Goal: Transaction & Acquisition: Book appointment/travel/reservation

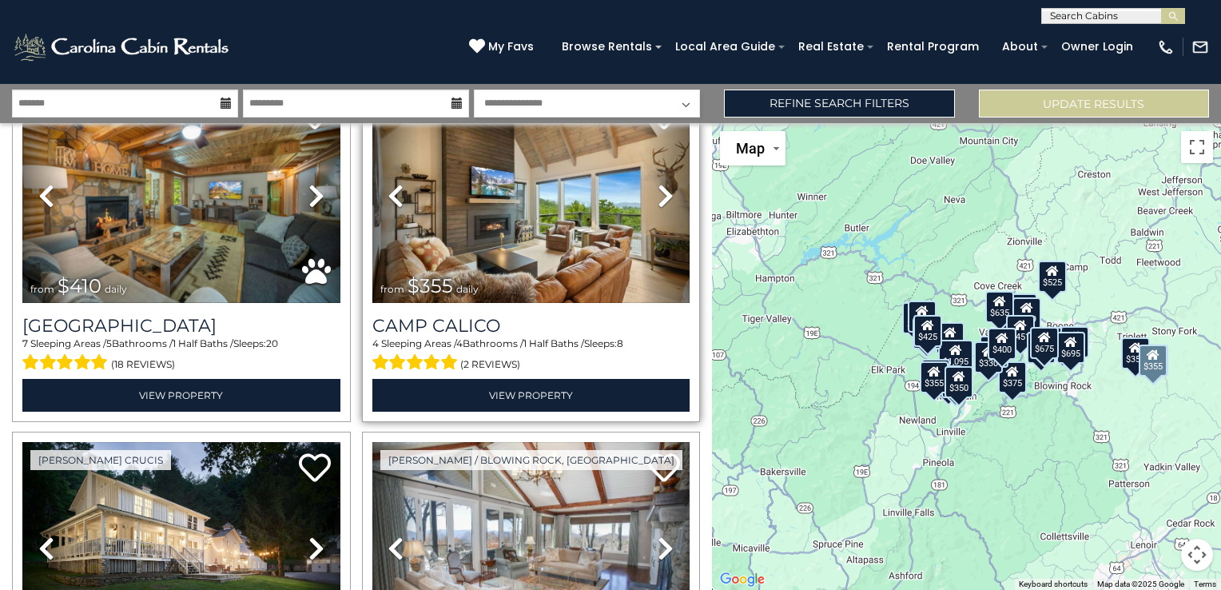
scroll to position [4434, 0]
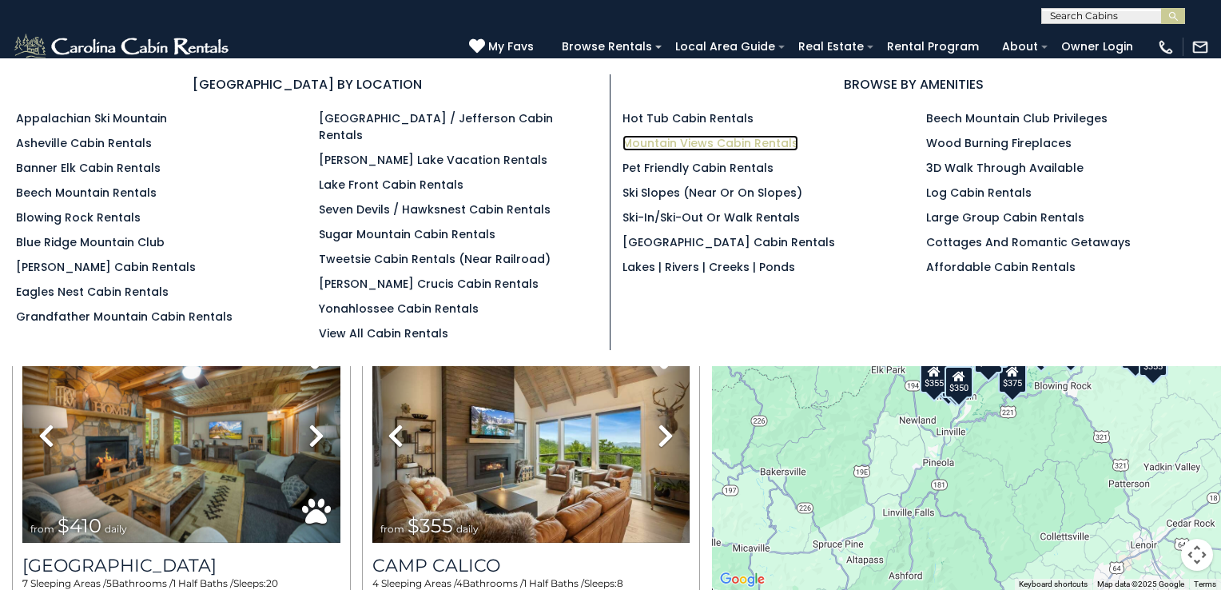
click at [645, 143] on link "Mountain Views Cabin Rentals" at bounding box center [710, 143] width 176 height 16
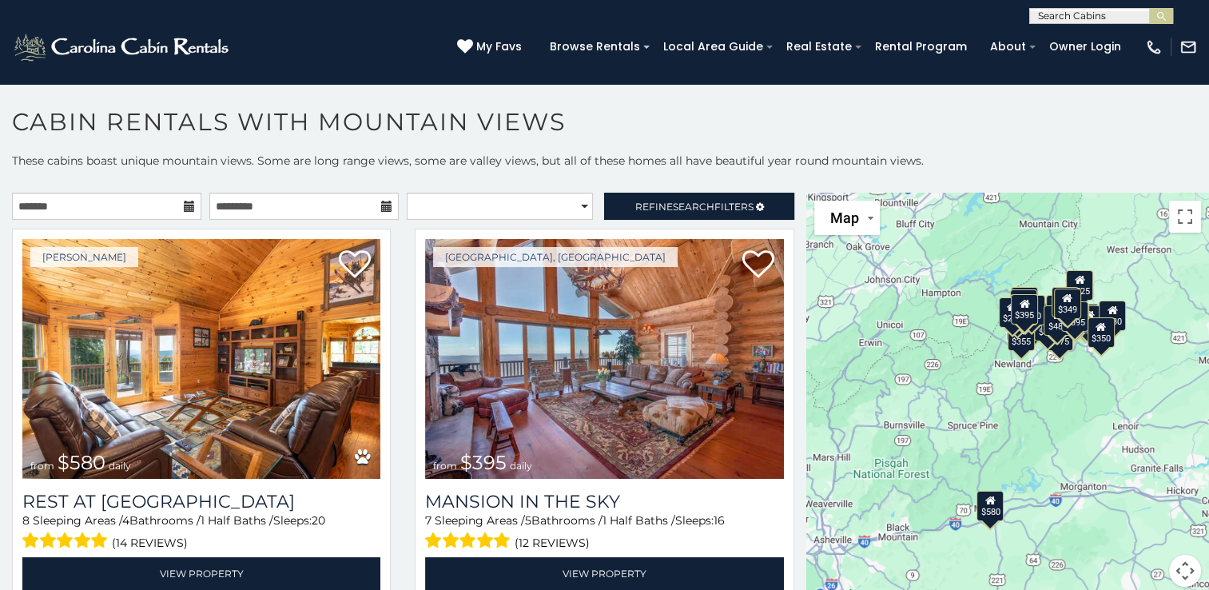
click at [713, 189] on div "**********" at bounding box center [604, 379] width 1209 height 453
click at [709, 203] on span "Refine Search Filters" at bounding box center [694, 207] width 118 height 12
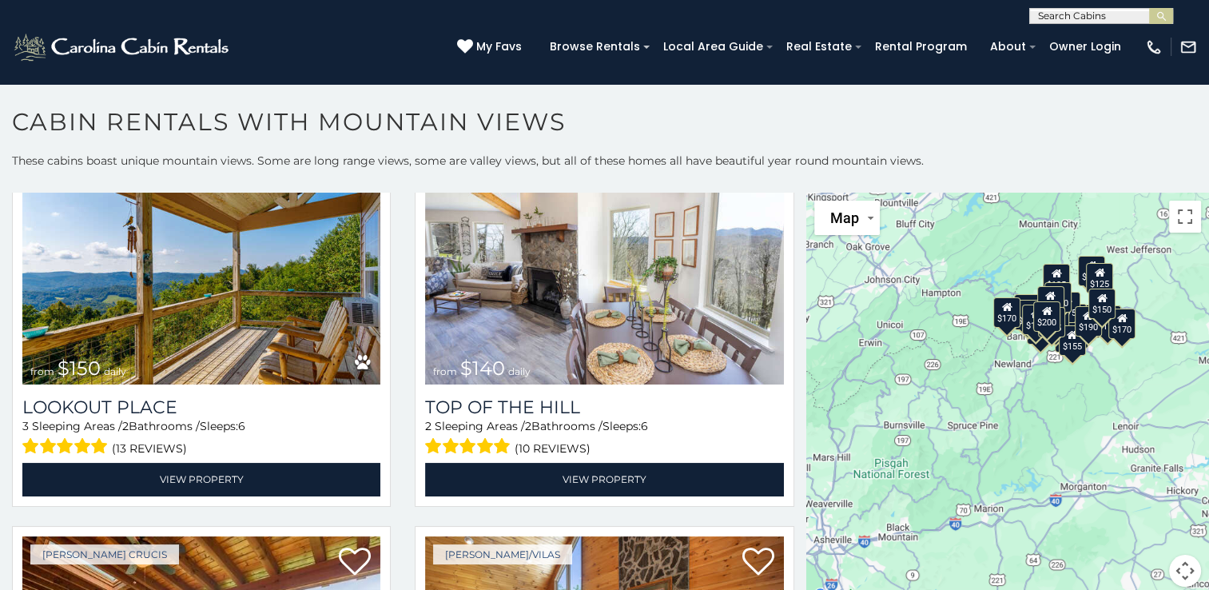
scroll to position [559, 0]
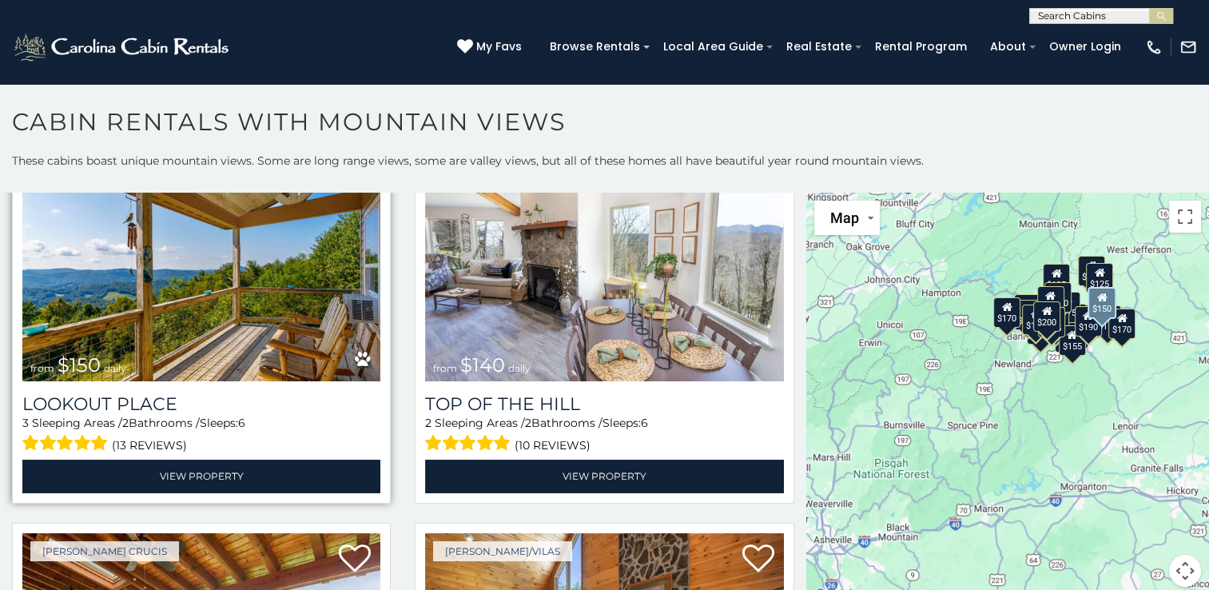
click at [274, 272] on img at bounding box center [201, 261] width 358 height 240
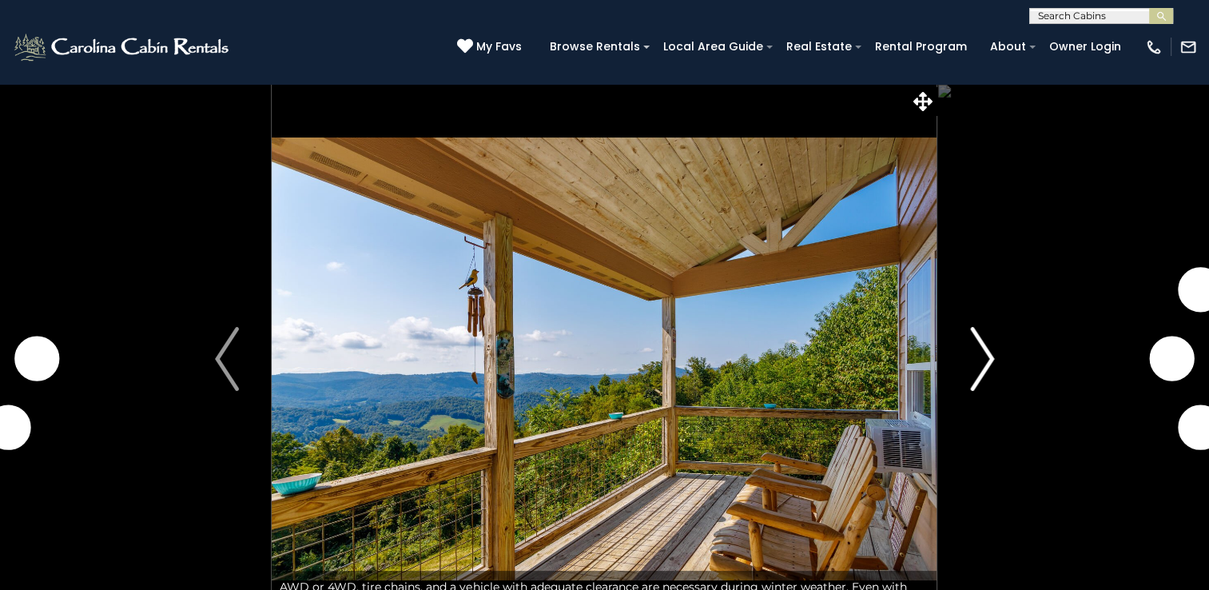
click at [979, 379] on img "Next" at bounding box center [982, 359] width 24 height 64
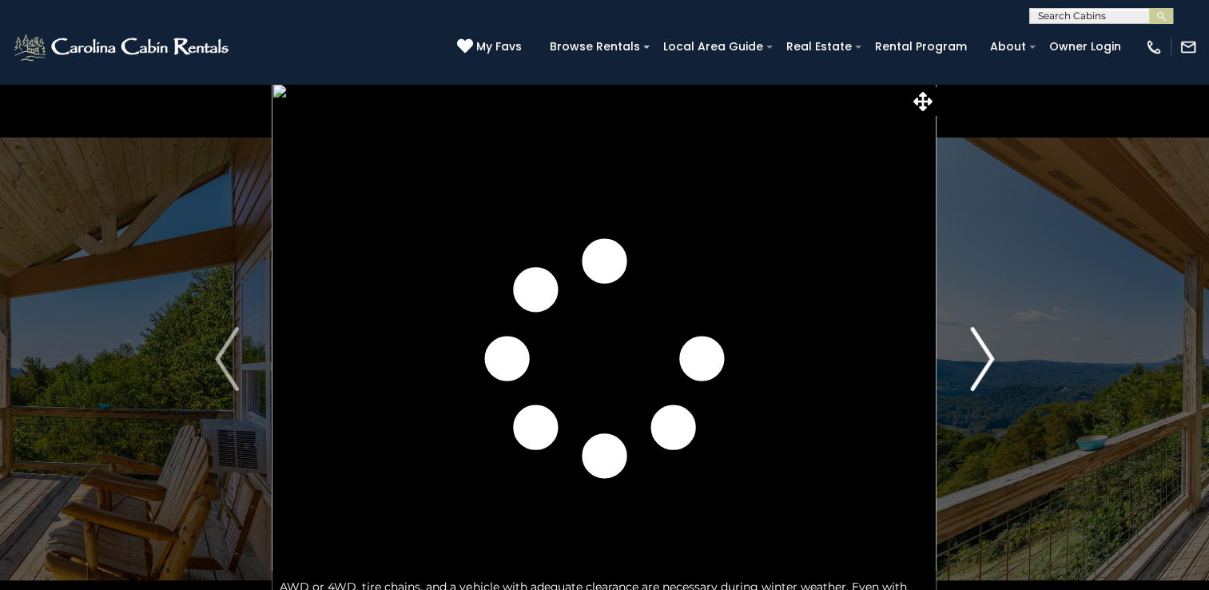
click at [979, 379] on img "Next" at bounding box center [982, 359] width 24 height 64
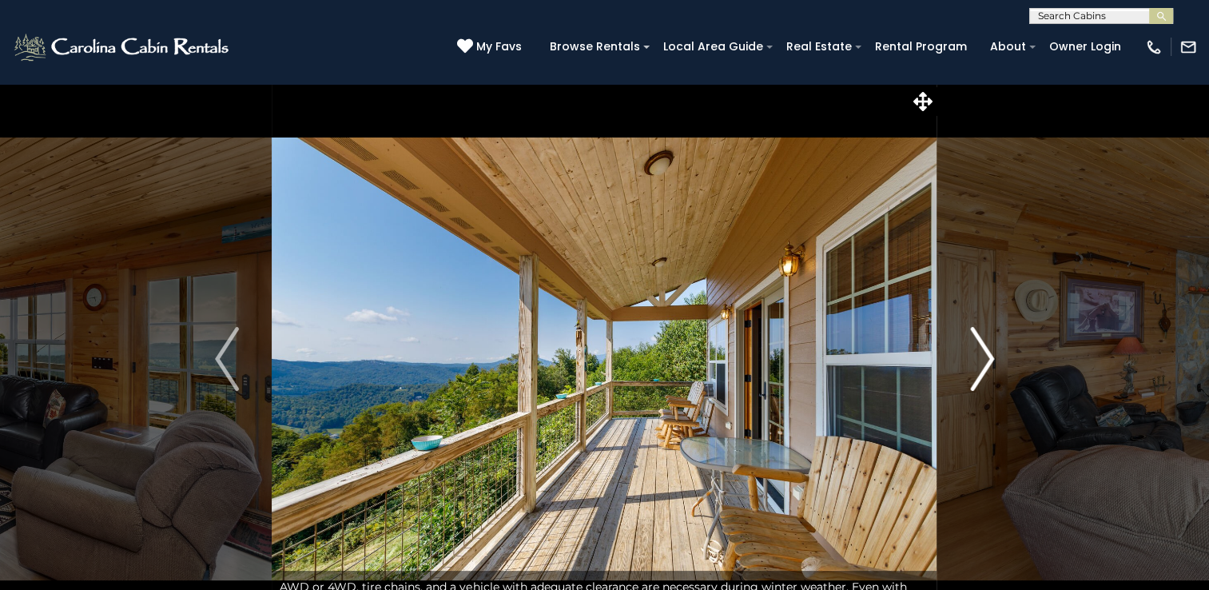
click at [980, 369] on img "Next" at bounding box center [982, 359] width 24 height 64
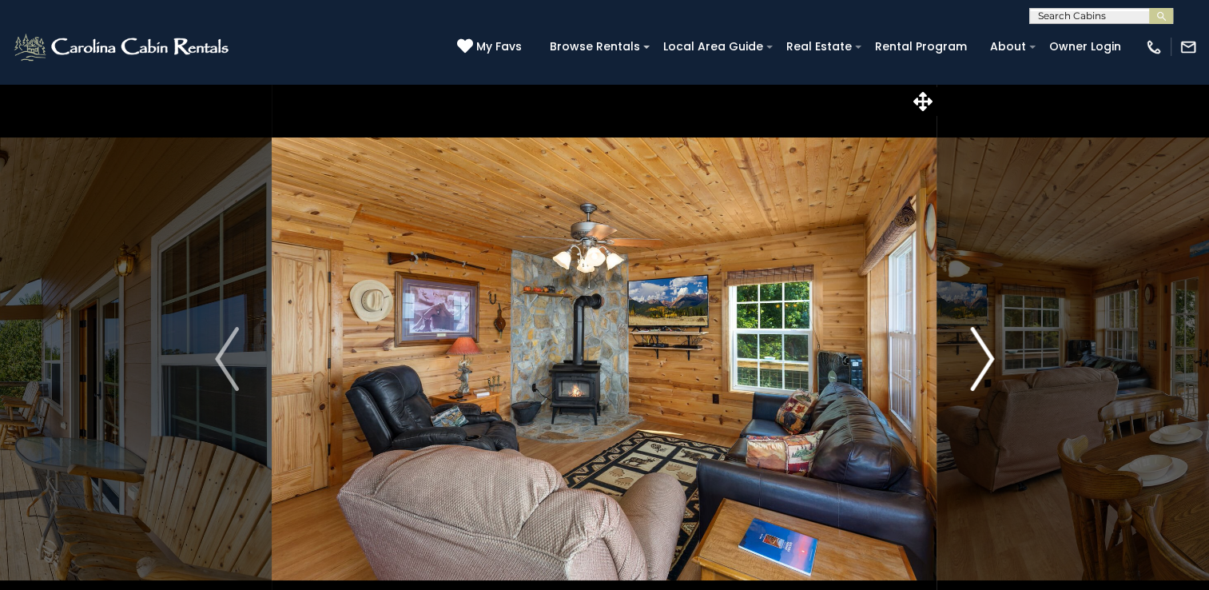
click at [980, 369] on img "Next" at bounding box center [982, 359] width 24 height 64
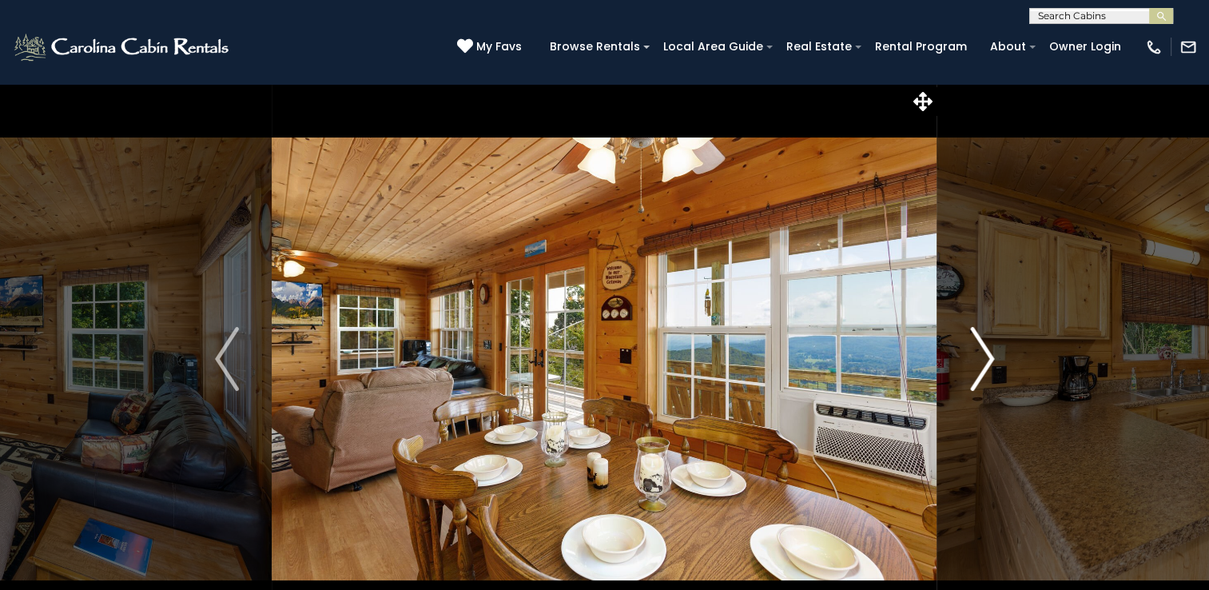
click at [980, 369] on img "Next" at bounding box center [982, 359] width 24 height 64
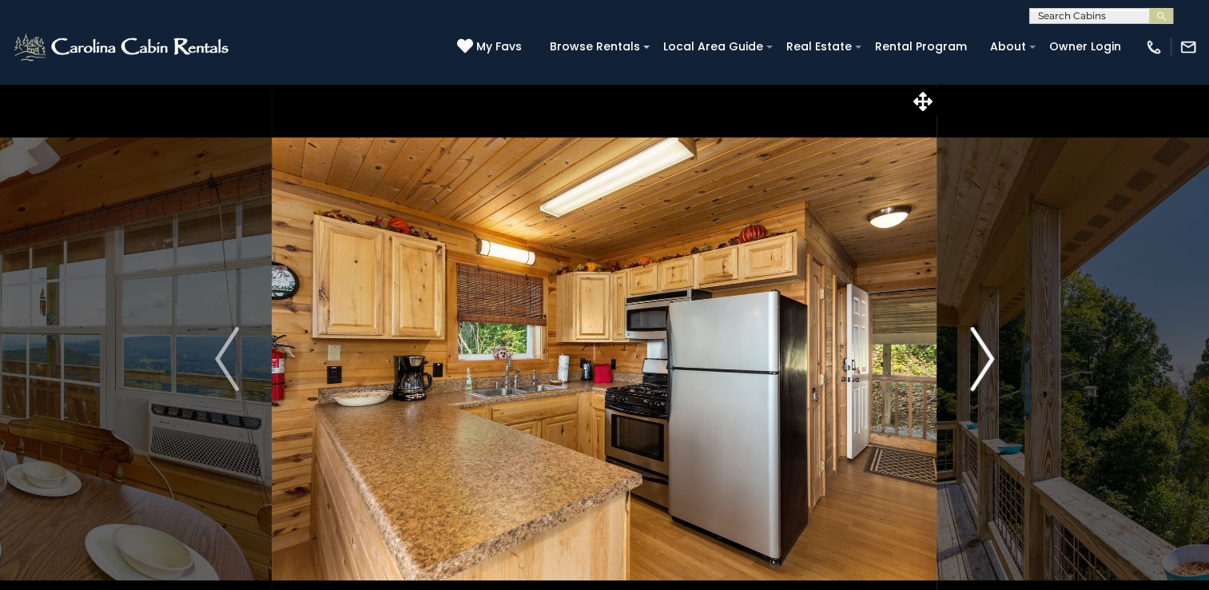
click at [980, 369] on img "Next" at bounding box center [982, 359] width 24 height 64
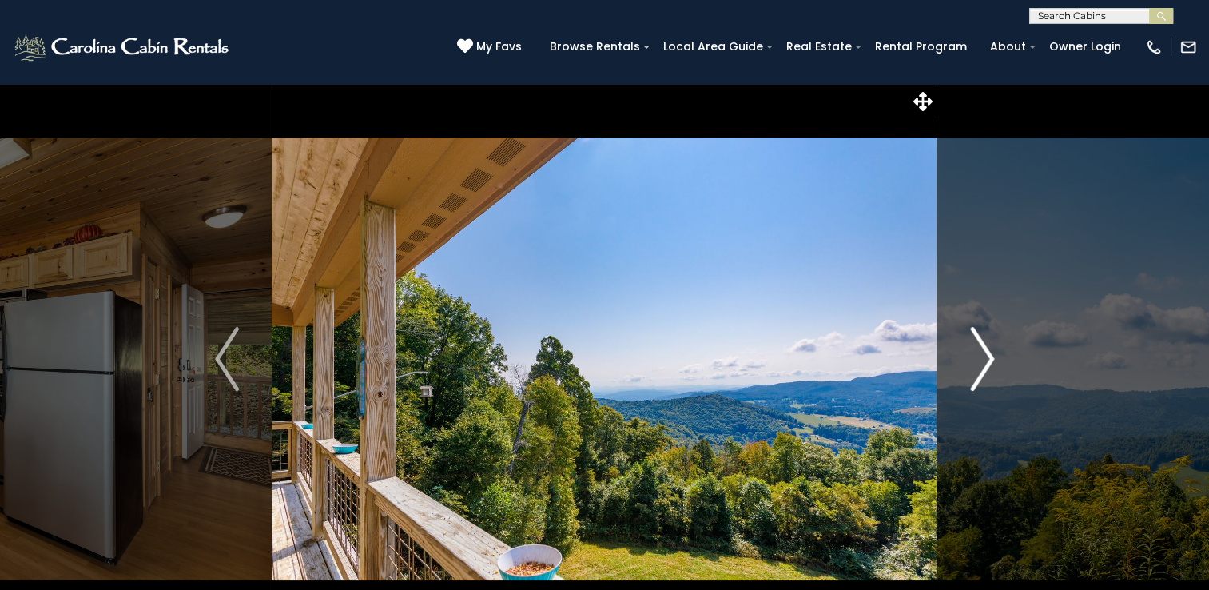
click at [980, 369] on img "Next" at bounding box center [982, 359] width 24 height 64
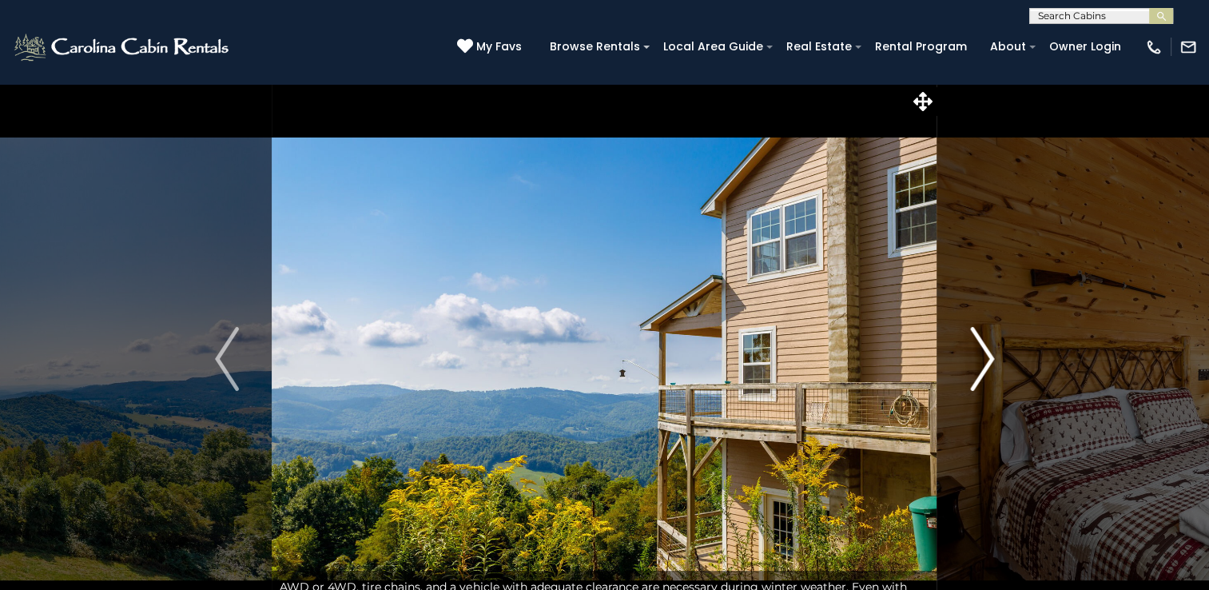
click at [980, 369] on img "Next" at bounding box center [982, 359] width 24 height 64
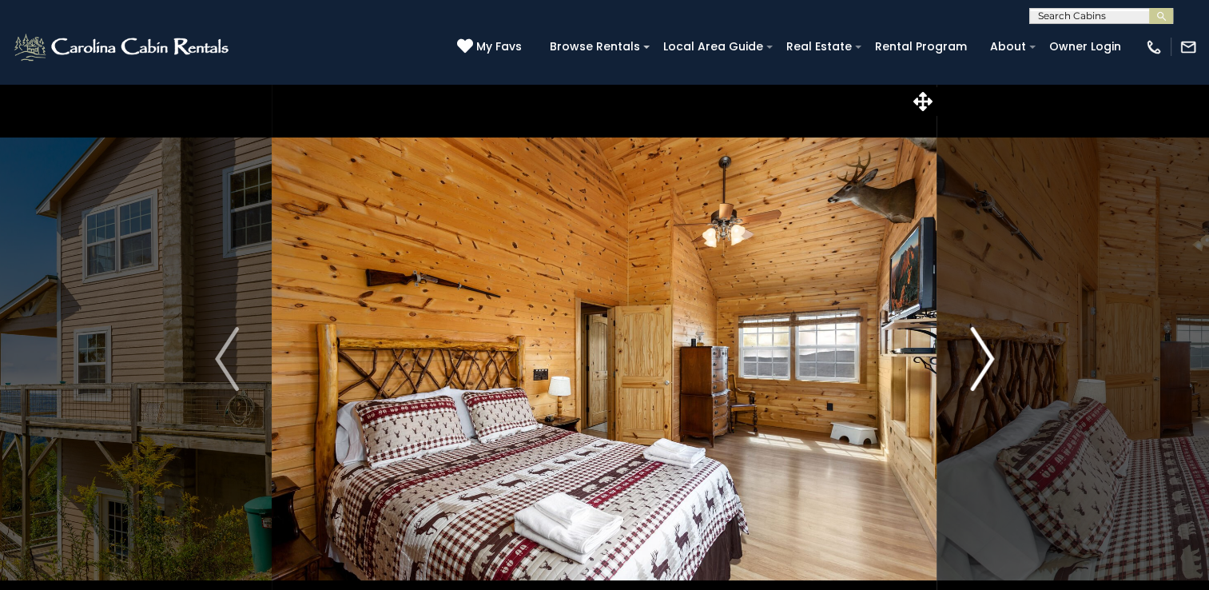
click at [980, 369] on img "Next" at bounding box center [982, 359] width 24 height 64
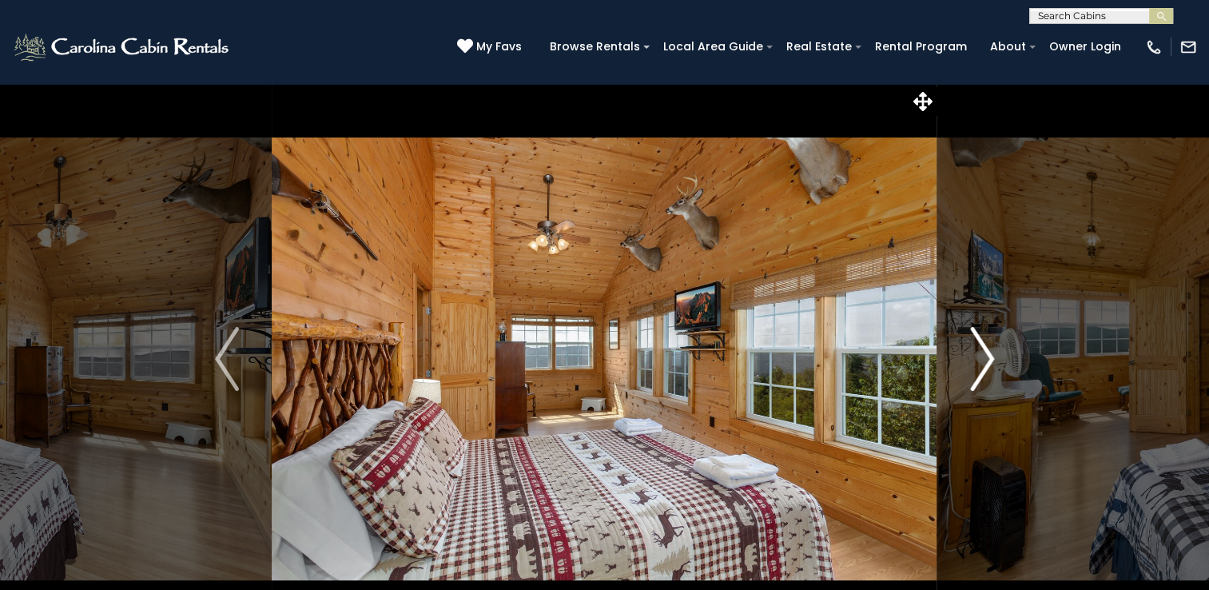
click at [980, 369] on img "Next" at bounding box center [982, 359] width 24 height 64
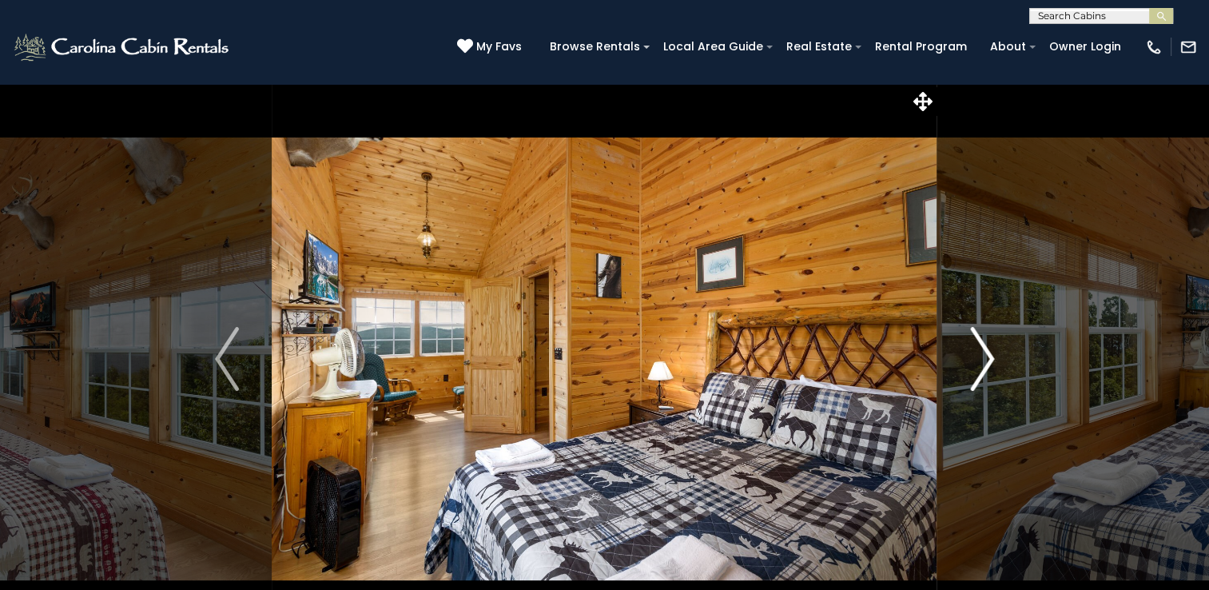
click at [980, 369] on img "Next" at bounding box center [982, 359] width 24 height 64
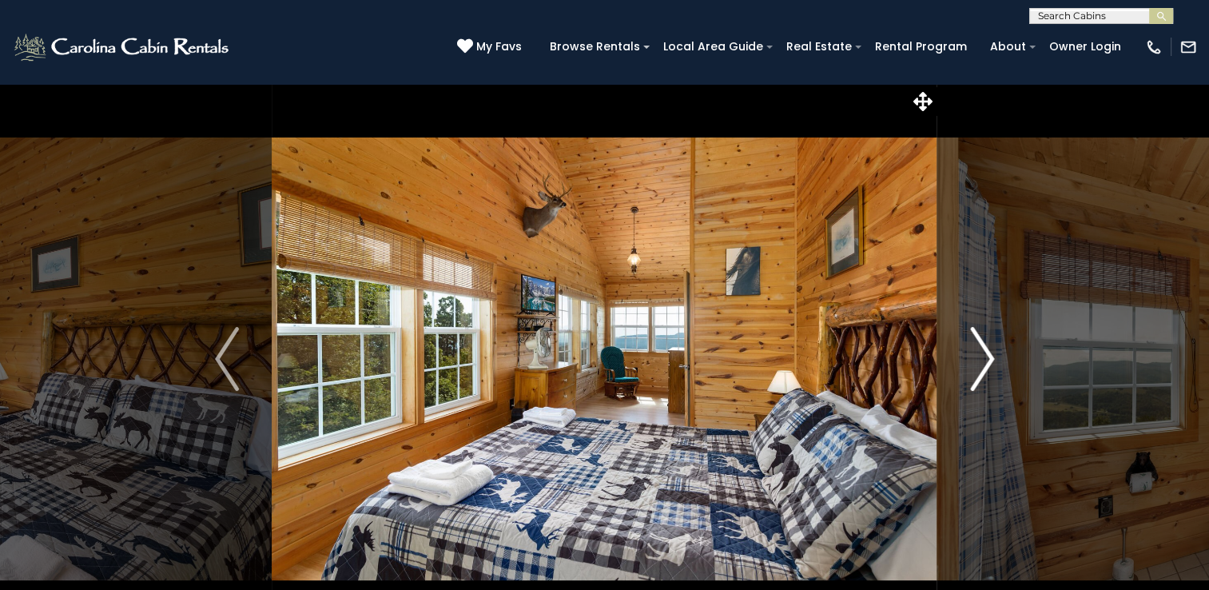
click at [980, 369] on img "Next" at bounding box center [982, 359] width 24 height 64
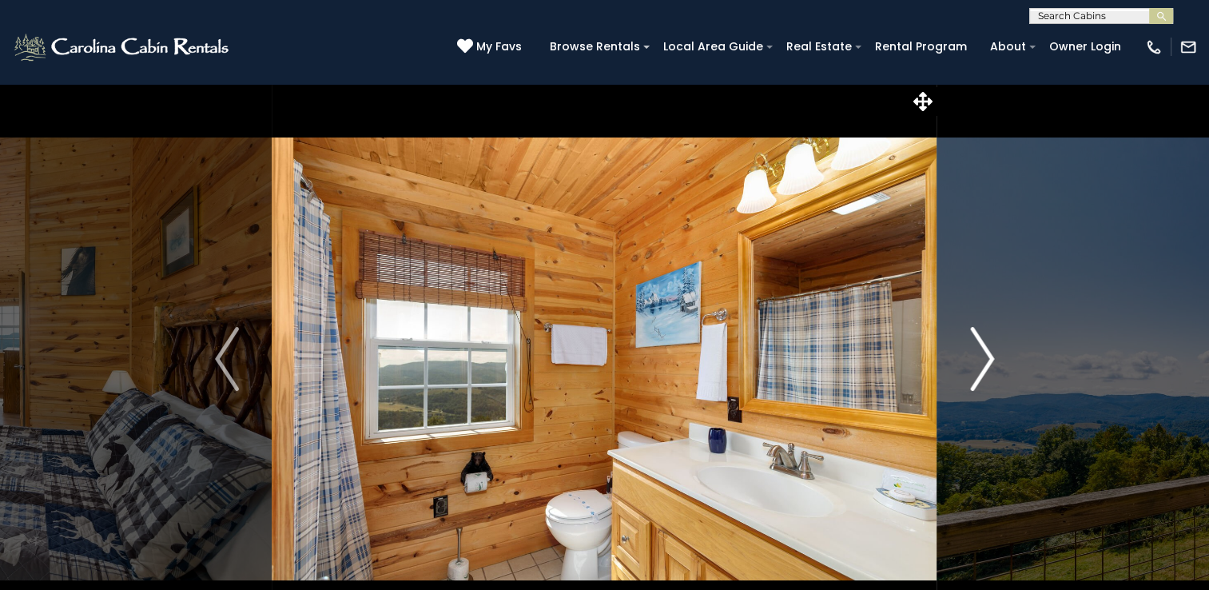
click at [980, 369] on img "Next" at bounding box center [982, 359] width 24 height 64
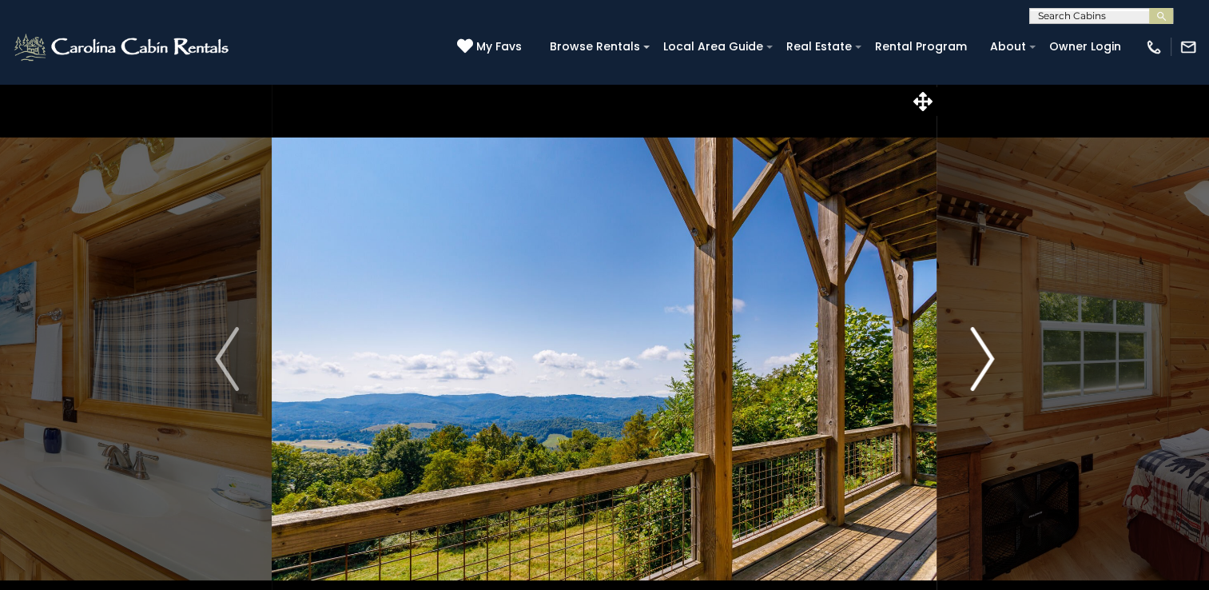
click at [980, 369] on img "Next" at bounding box center [982, 359] width 24 height 64
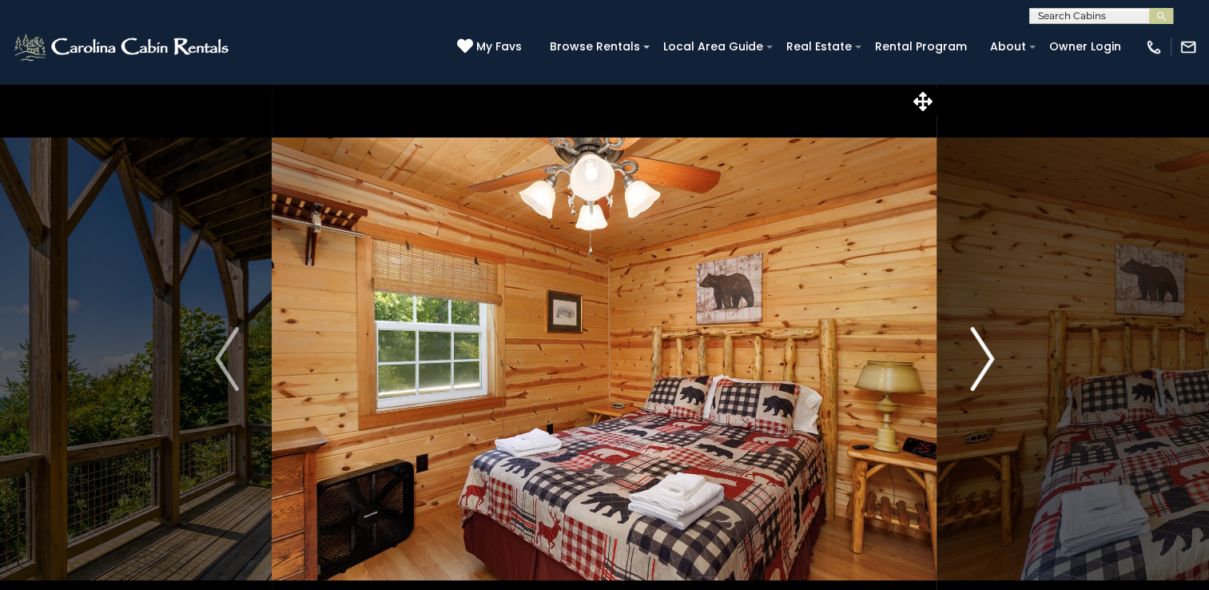
click at [980, 369] on img "Next" at bounding box center [982, 359] width 24 height 64
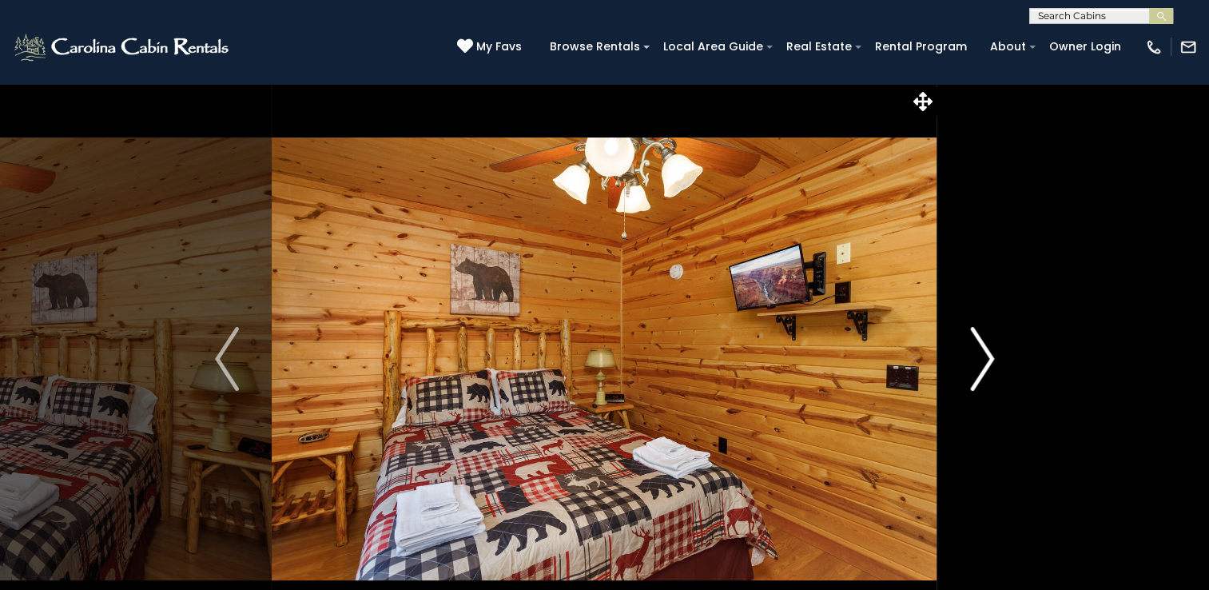
click at [980, 369] on img "Next" at bounding box center [982, 359] width 24 height 64
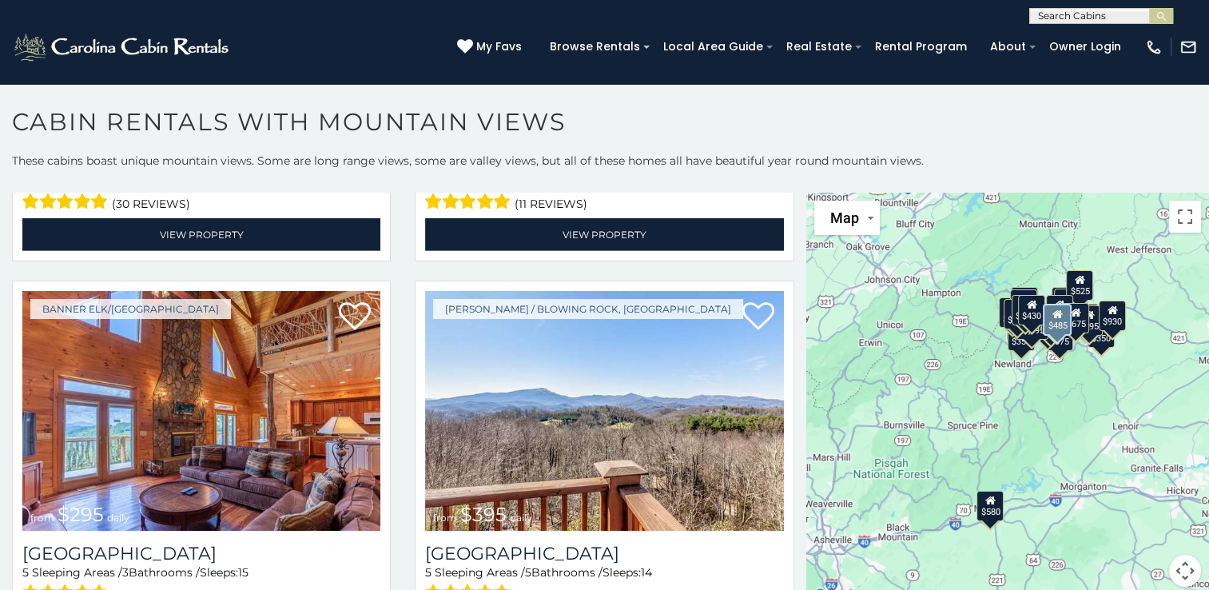
scroll to position [5033, 0]
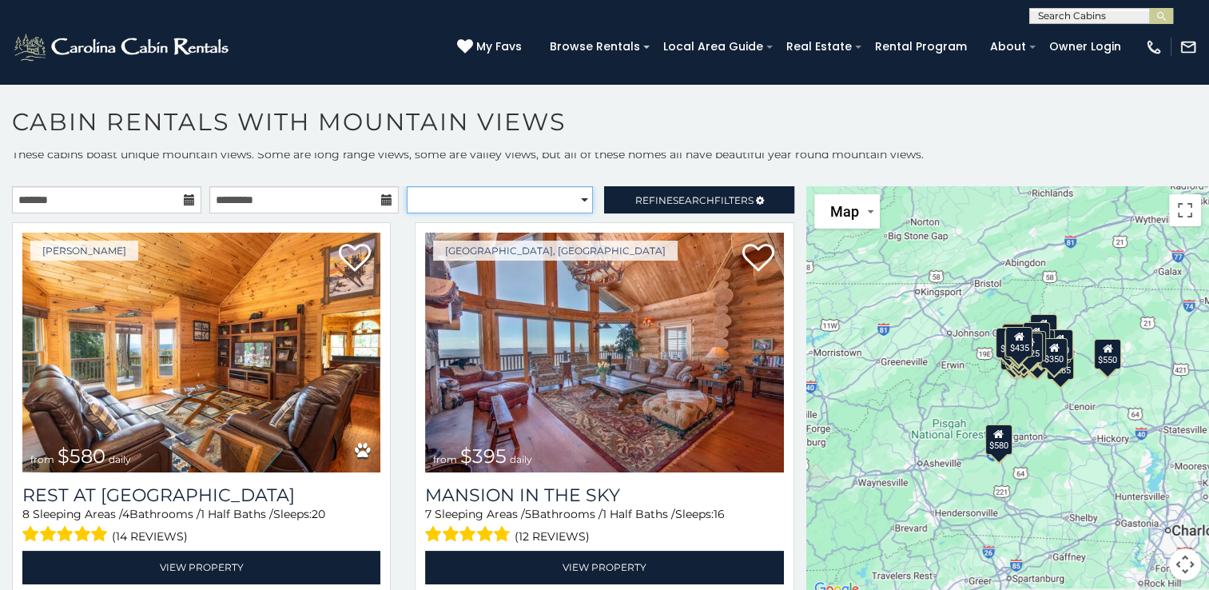
click at [468, 200] on select "**********" at bounding box center [500, 199] width 186 height 27
click at [407, 186] on select "**********" at bounding box center [500, 199] width 186 height 27
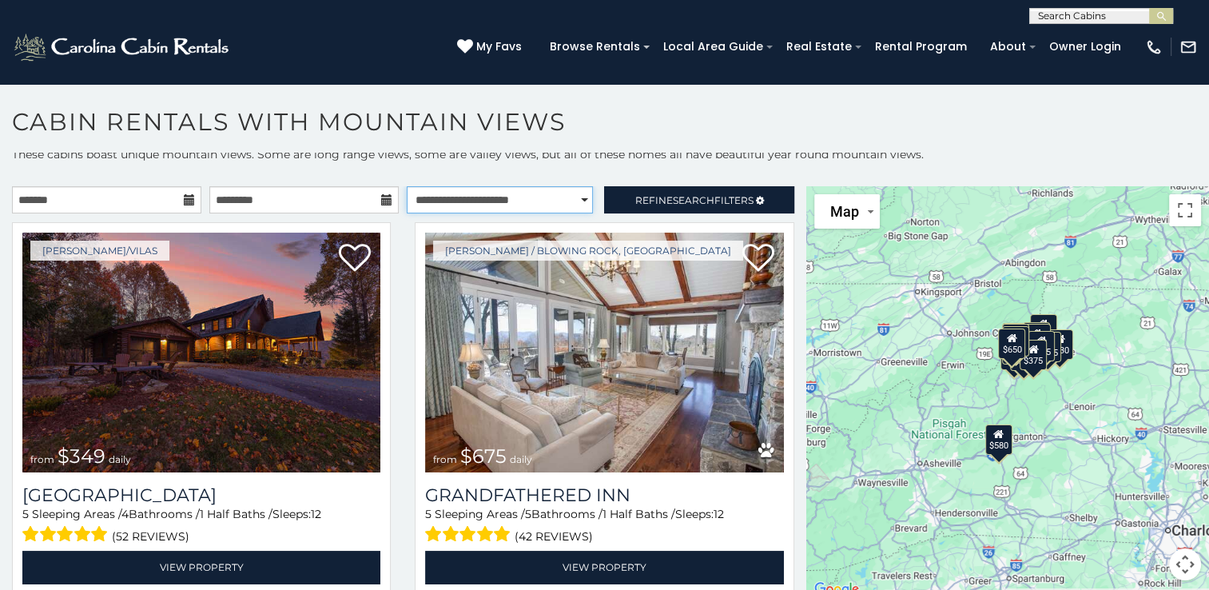
click at [498, 203] on select "**********" at bounding box center [500, 199] width 186 height 27
click at [407, 186] on select "**********" at bounding box center [500, 199] width 186 height 27
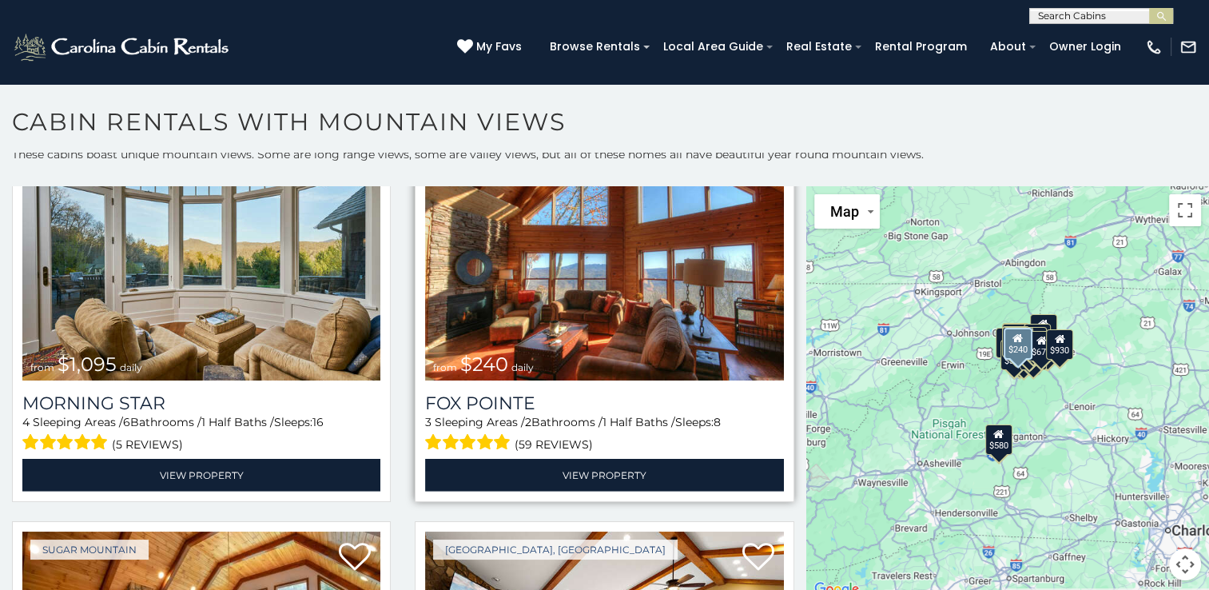
scroll to position [4713, 0]
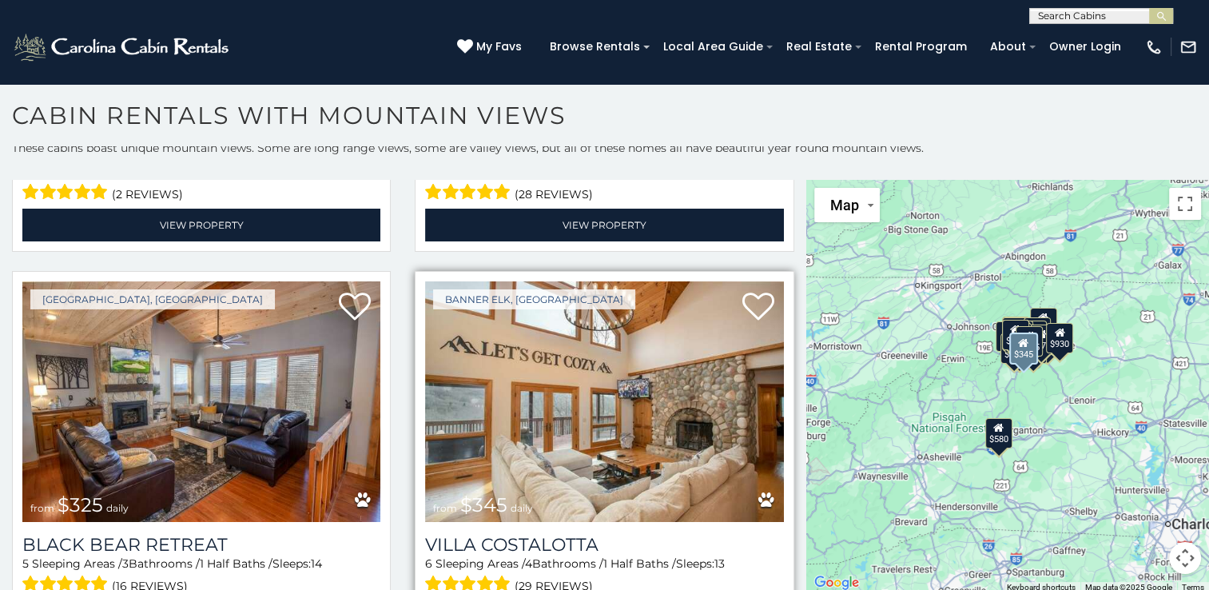
scroll to position [8, 0]
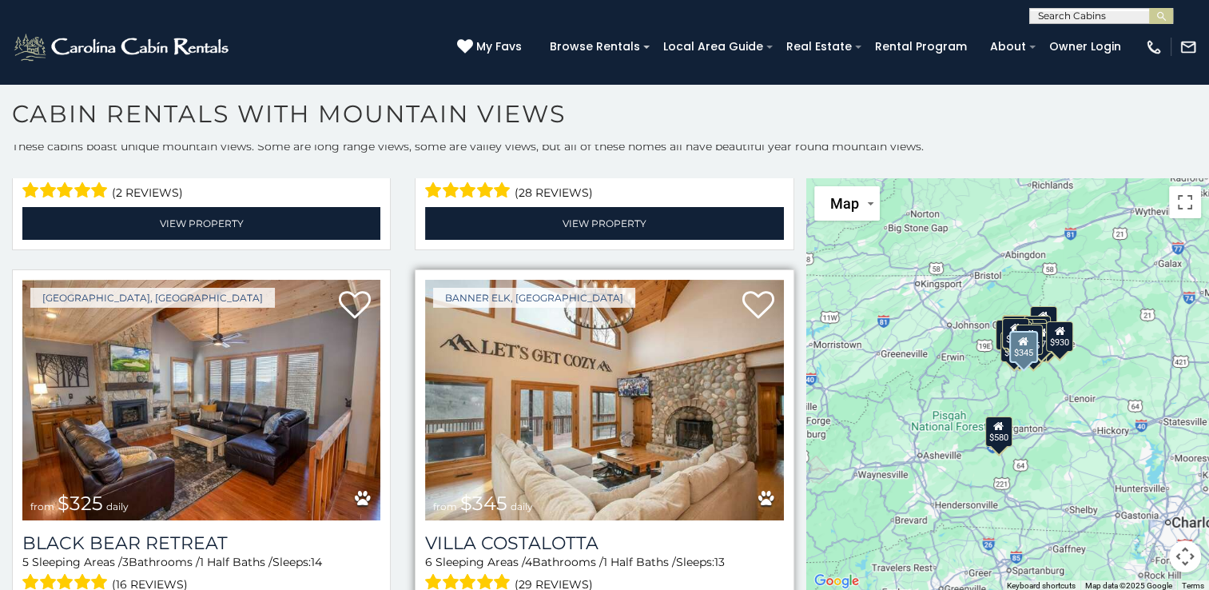
select select "**********"
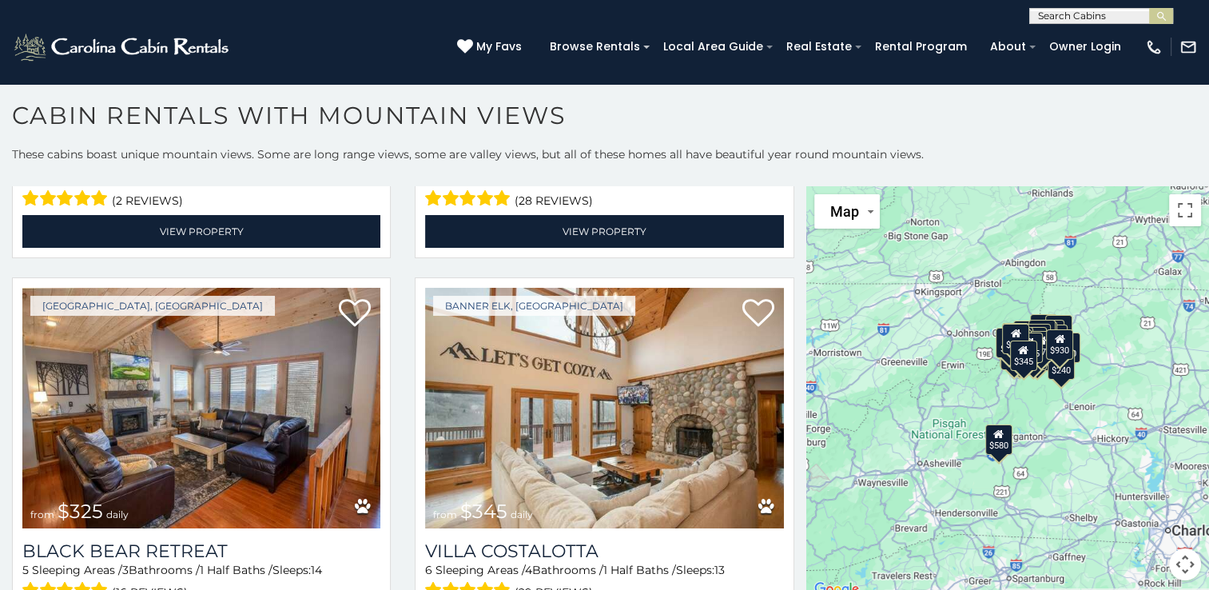
scroll to position [0, 0]
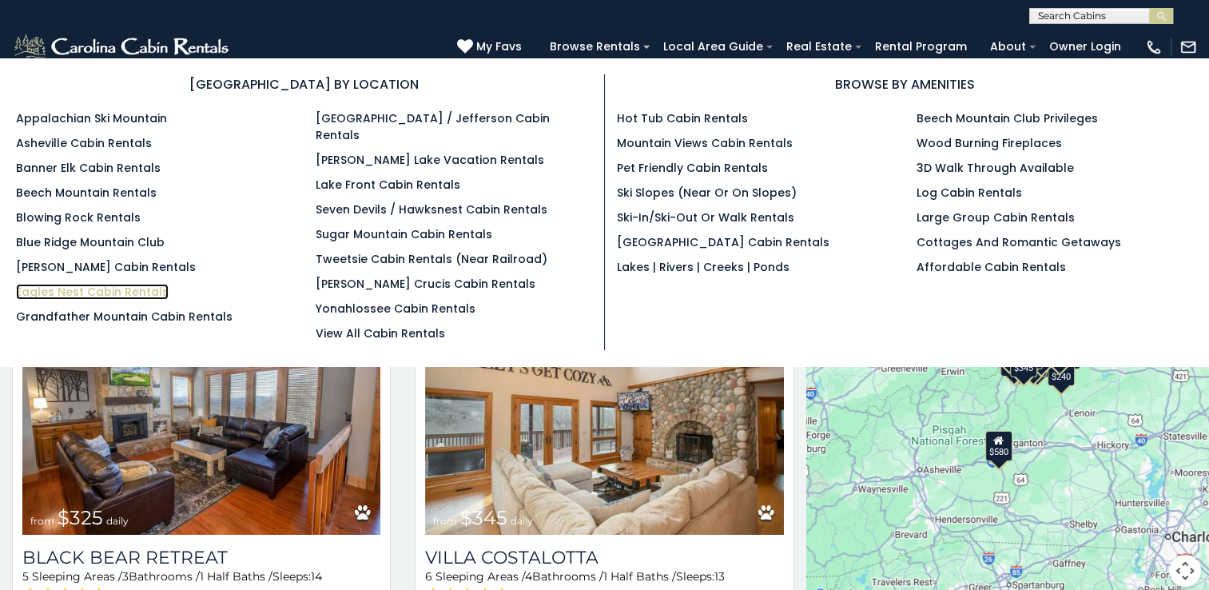
click at [97, 284] on link "Eagles Nest Cabin Rentals" at bounding box center [92, 292] width 153 height 16
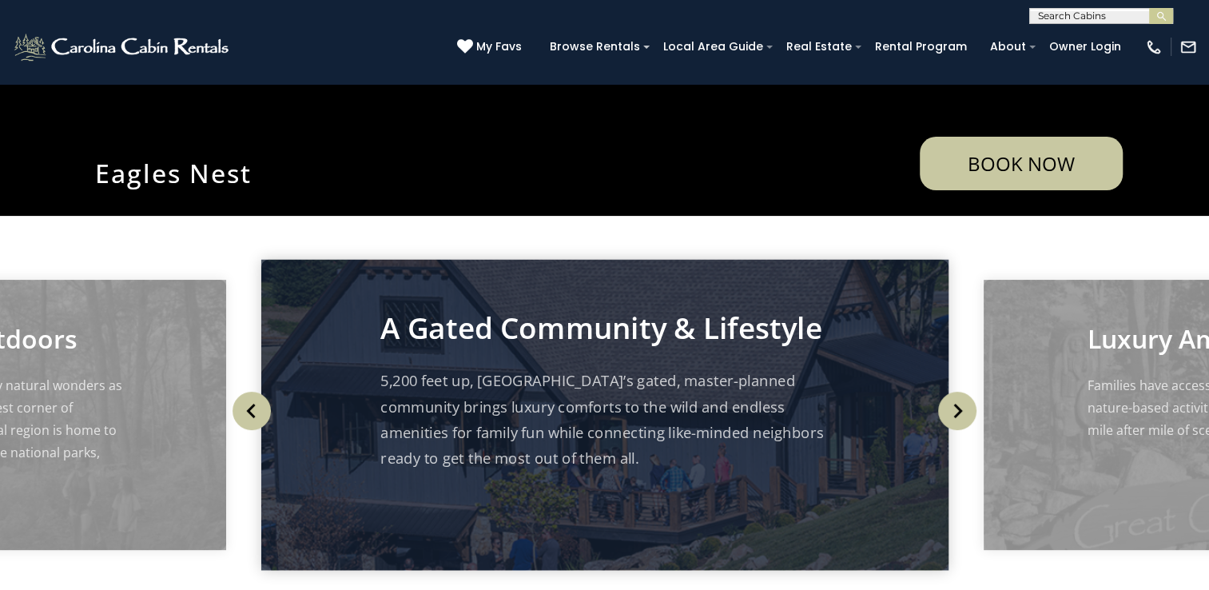
scroll to position [160, 0]
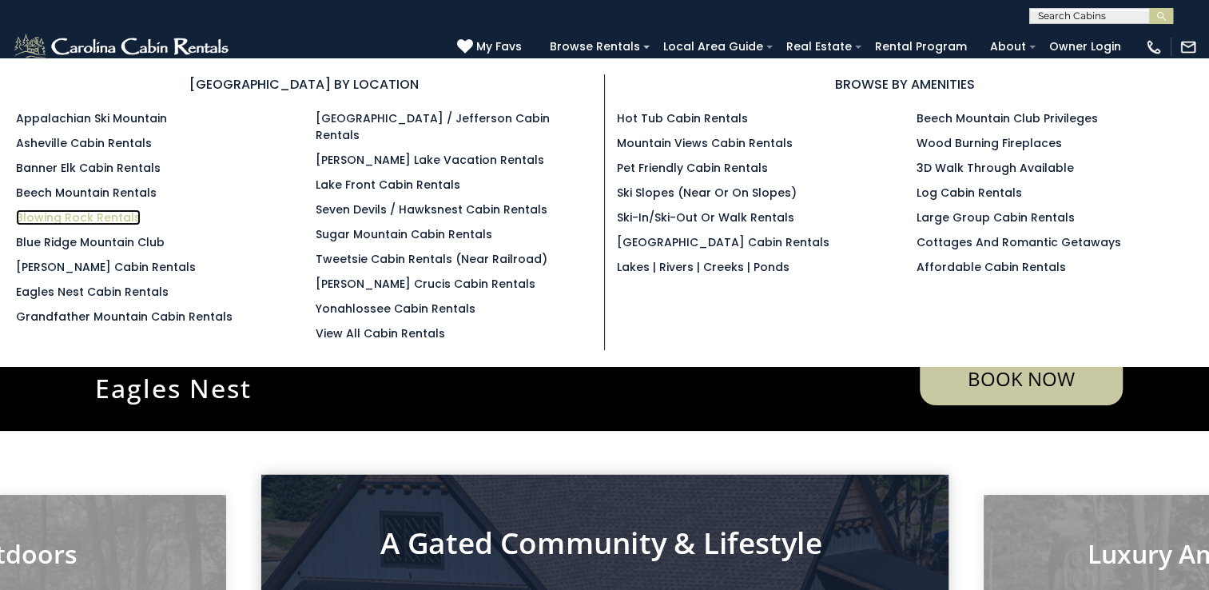
click at [109, 218] on link "Blowing Rock Rentals" at bounding box center [78, 217] width 125 height 16
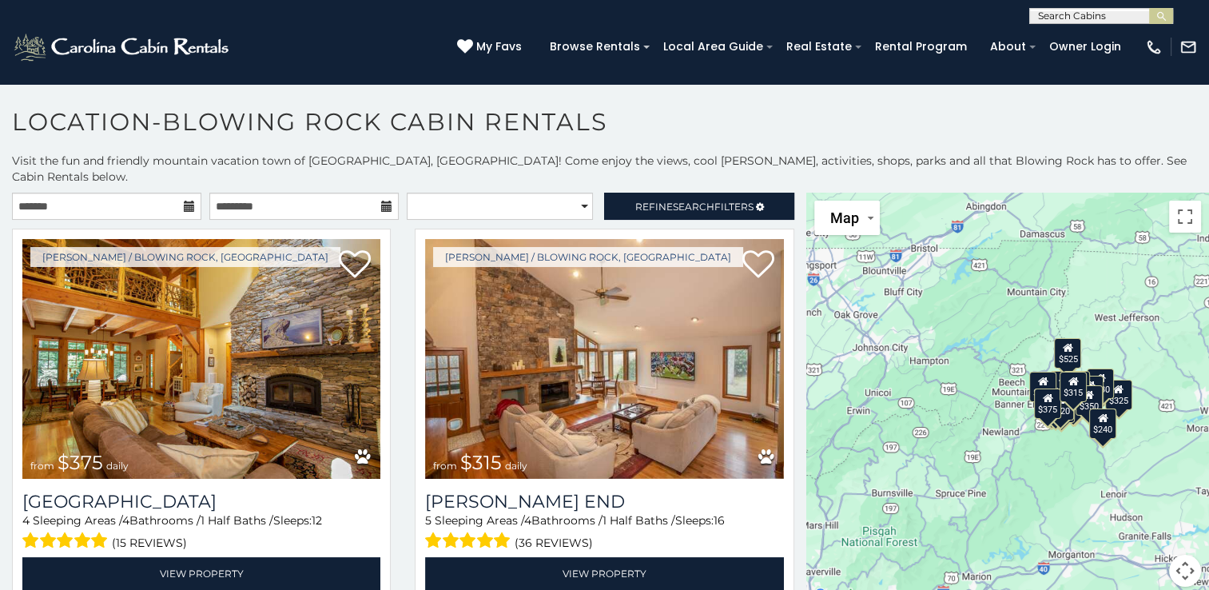
click at [186, 201] on icon at bounding box center [189, 206] width 11 height 11
click at [184, 201] on icon at bounding box center [189, 206] width 11 height 11
click at [145, 193] on input "text" at bounding box center [106, 206] width 189 height 27
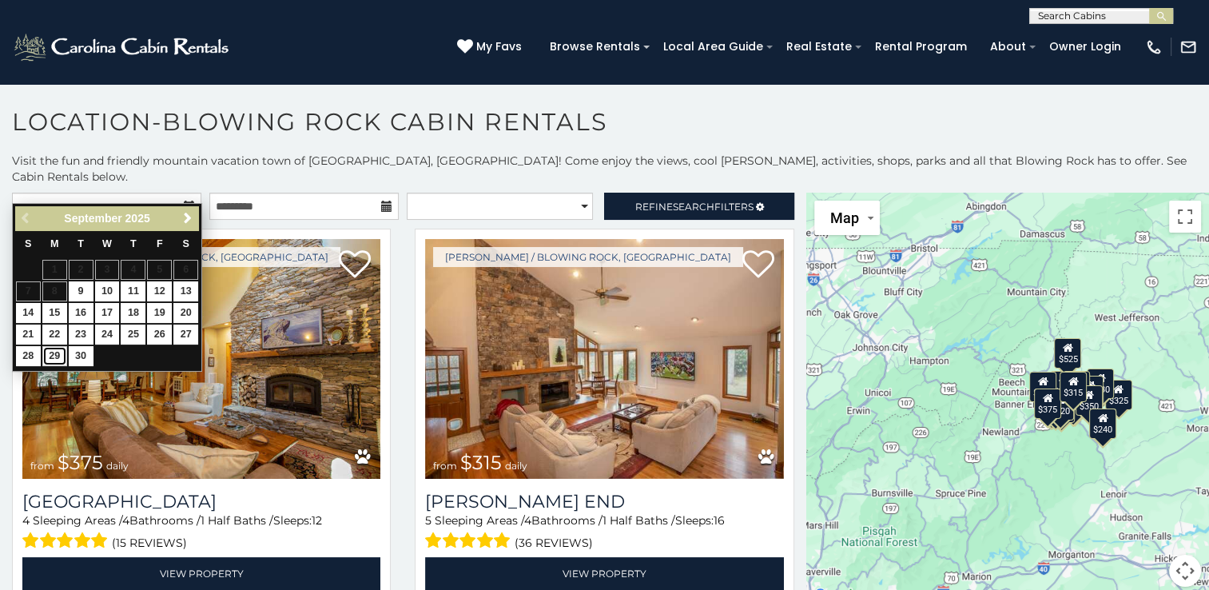
click at [58, 350] on link "29" at bounding box center [54, 356] width 25 height 20
type input "**********"
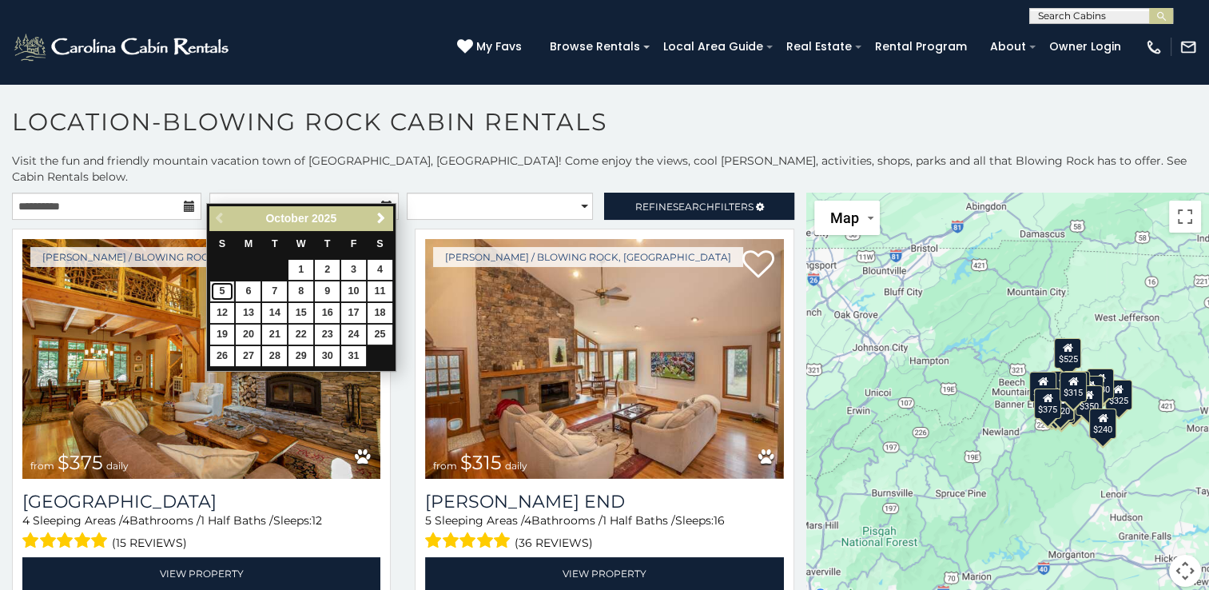
click at [227, 292] on link "5" at bounding box center [222, 291] width 25 height 20
type input "**********"
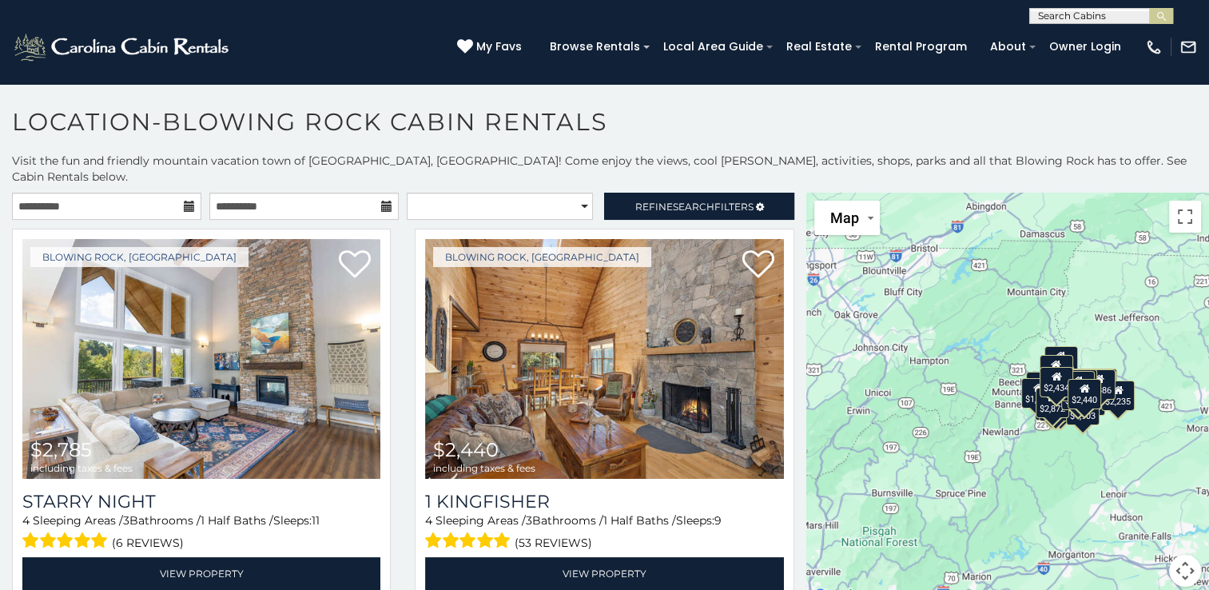
click at [701, 173] on div "**********" at bounding box center [604, 391] width 1209 height 477
click at [701, 201] on span "Refine Search Filters" at bounding box center [694, 207] width 118 height 12
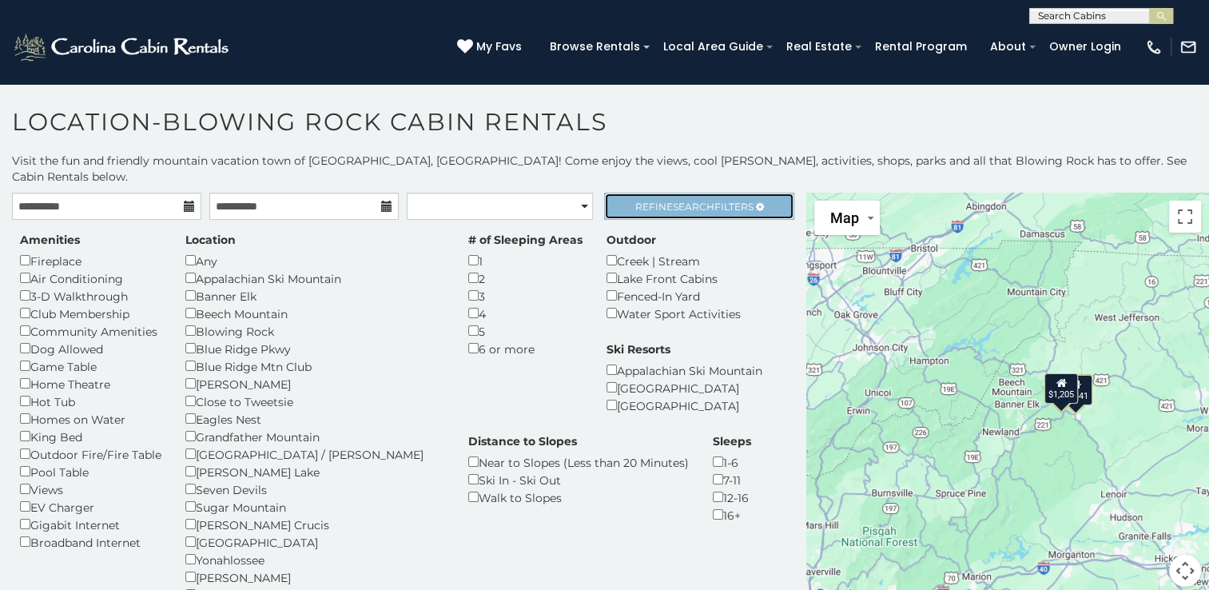
click at [675, 201] on span "Search" at bounding box center [694, 207] width 42 height 12
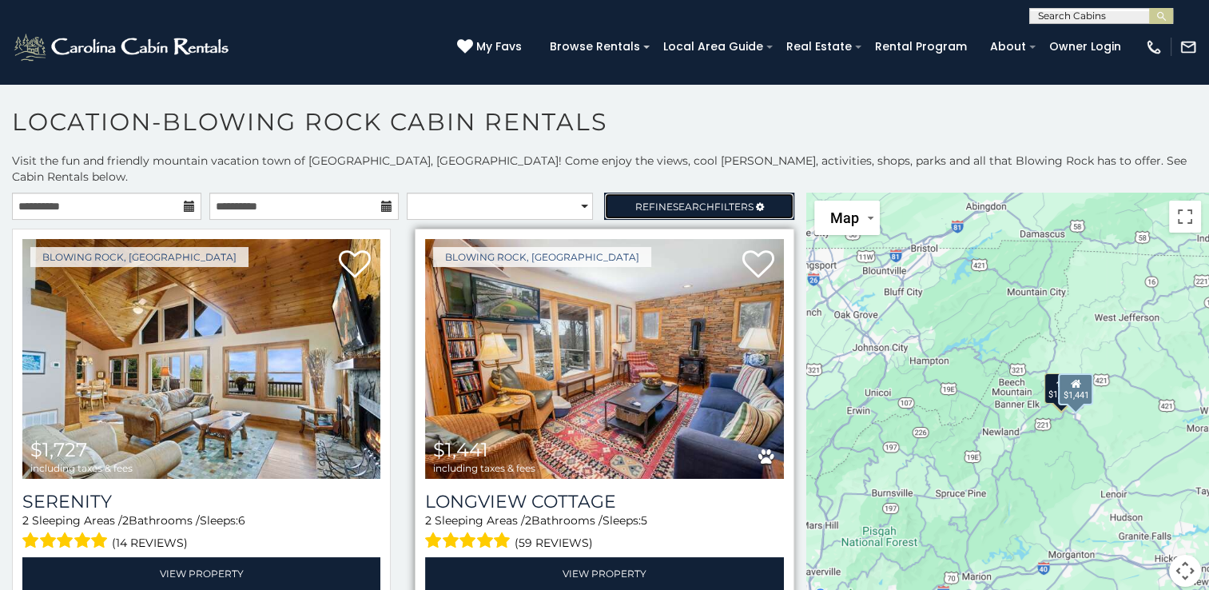
scroll to position [80, 0]
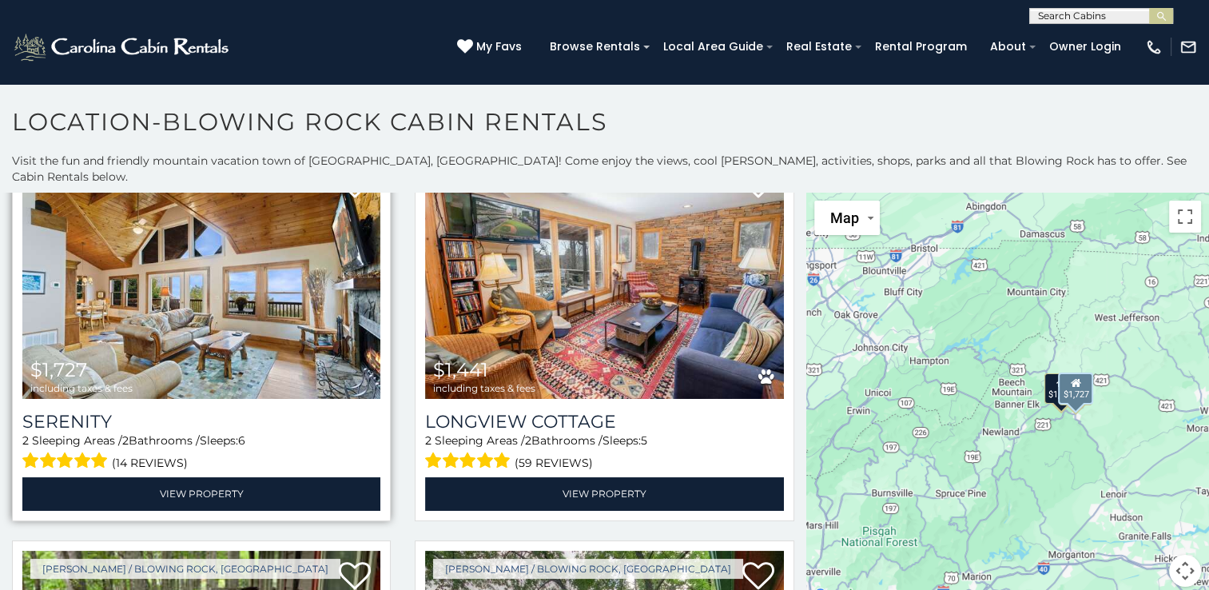
click at [244, 280] on img at bounding box center [201, 279] width 358 height 240
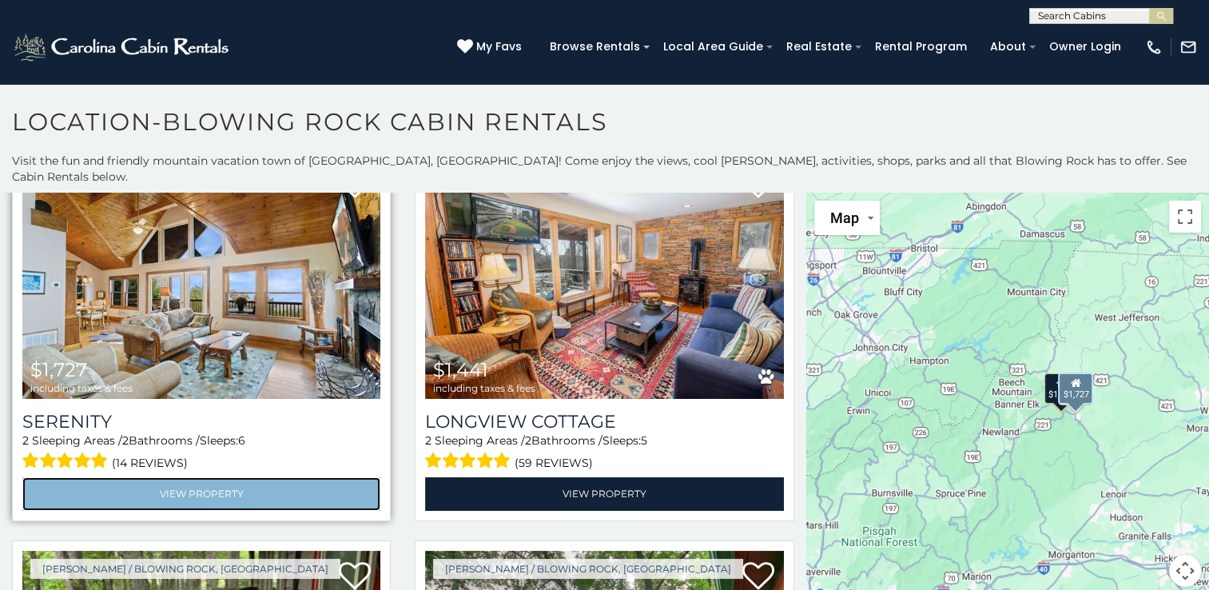
click at [211, 478] on link "View Property" at bounding box center [201, 493] width 358 height 33
click at [211, 477] on link "View Property" at bounding box center [201, 493] width 358 height 33
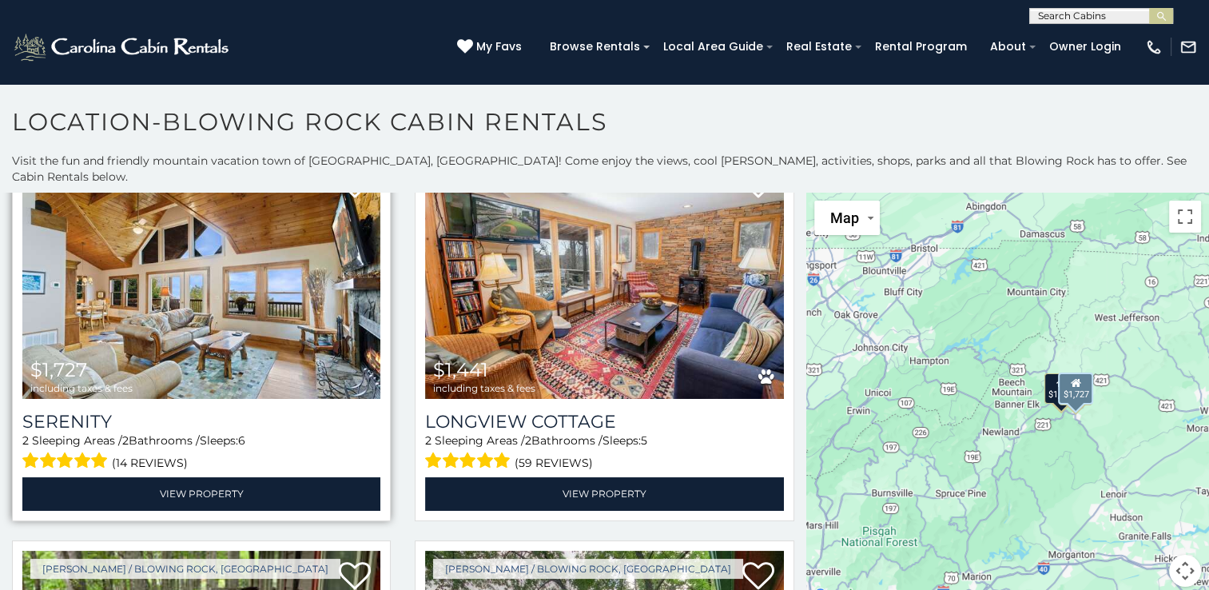
click at [308, 289] on img at bounding box center [201, 279] width 358 height 240
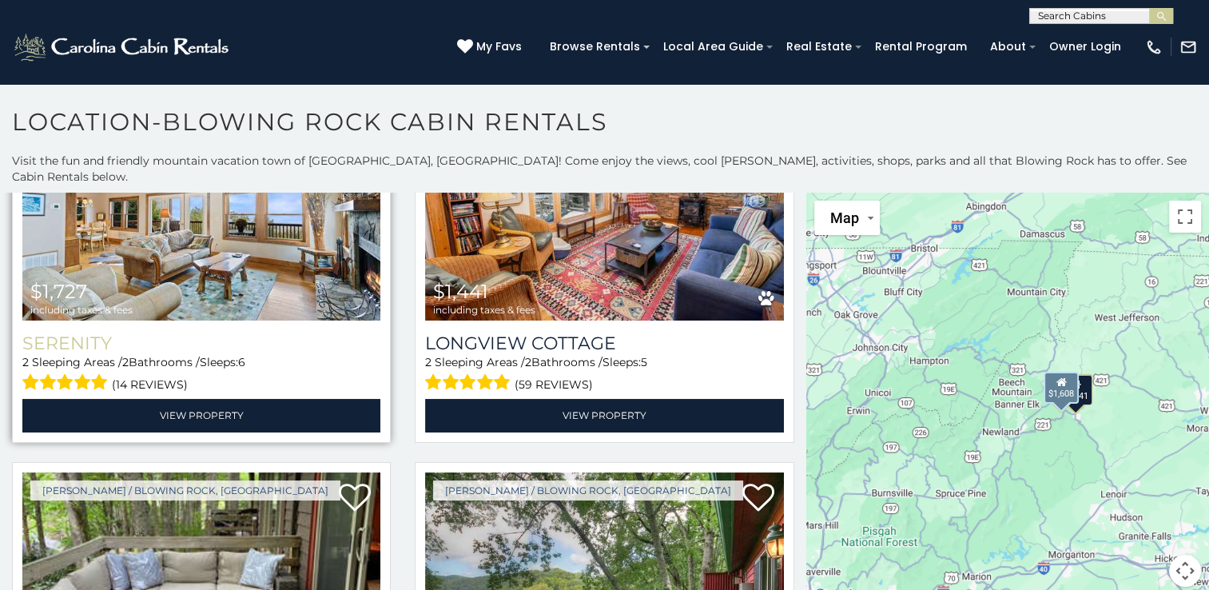
scroll to position [0, 0]
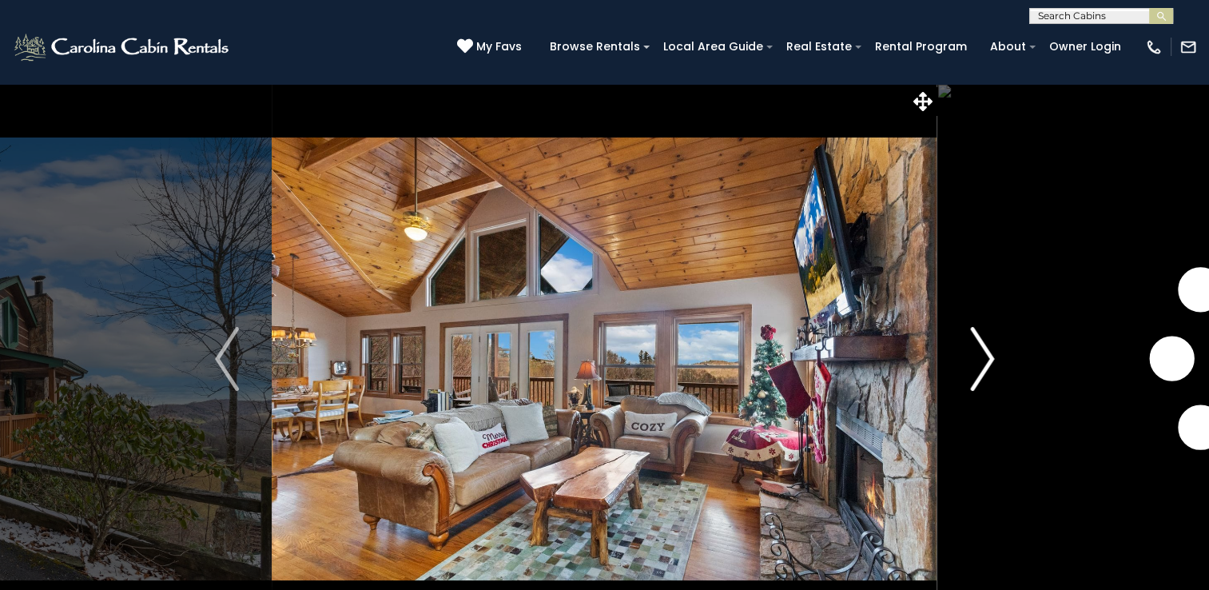
click at [987, 363] on img "Next" at bounding box center [982, 359] width 24 height 64
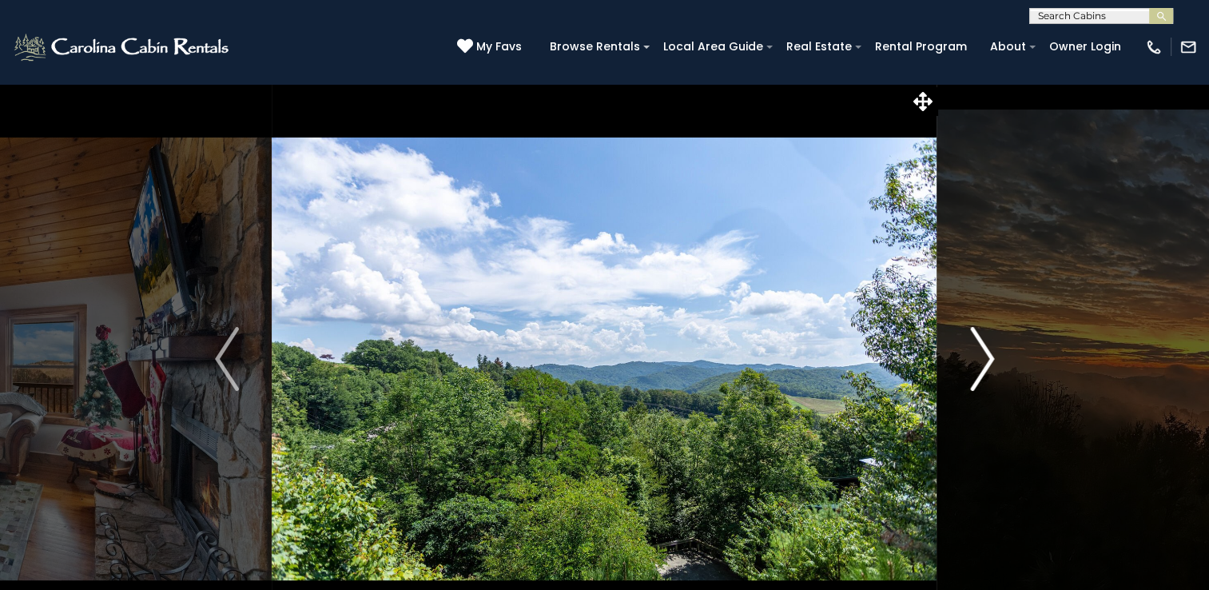
click at [986, 356] on img "Next" at bounding box center [982, 359] width 24 height 64
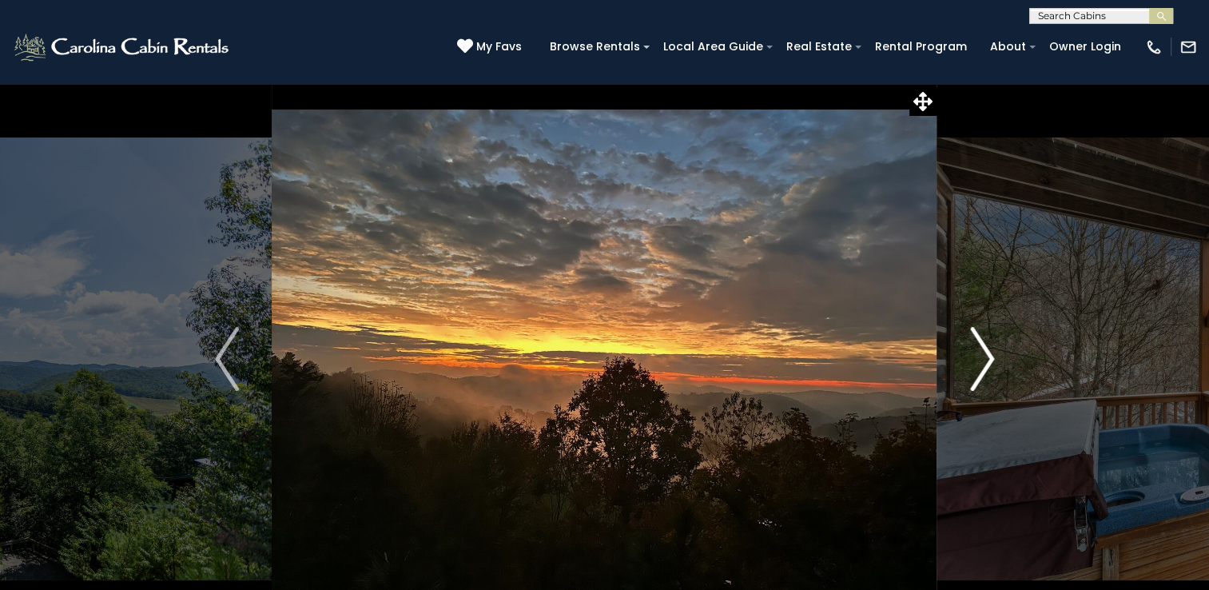
click at [986, 356] on img "Next" at bounding box center [982, 359] width 24 height 64
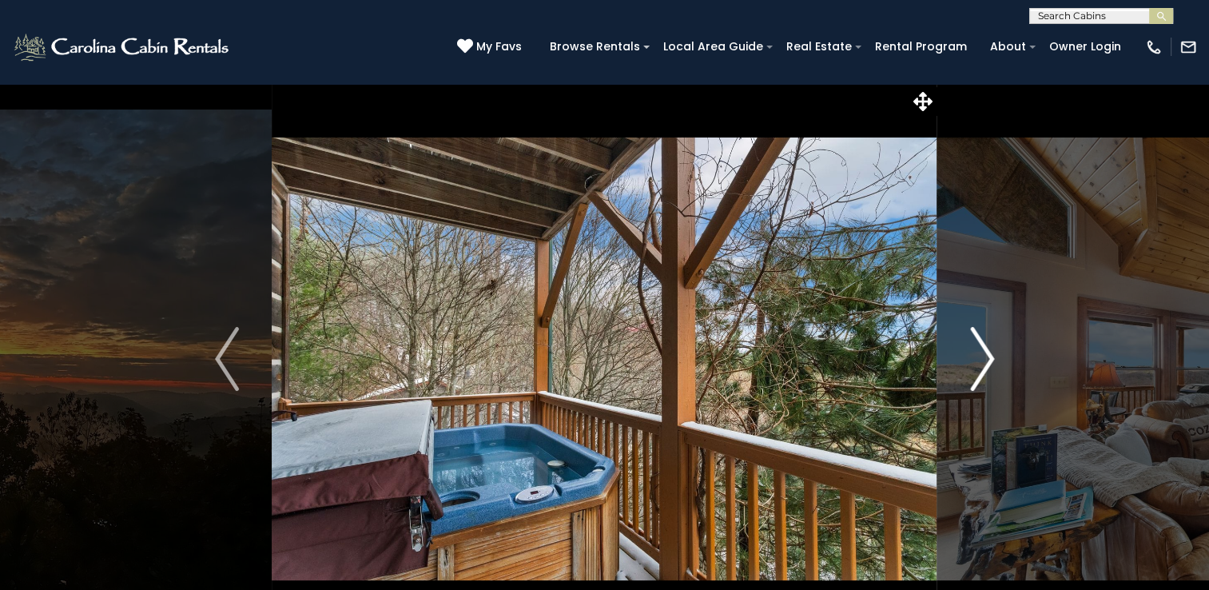
click at [986, 356] on img "Next" at bounding box center [982, 359] width 24 height 64
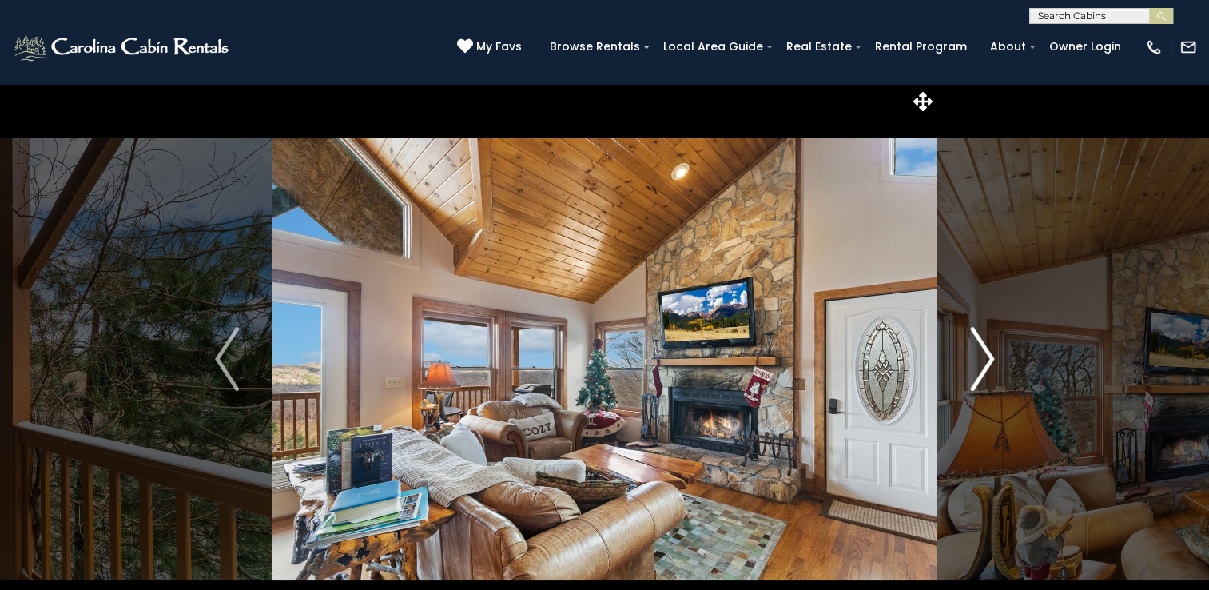
click at [986, 356] on img "Next" at bounding box center [982, 359] width 24 height 64
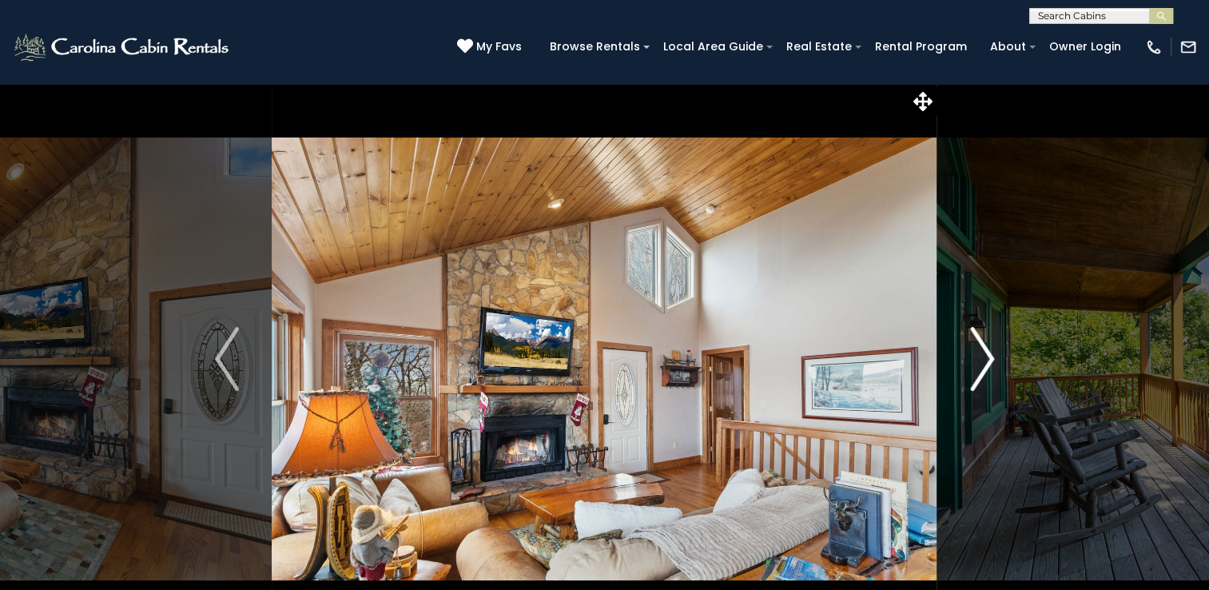
click at [986, 356] on img "Next" at bounding box center [982, 359] width 24 height 64
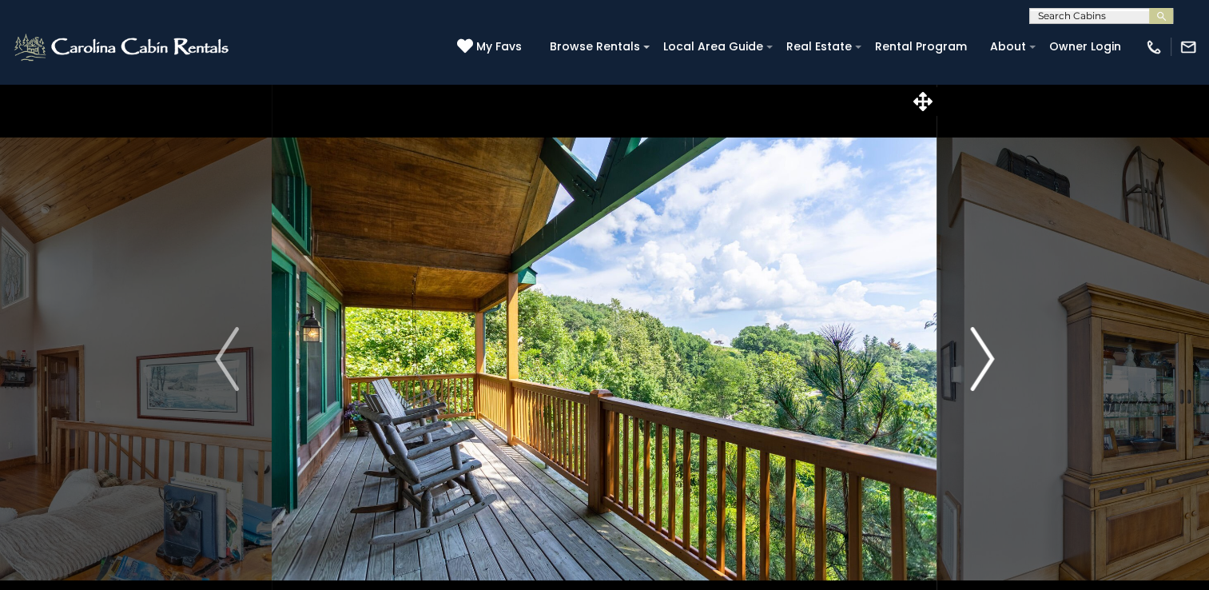
click at [986, 356] on img "Next" at bounding box center [982, 359] width 24 height 64
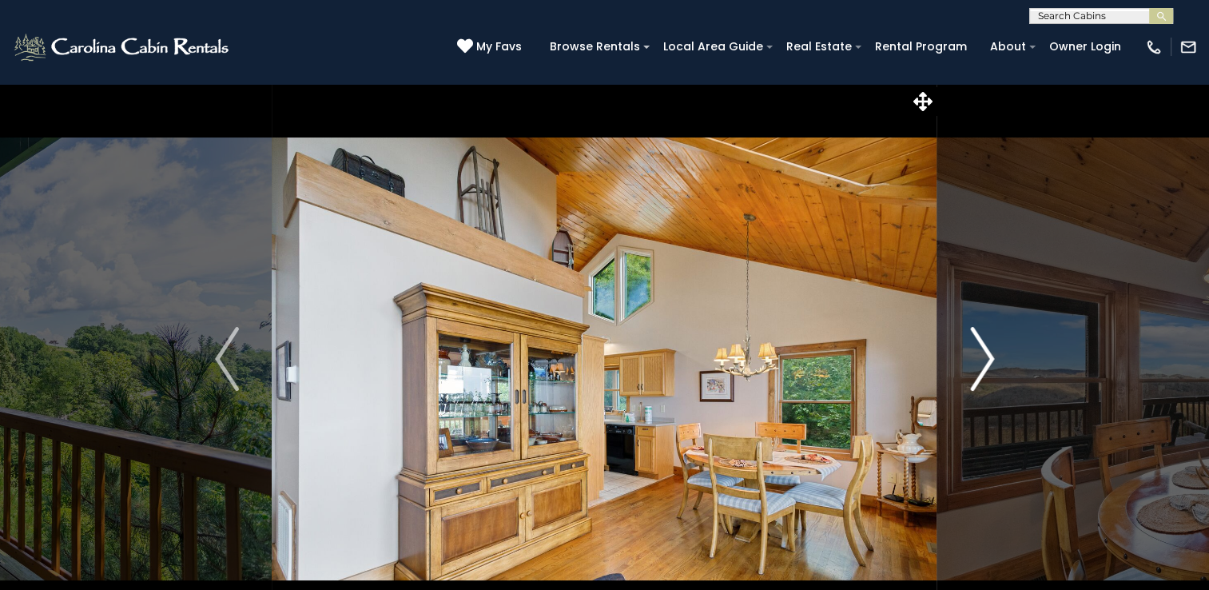
click at [986, 356] on img "Next" at bounding box center [982, 359] width 24 height 64
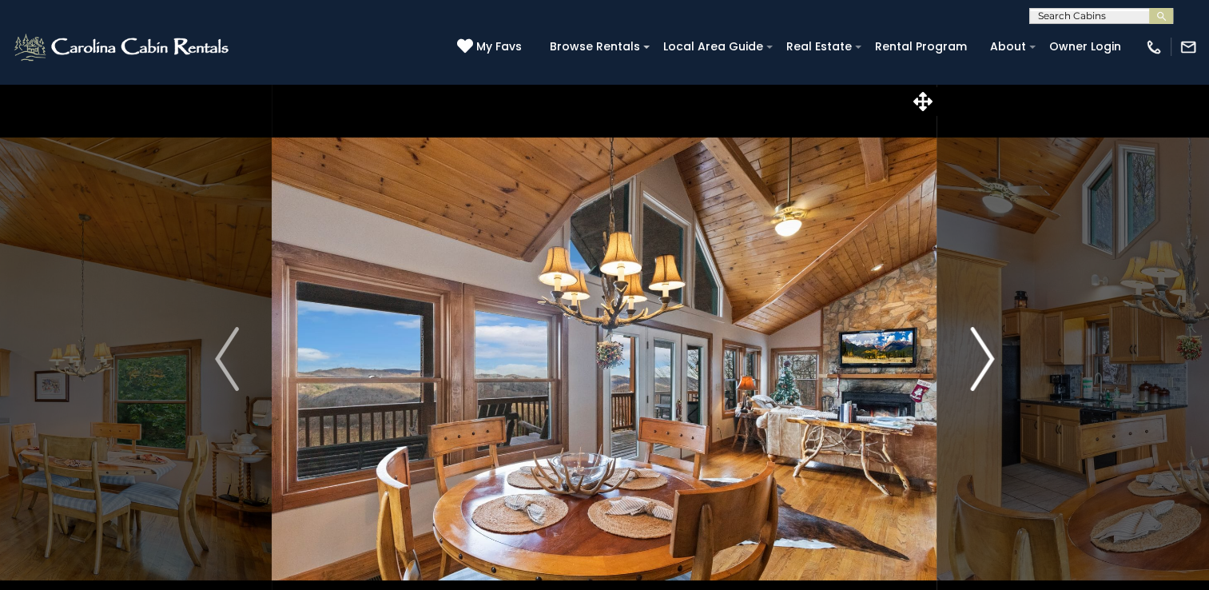
click at [985, 356] on img "Next" at bounding box center [982, 359] width 24 height 64
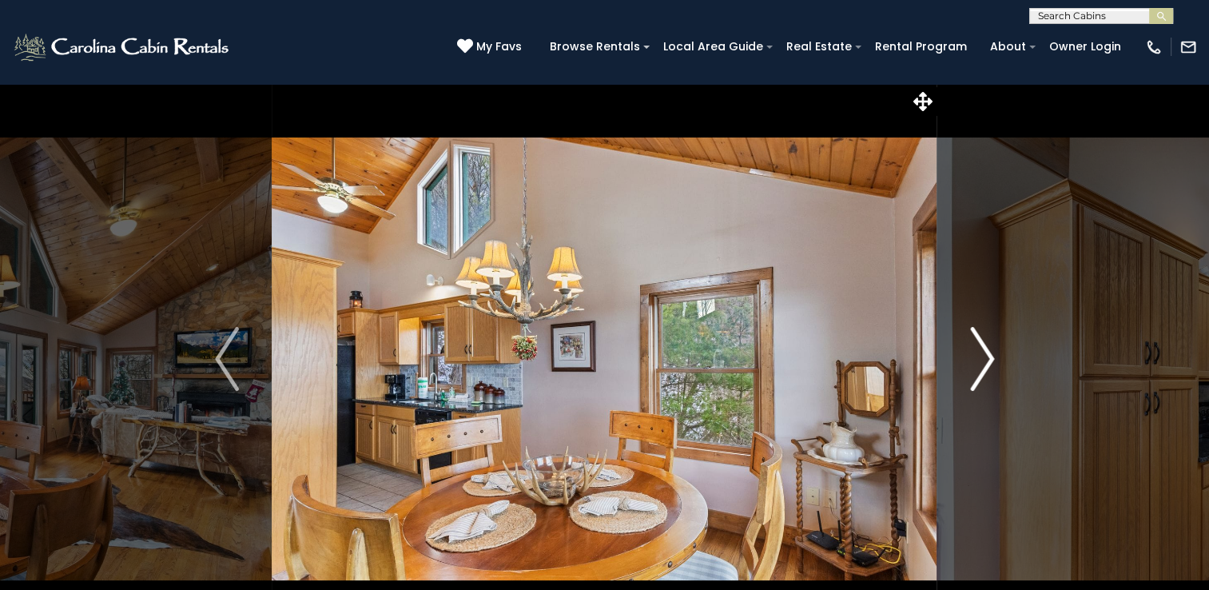
click at [985, 356] on img "Next" at bounding box center [982, 359] width 24 height 64
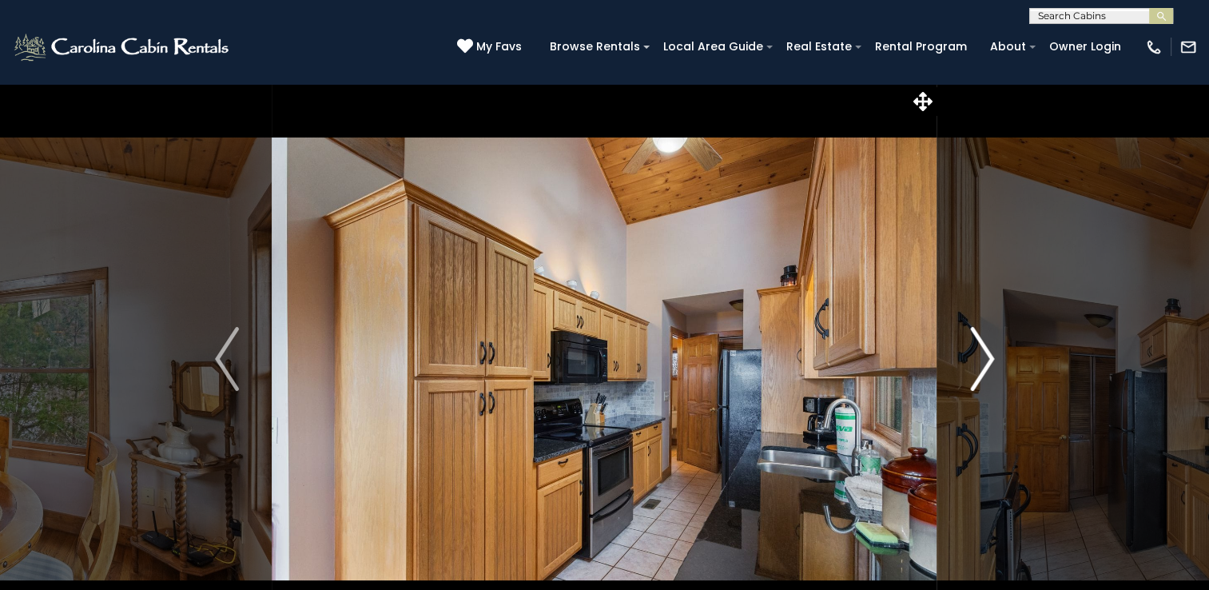
click at [985, 356] on img "Next" at bounding box center [982, 359] width 24 height 64
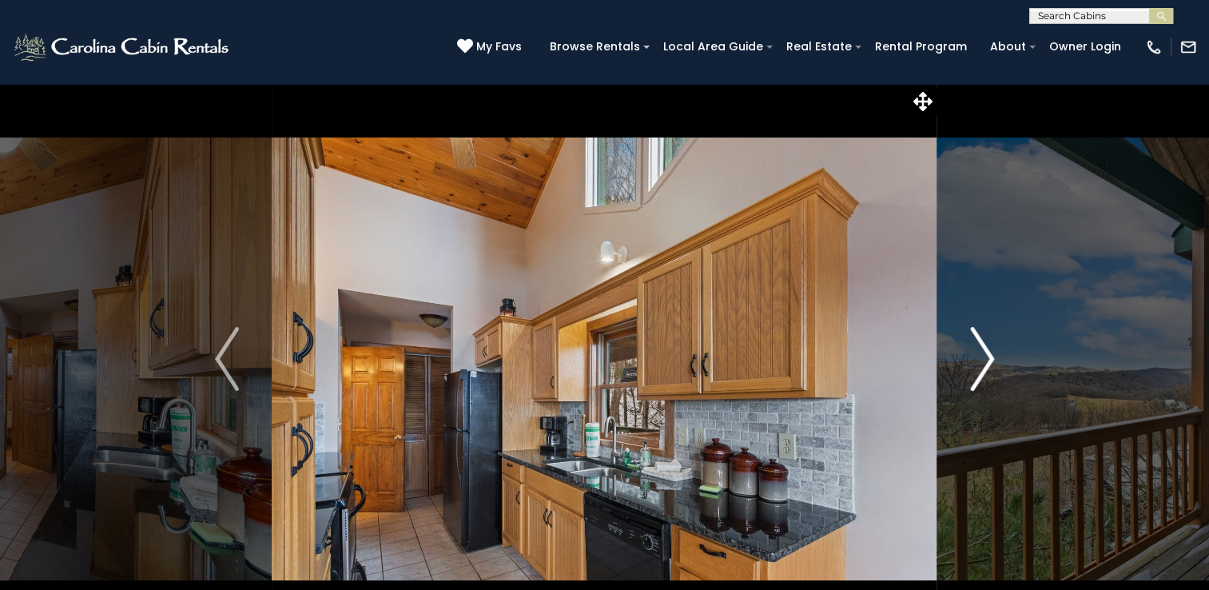
click at [985, 356] on img "Next" at bounding box center [982, 359] width 24 height 64
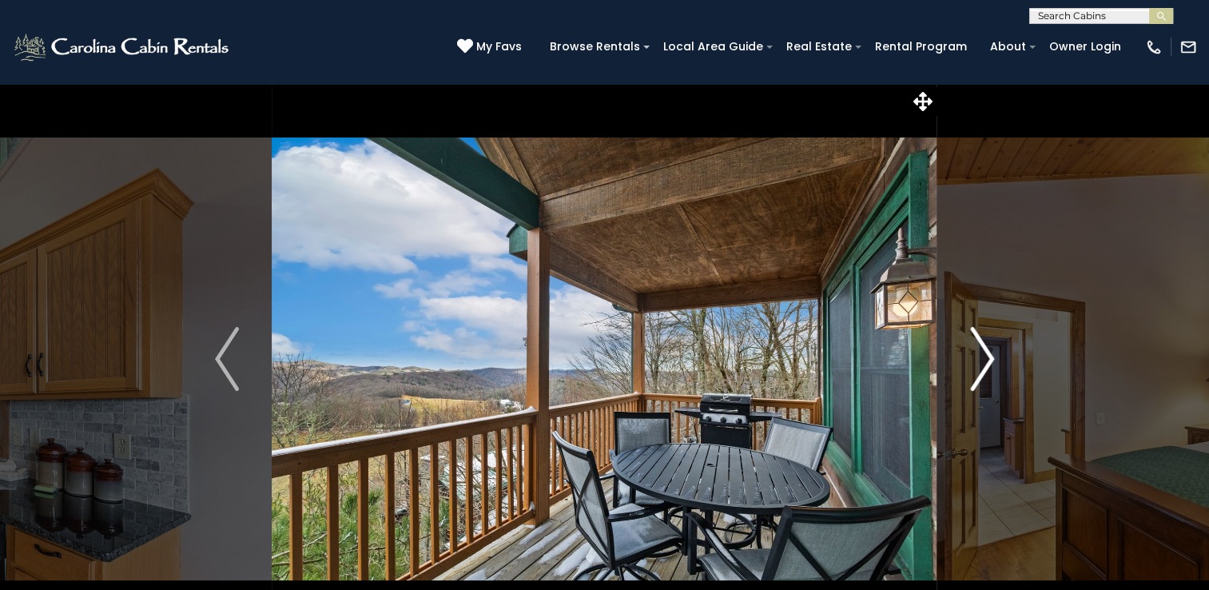
click at [985, 356] on img "Next" at bounding box center [982, 359] width 24 height 64
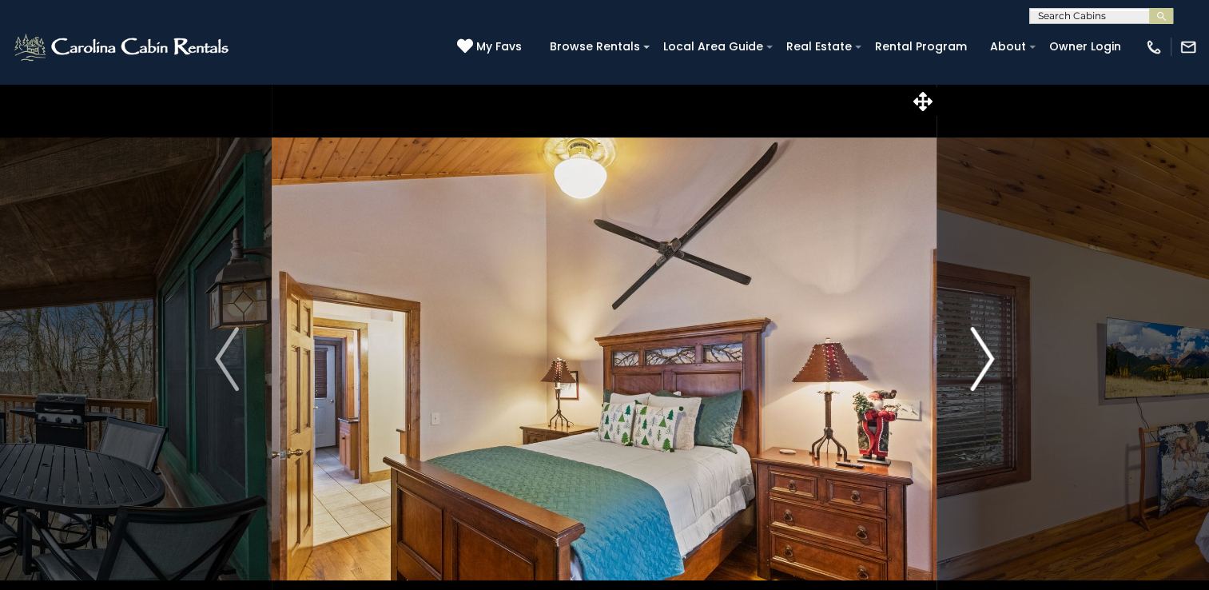
click at [985, 356] on img "Next" at bounding box center [982, 359] width 24 height 64
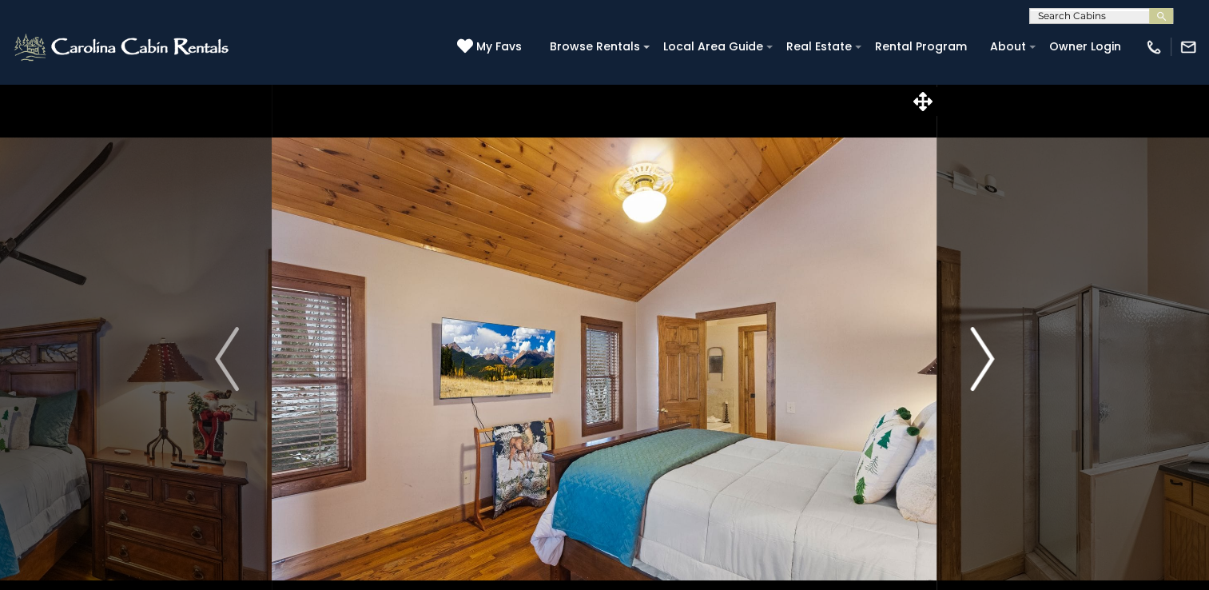
click at [985, 356] on img "Next" at bounding box center [982, 359] width 24 height 64
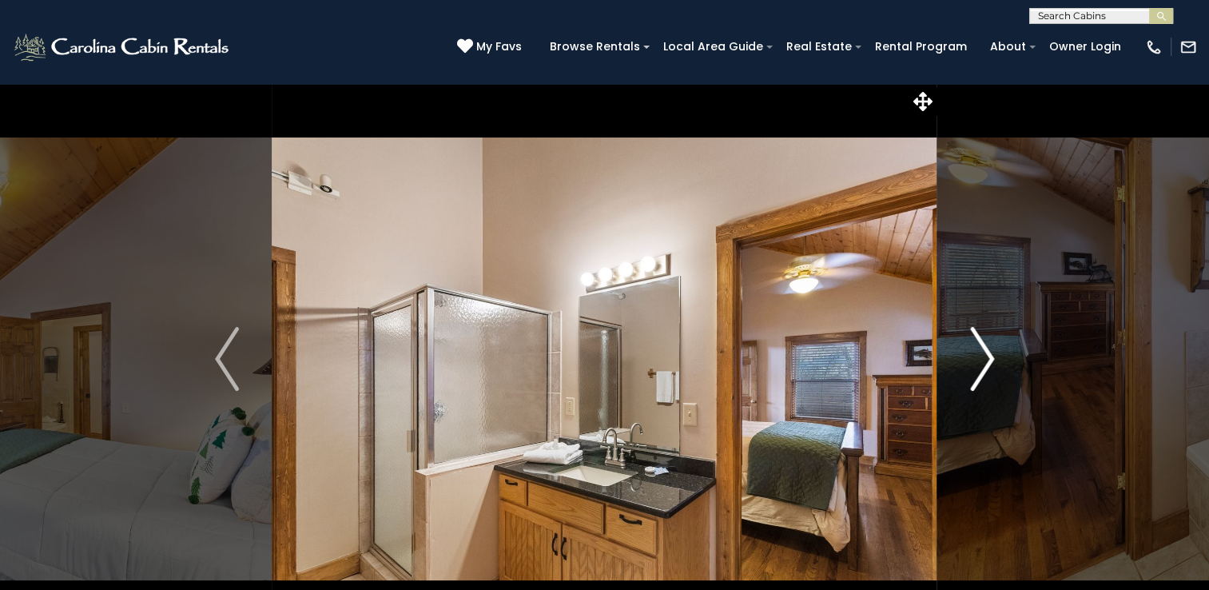
click at [985, 356] on img "Next" at bounding box center [982, 359] width 24 height 64
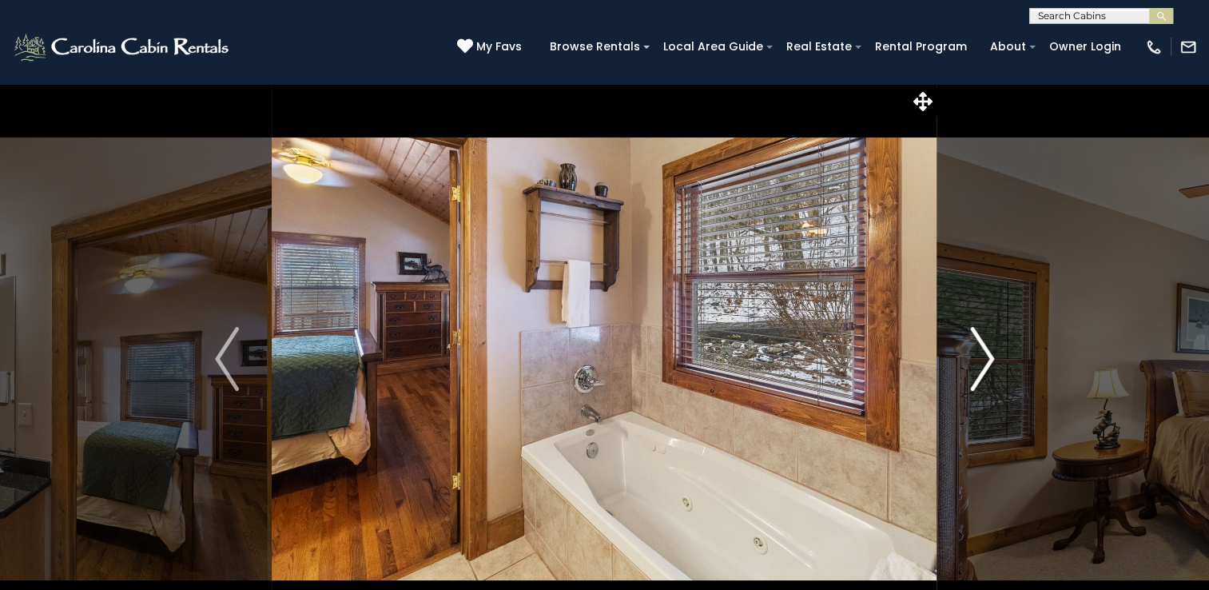
click at [985, 356] on img "Next" at bounding box center [982, 359] width 24 height 64
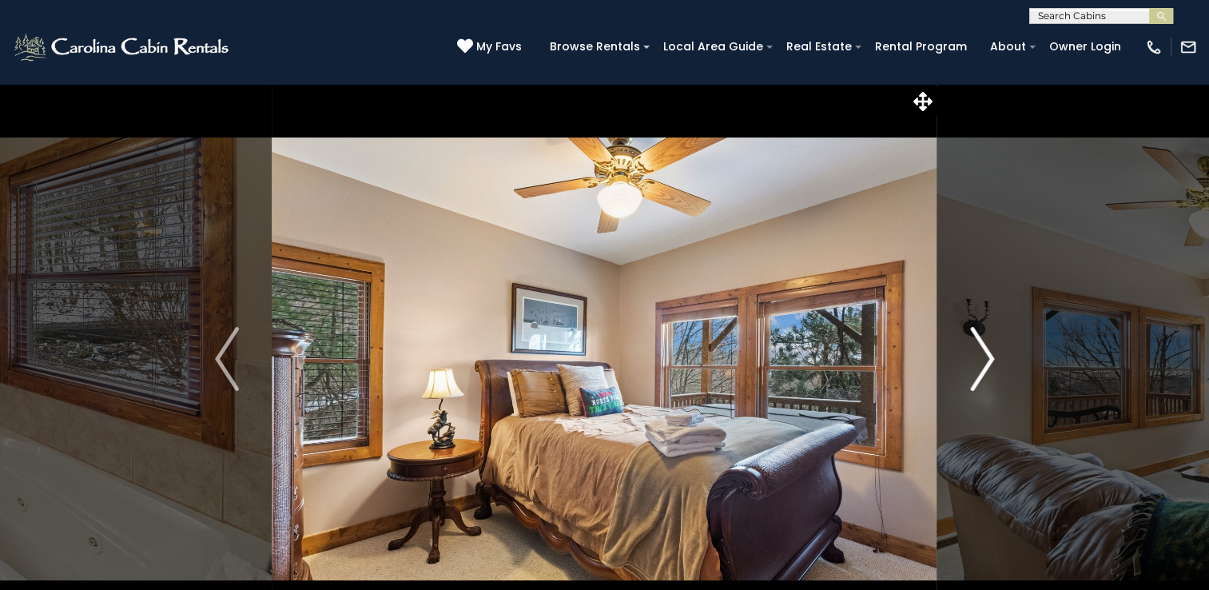
click at [985, 356] on img "Next" at bounding box center [982, 359] width 24 height 64
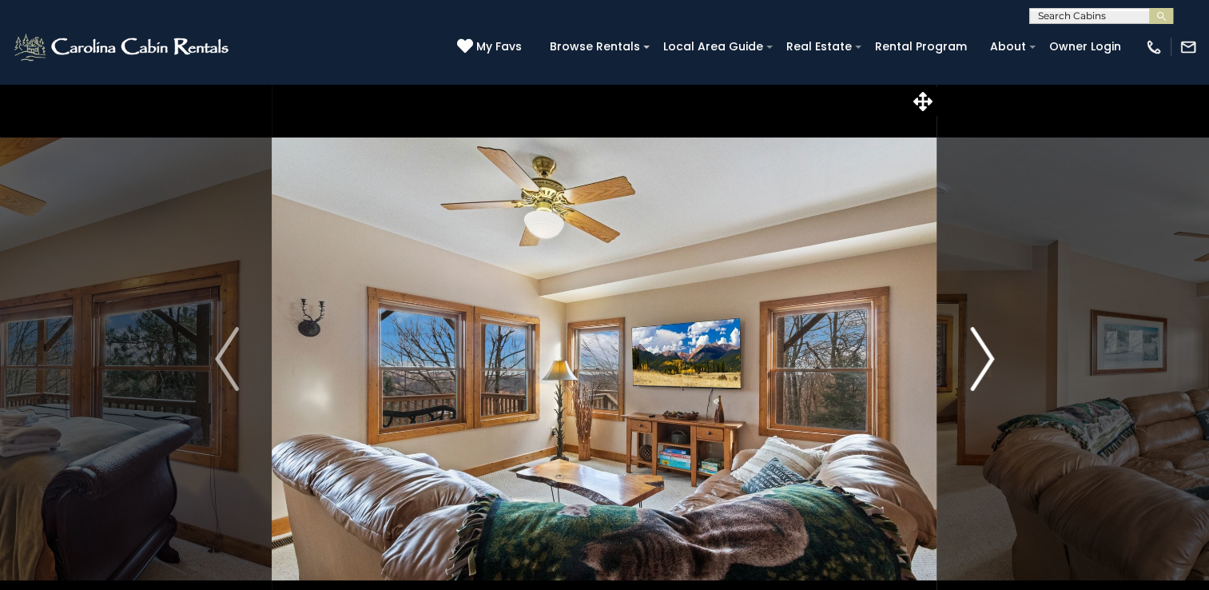
click at [985, 356] on img "Next" at bounding box center [982, 359] width 24 height 64
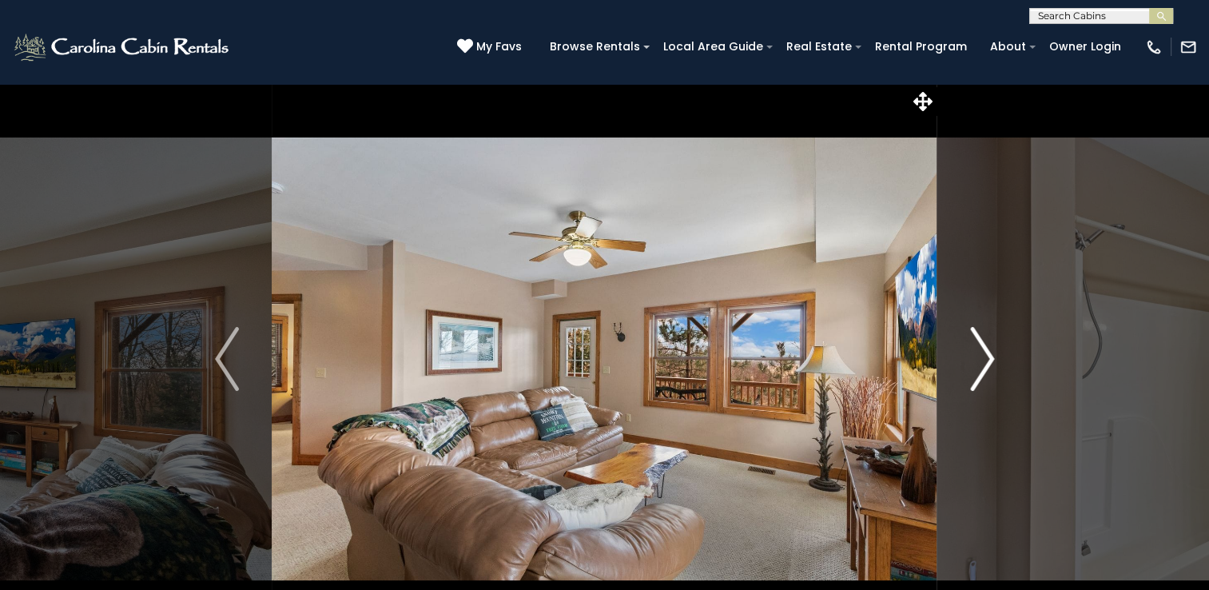
click at [985, 356] on img "Next" at bounding box center [982, 359] width 24 height 64
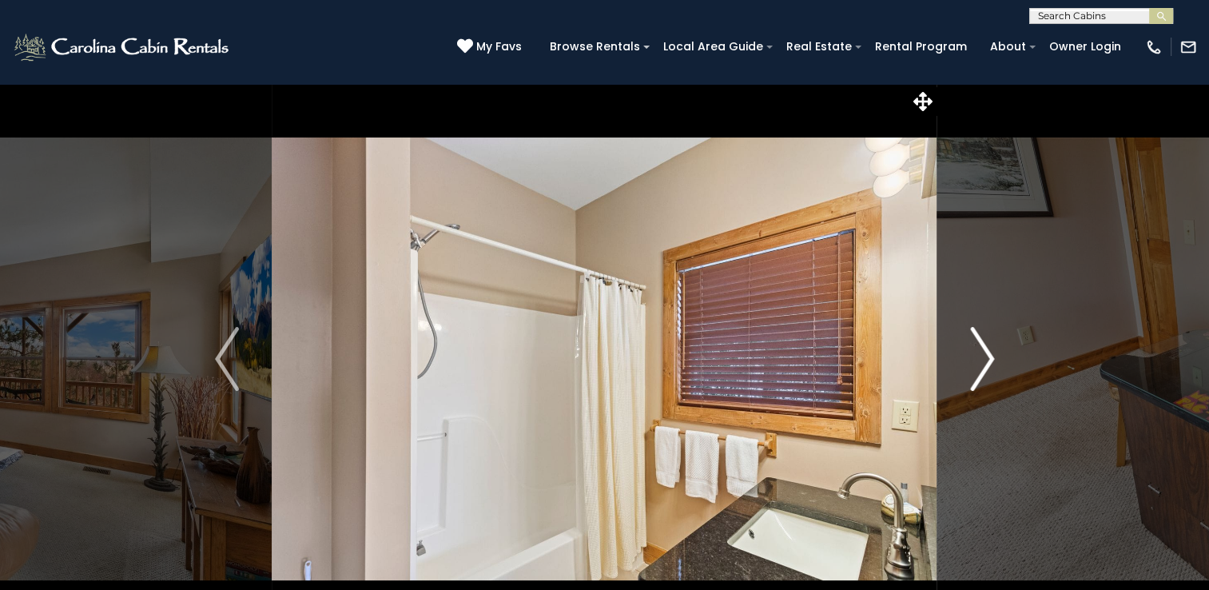
click at [985, 356] on img "Next" at bounding box center [982, 359] width 24 height 64
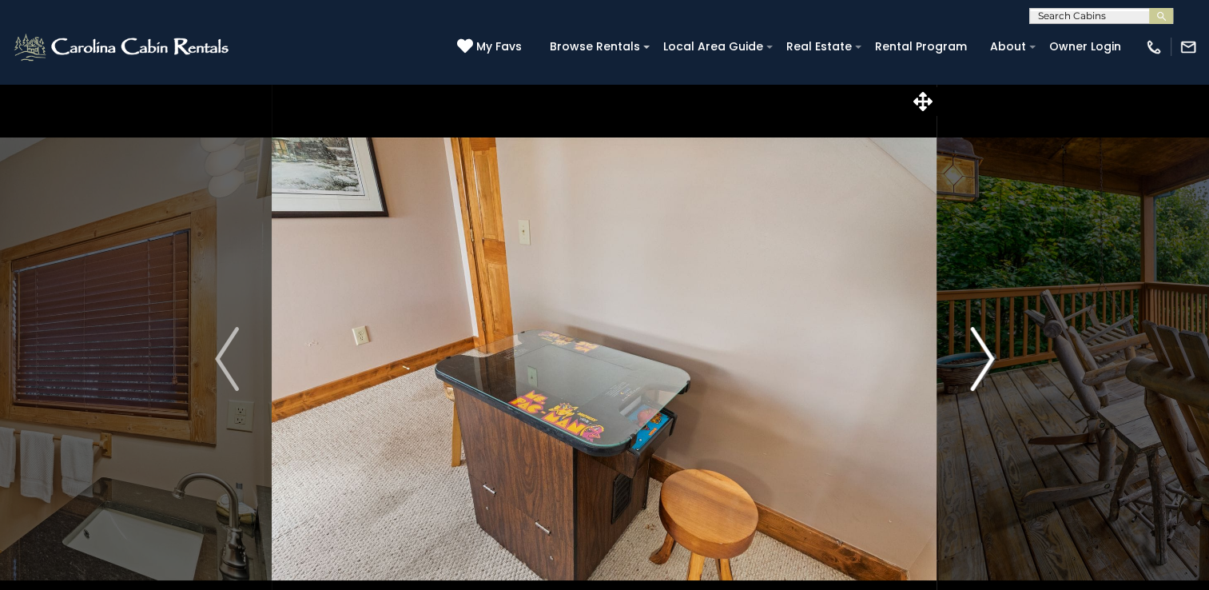
click at [985, 356] on img "Next" at bounding box center [982, 359] width 24 height 64
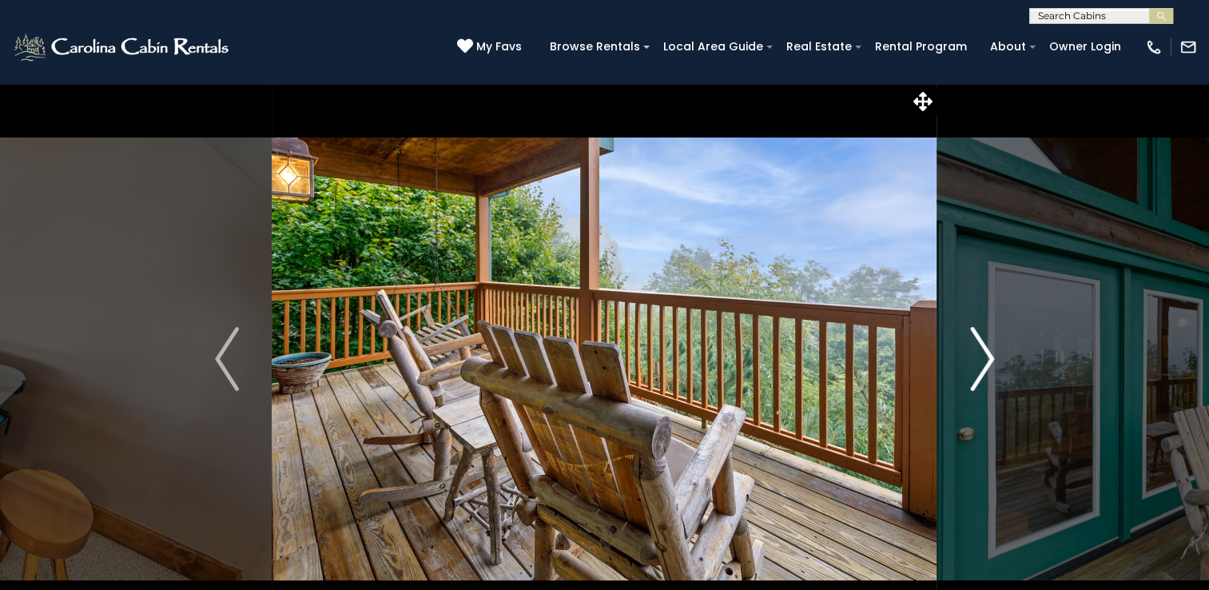
click at [985, 356] on img "Next" at bounding box center [982, 359] width 24 height 64
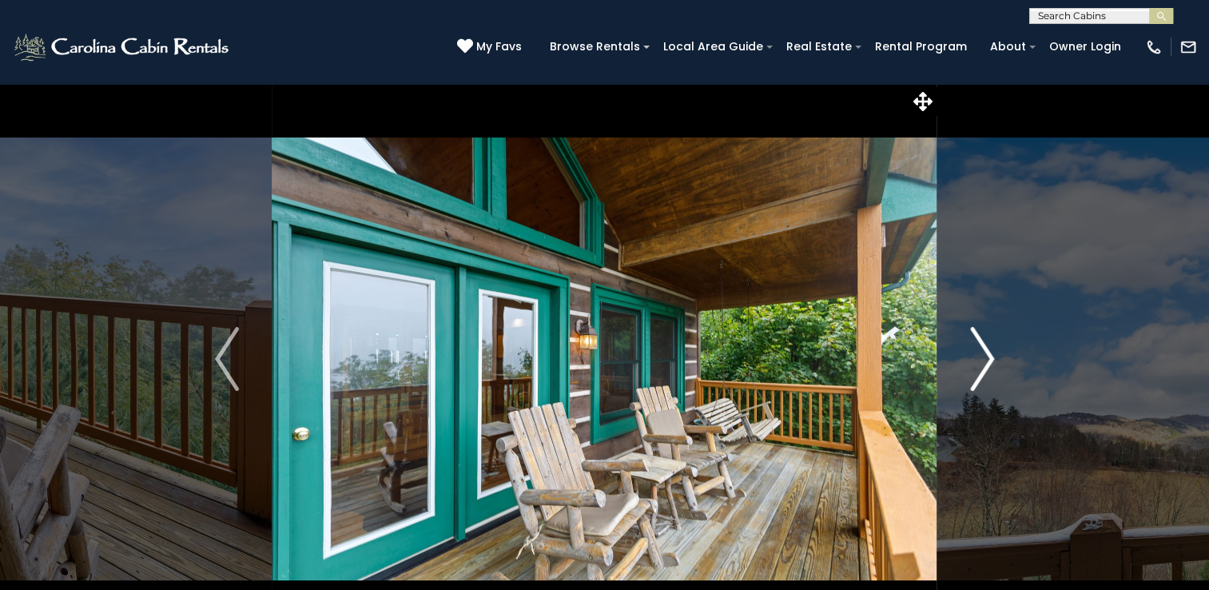
click at [985, 356] on img "Next" at bounding box center [982, 359] width 24 height 64
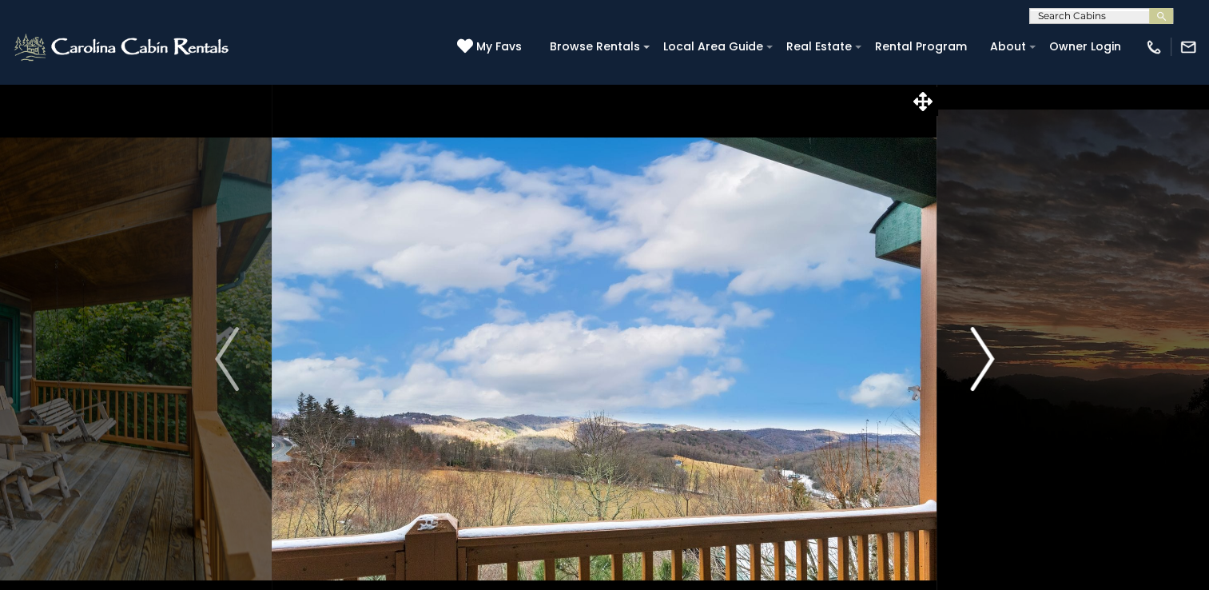
click at [985, 357] on img "Next" at bounding box center [982, 359] width 24 height 64
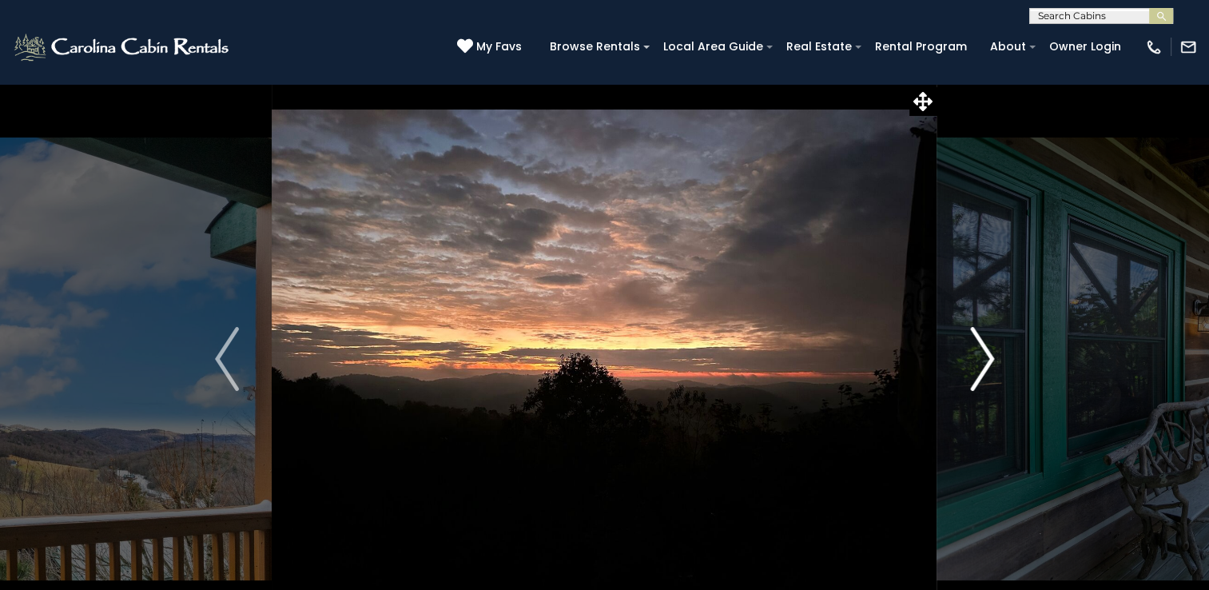
click at [985, 357] on img "Next" at bounding box center [982, 359] width 24 height 64
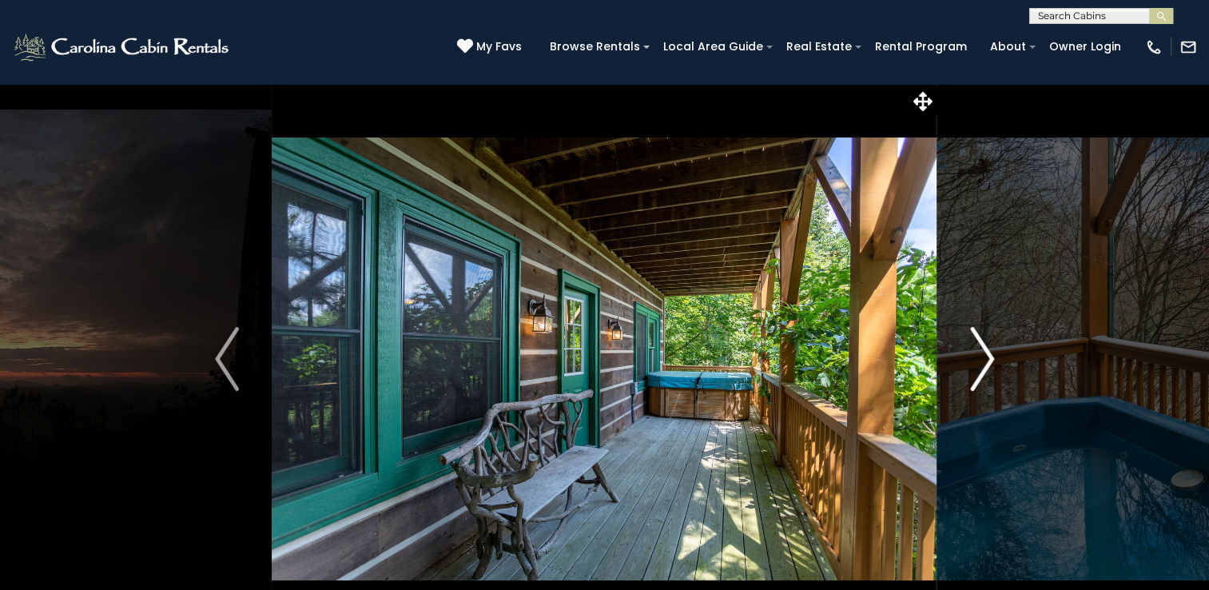
click at [985, 357] on img "Next" at bounding box center [982, 359] width 24 height 64
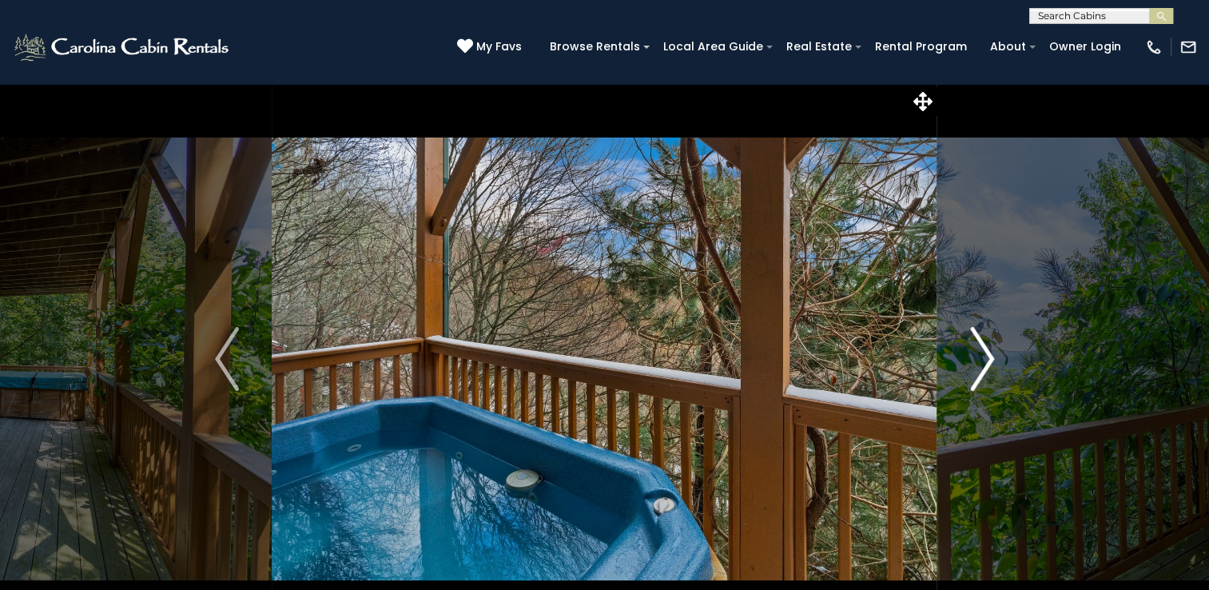
click at [985, 357] on img "Next" at bounding box center [982, 359] width 24 height 64
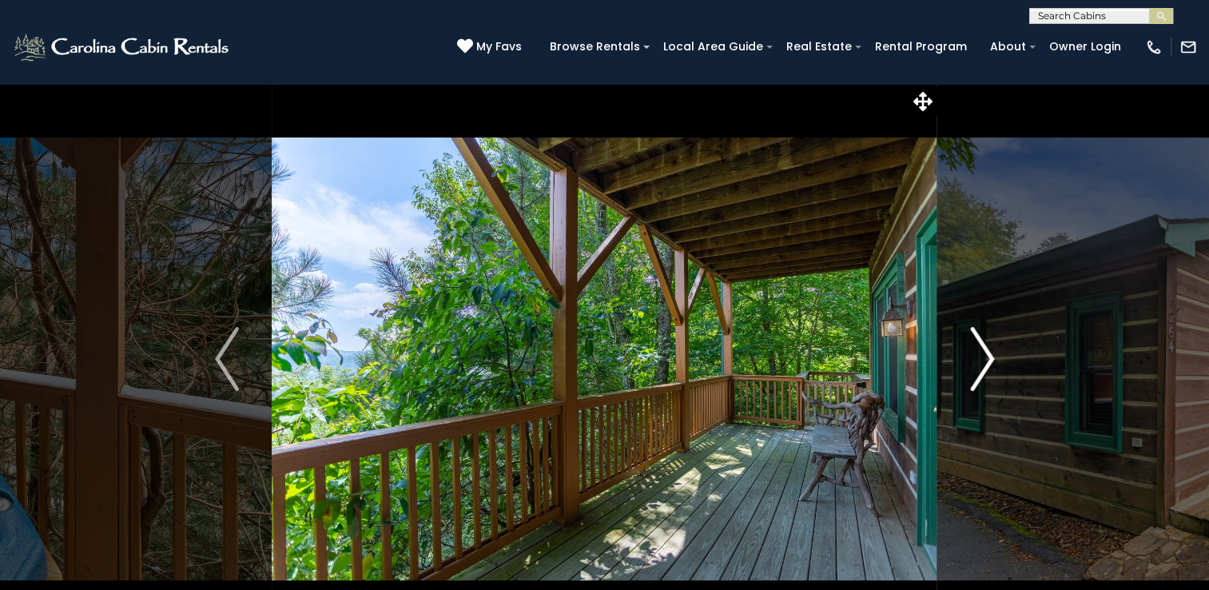
click at [985, 357] on img "Next" at bounding box center [982, 359] width 24 height 64
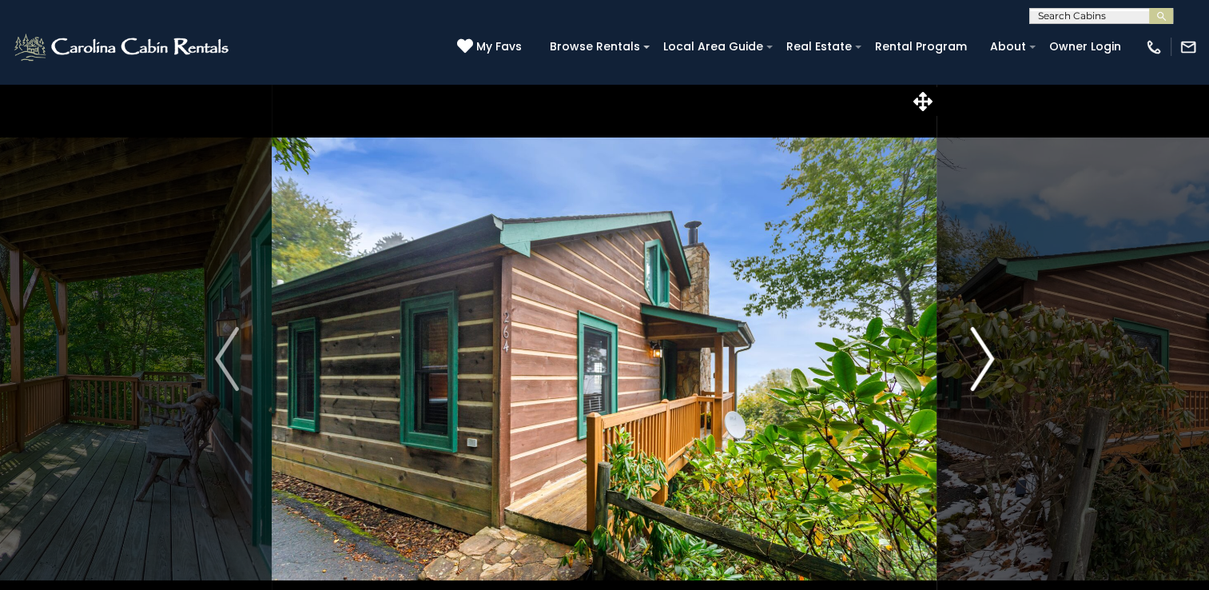
click at [985, 357] on img "Next" at bounding box center [982, 359] width 24 height 64
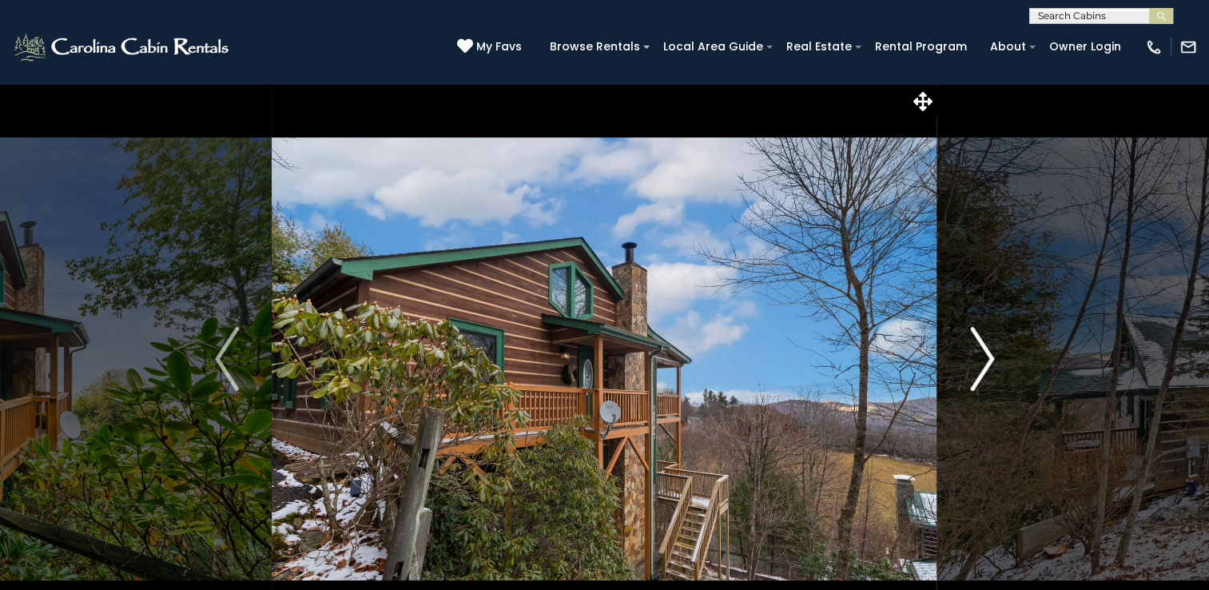
click at [985, 357] on img "Next" at bounding box center [982, 359] width 24 height 64
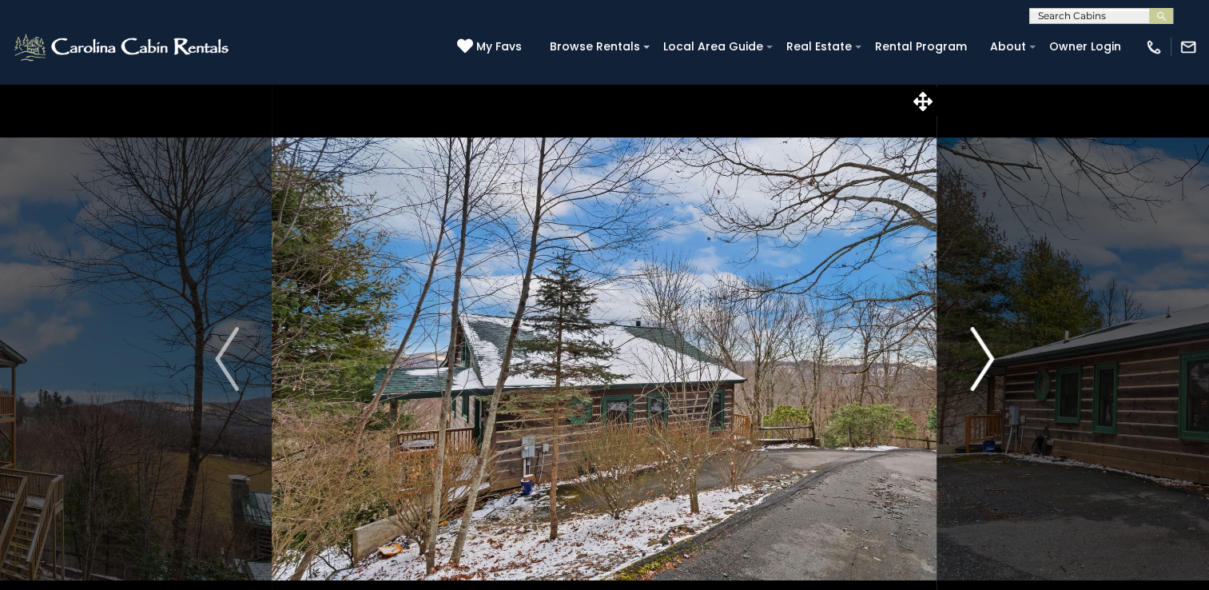
click at [985, 357] on img "Next" at bounding box center [982, 359] width 24 height 64
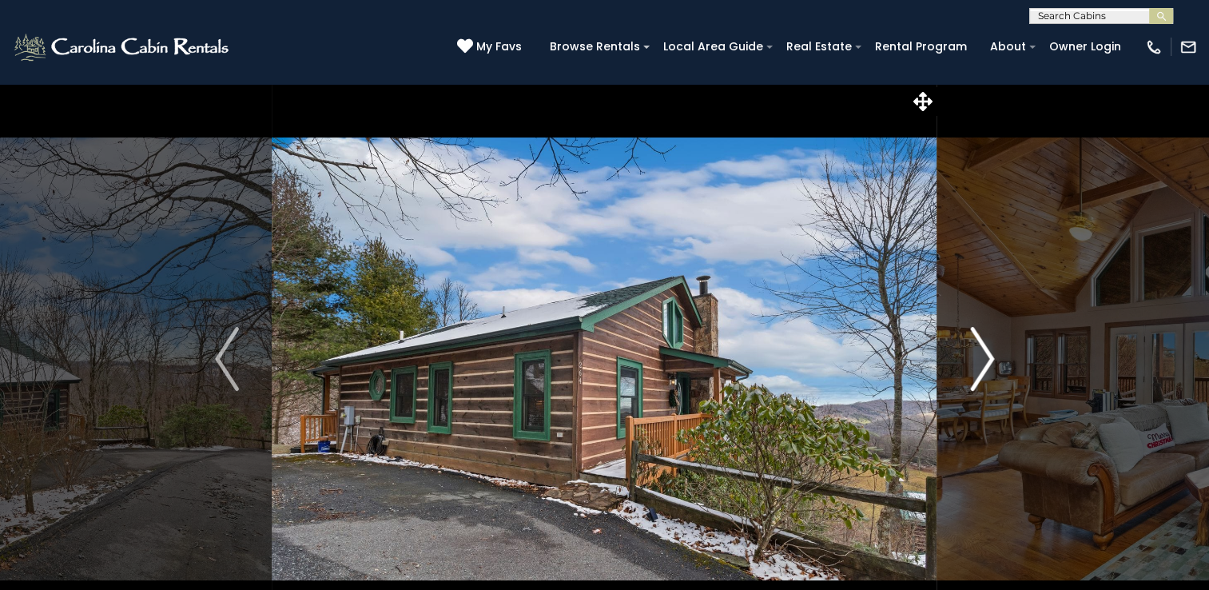
click at [983, 369] on img "Next" at bounding box center [982, 359] width 24 height 64
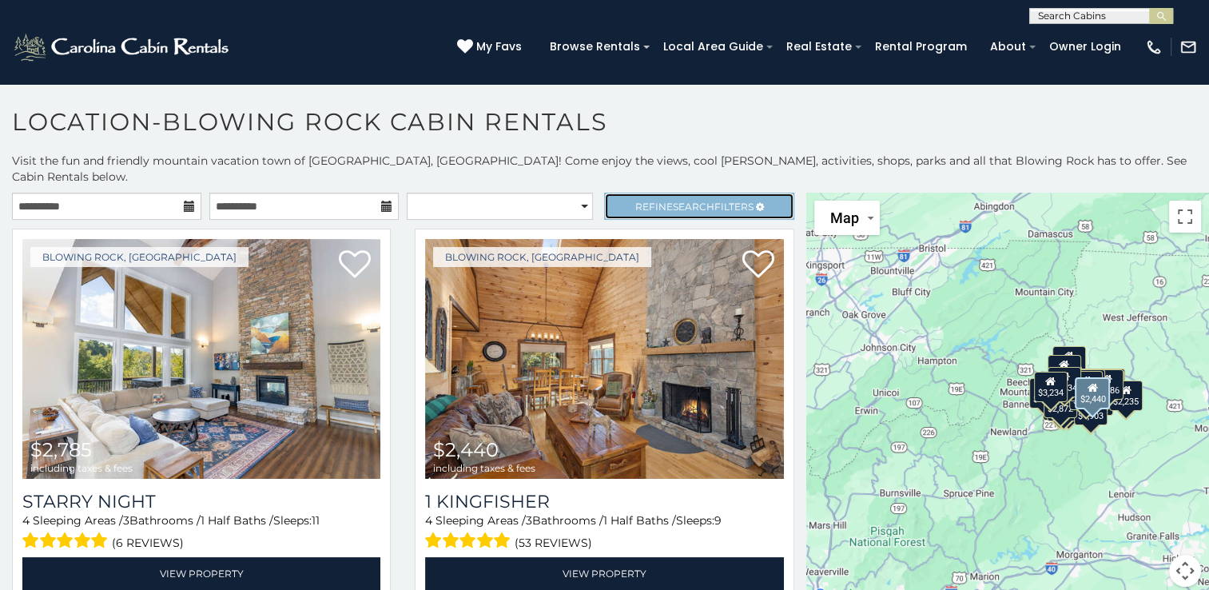
click at [690, 201] on span "Search" at bounding box center [694, 207] width 42 height 12
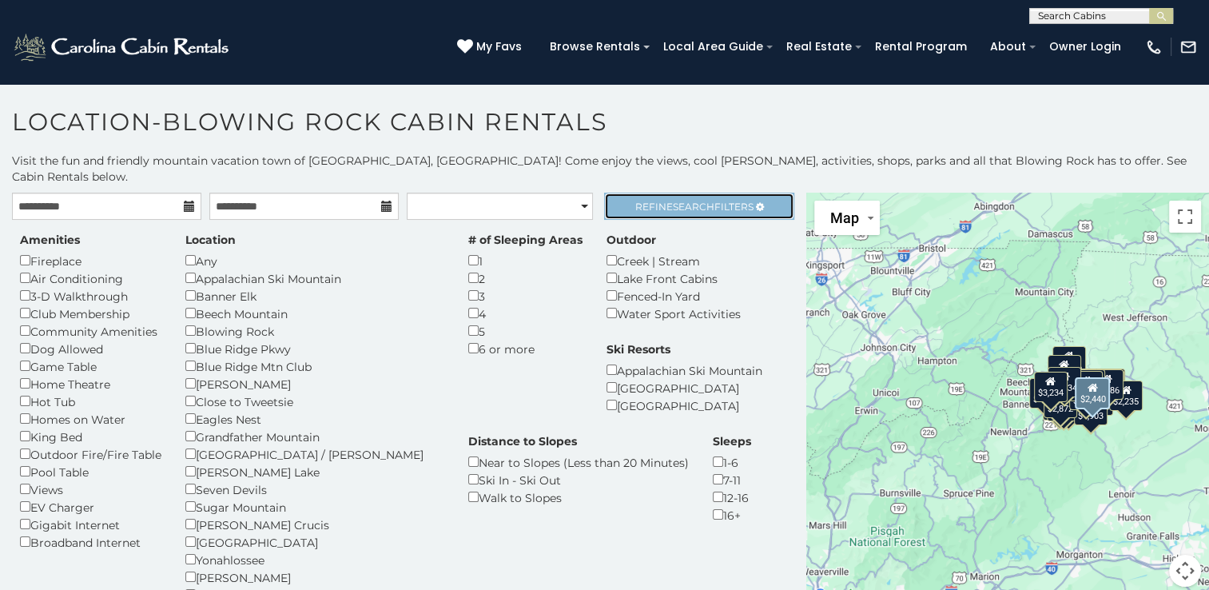
click at [719, 201] on span "Refine Search Filters" at bounding box center [694, 207] width 118 height 12
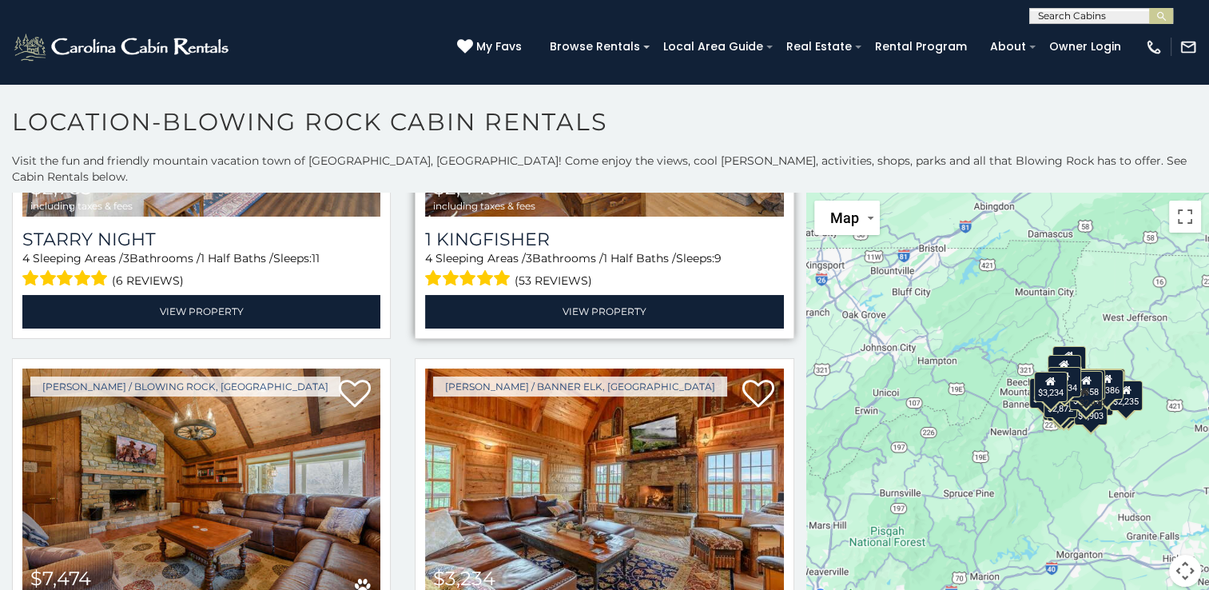
scroll to position [399, 0]
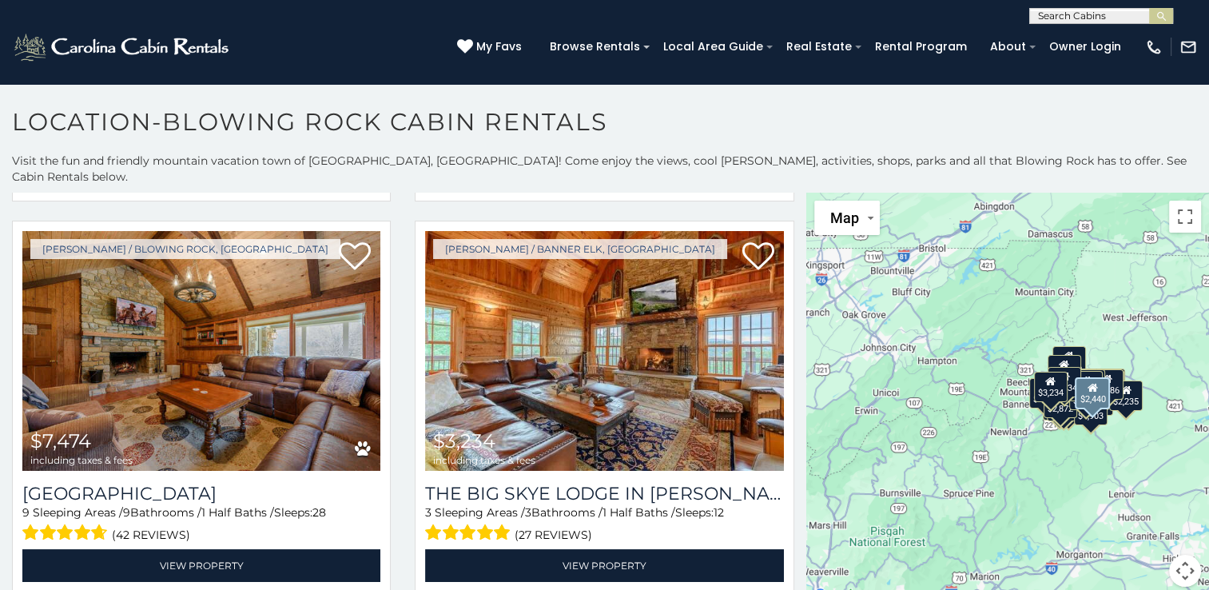
click at [671, 122] on h1 "Location-Blowing Rock Cabin Rentals" at bounding box center [604, 130] width 1209 height 46
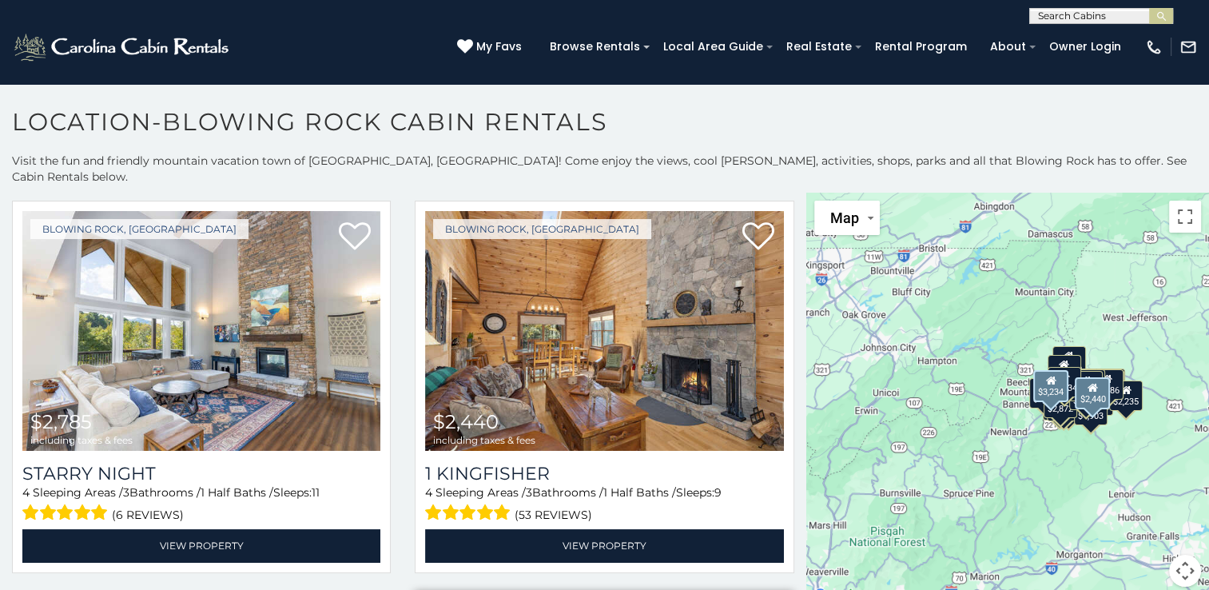
scroll to position [0, 0]
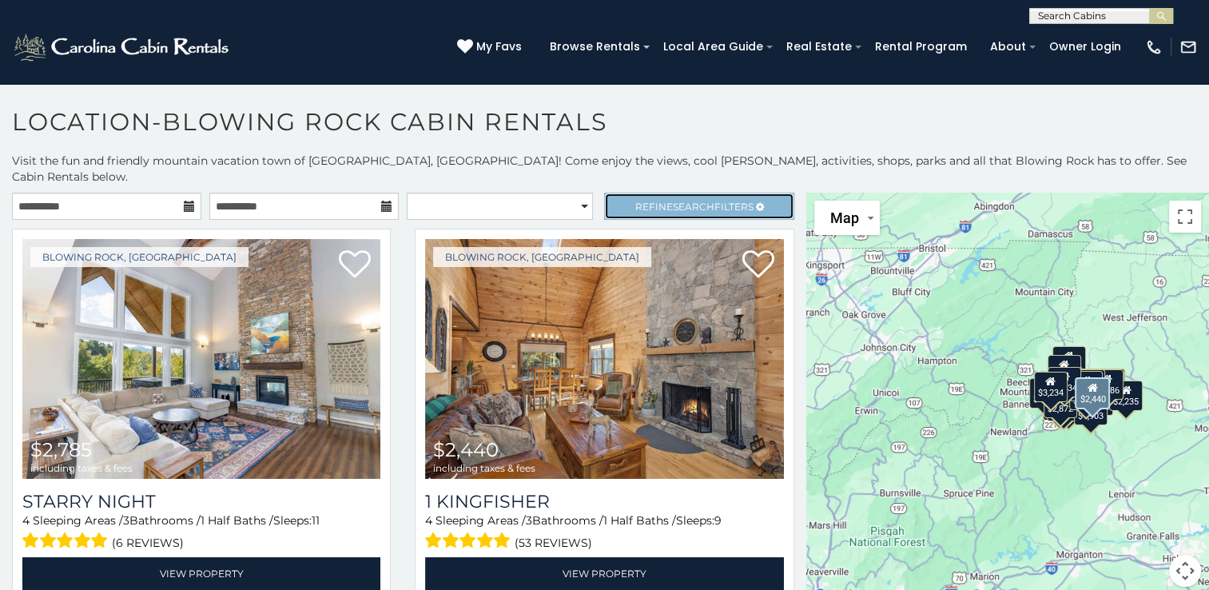
click at [635, 201] on span "Refine Search Filters" at bounding box center [694, 207] width 118 height 12
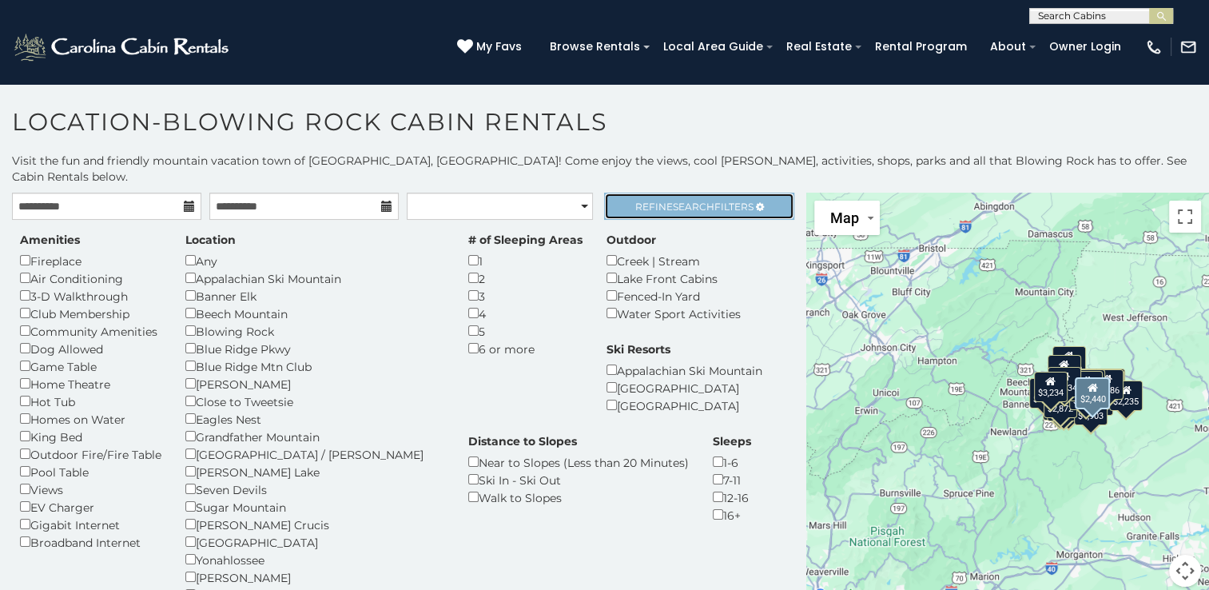
click at [647, 199] on link "Refine Search Filters" at bounding box center [698, 206] width 189 height 27
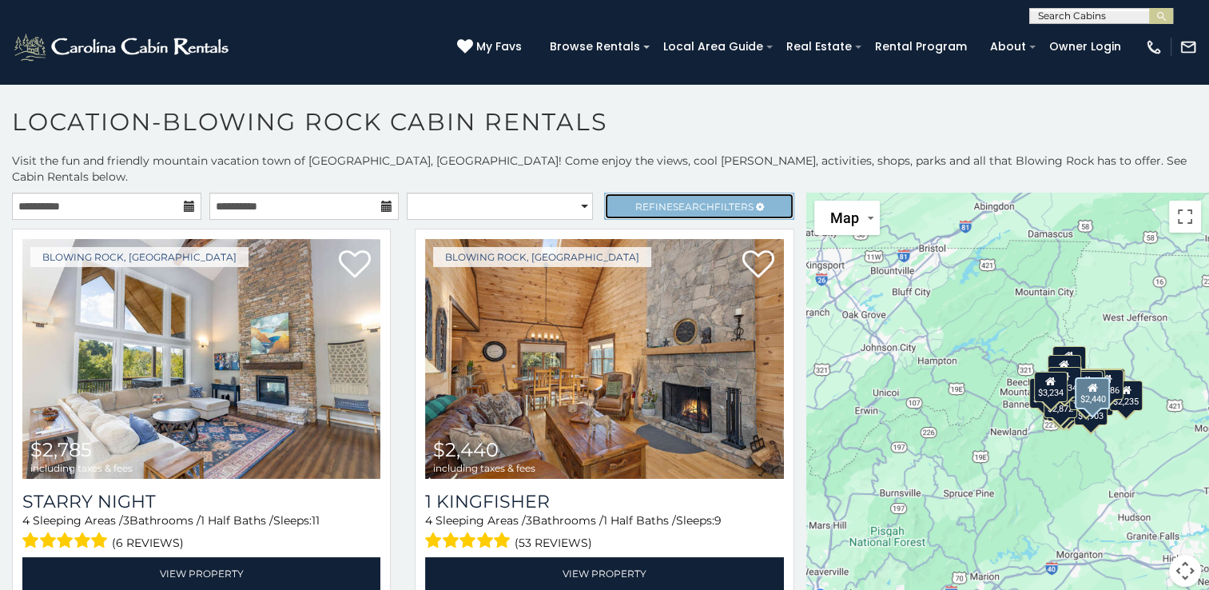
click at [649, 196] on link "Refine Search Filters" at bounding box center [698, 206] width 189 height 27
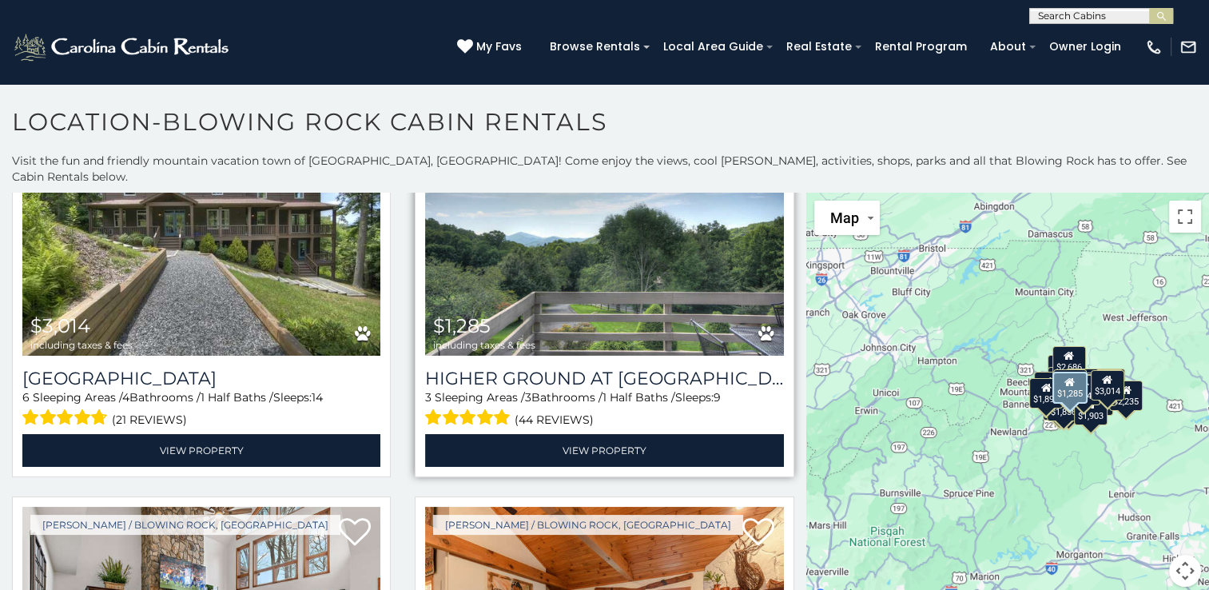
scroll to position [4314, 0]
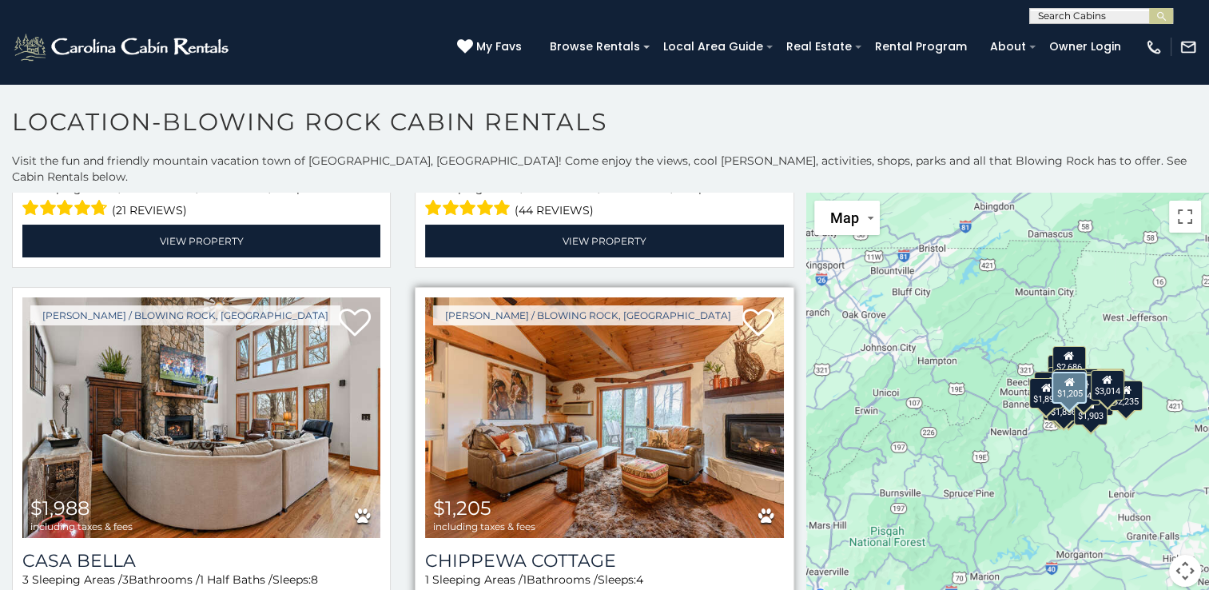
click at [630, 327] on img at bounding box center [604, 417] width 358 height 240
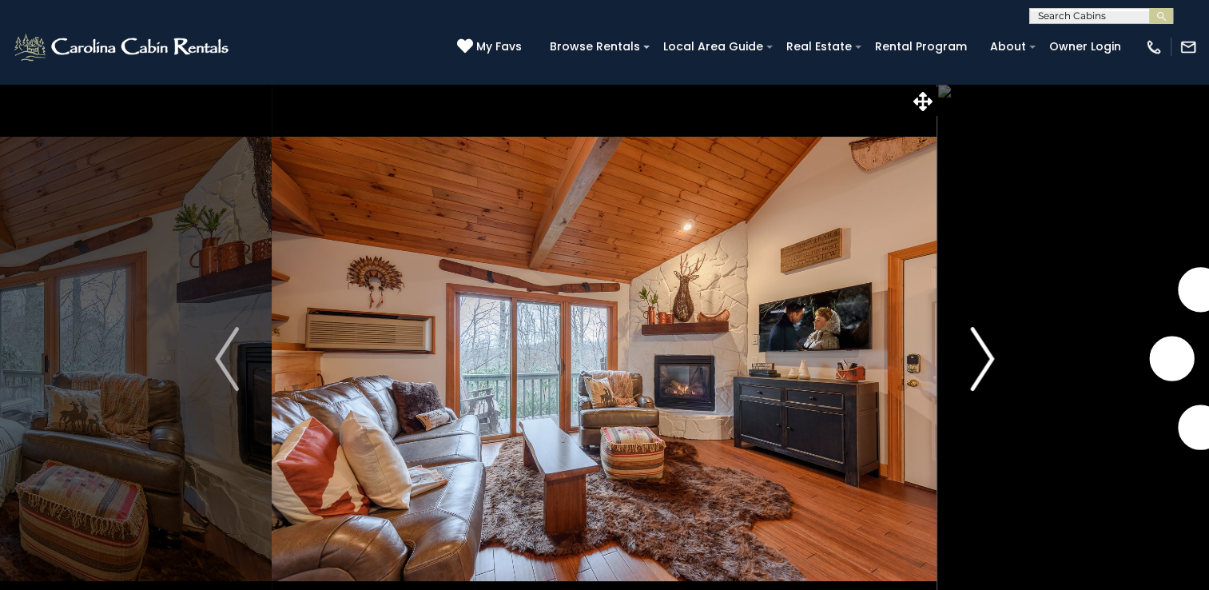
click at [982, 358] on img "Next" at bounding box center [982, 359] width 24 height 64
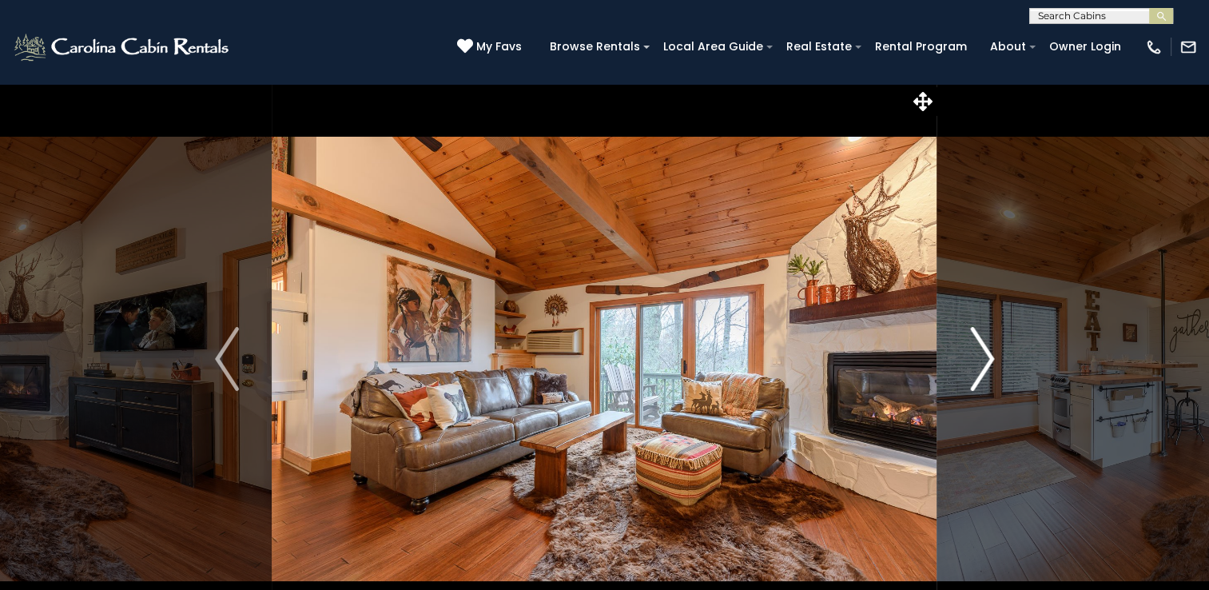
click at [982, 358] on img "Next" at bounding box center [982, 359] width 24 height 64
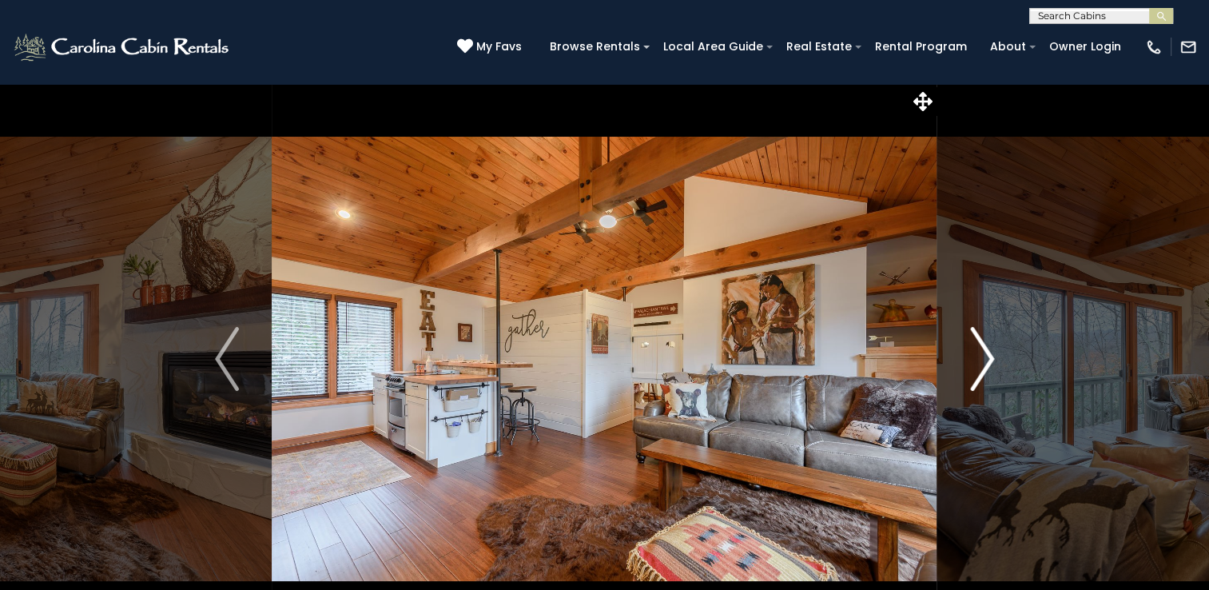
click at [982, 358] on img "Next" at bounding box center [982, 359] width 24 height 64
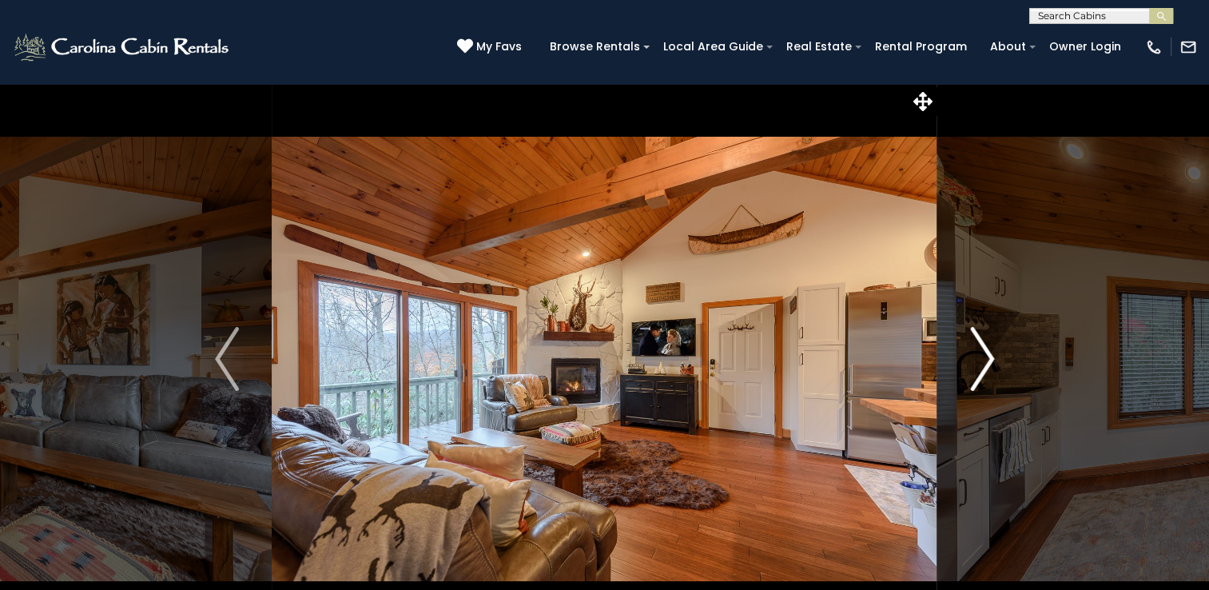
click at [982, 358] on img "Next" at bounding box center [982, 359] width 24 height 64
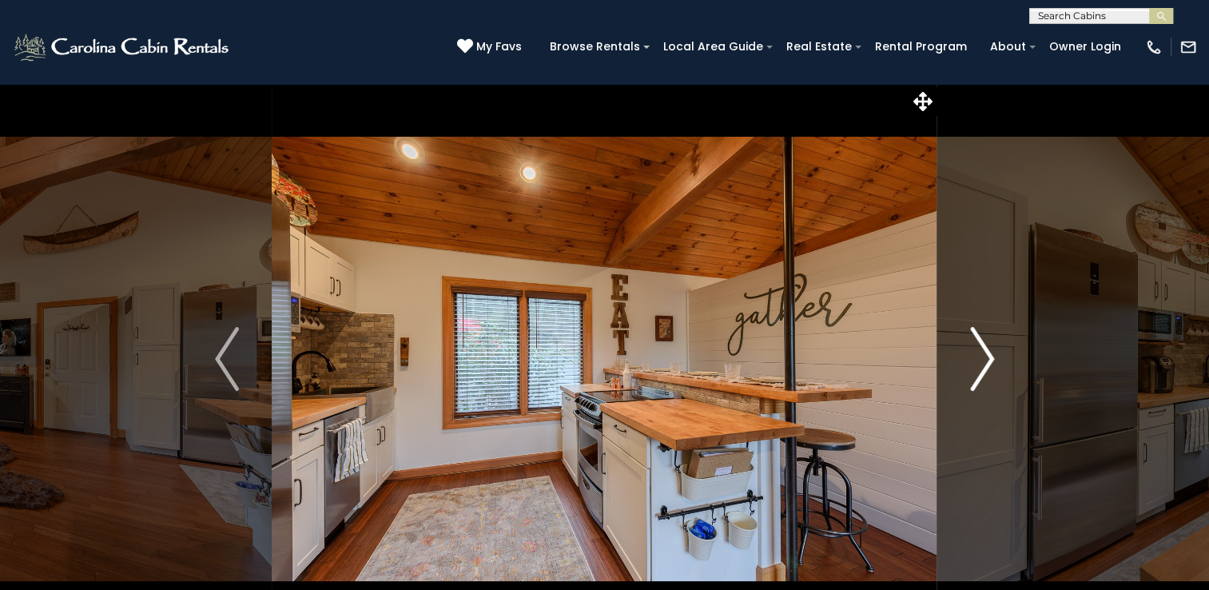
click at [982, 358] on img "Next" at bounding box center [982, 359] width 24 height 64
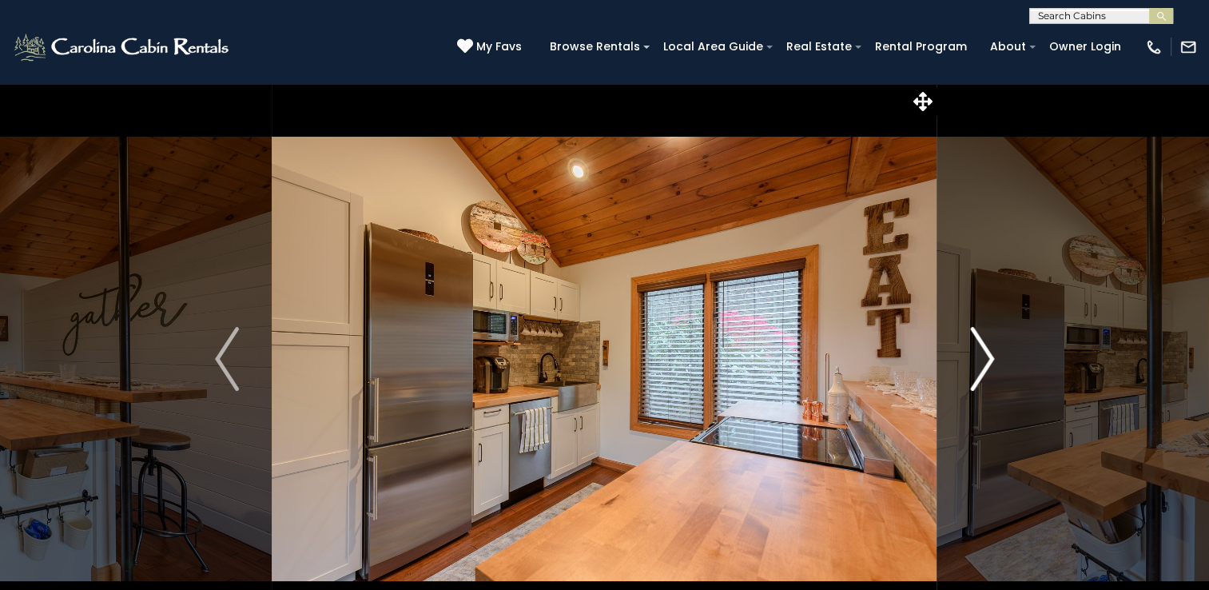
click at [982, 358] on img "Next" at bounding box center [982, 359] width 24 height 64
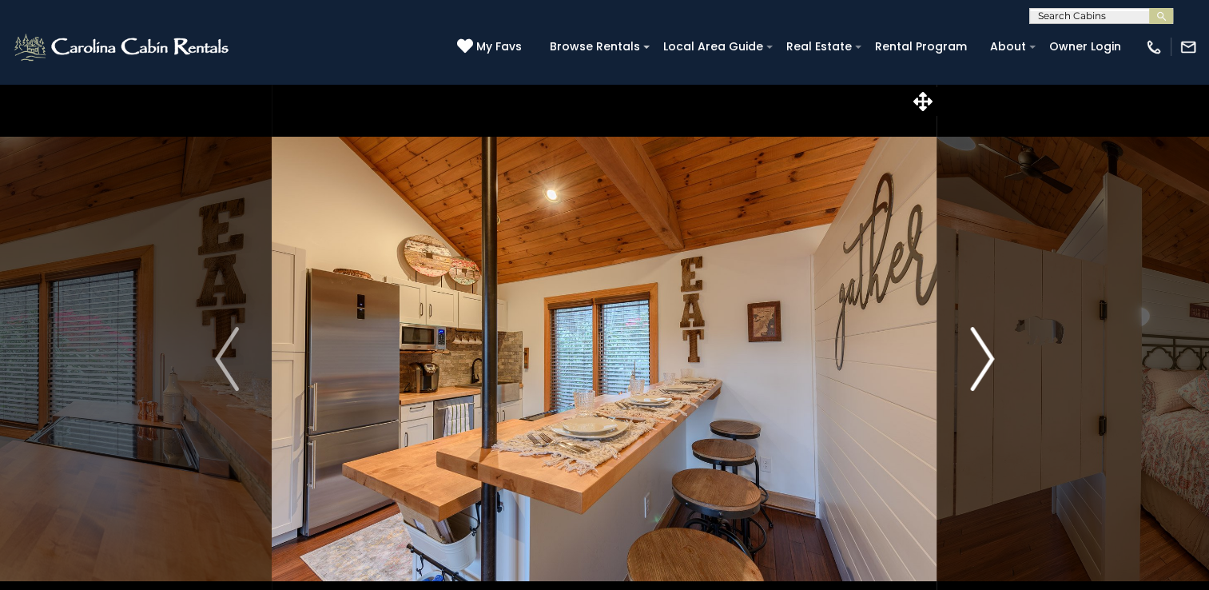
click at [982, 358] on img "Next" at bounding box center [982, 359] width 24 height 64
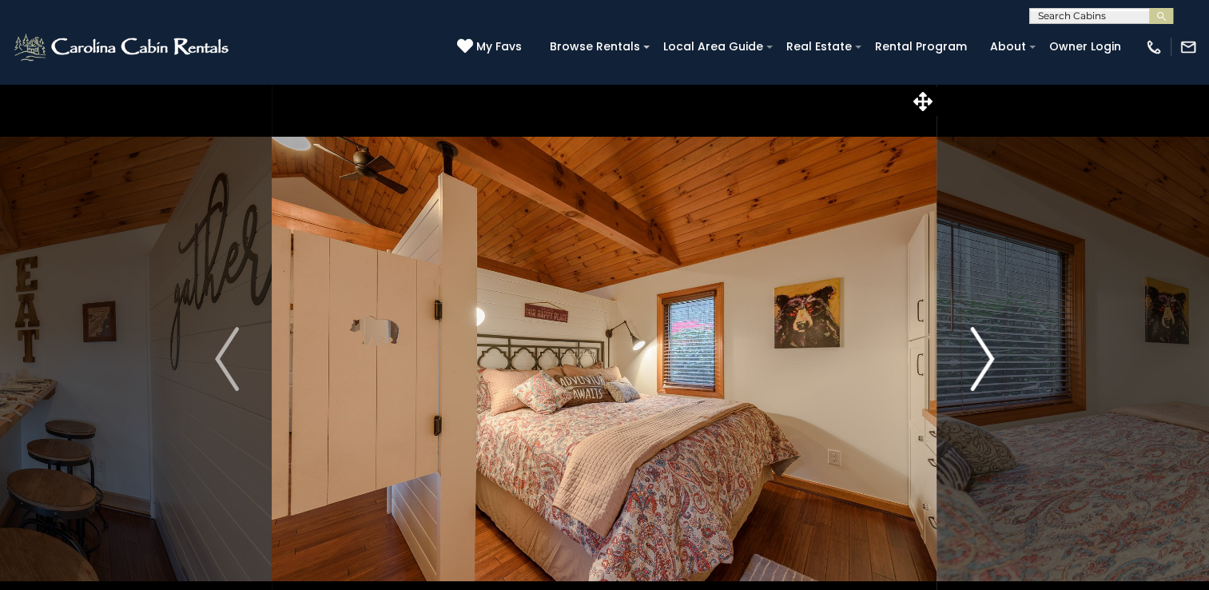
click at [982, 358] on img "Next" at bounding box center [982, 359] width 24 height 64
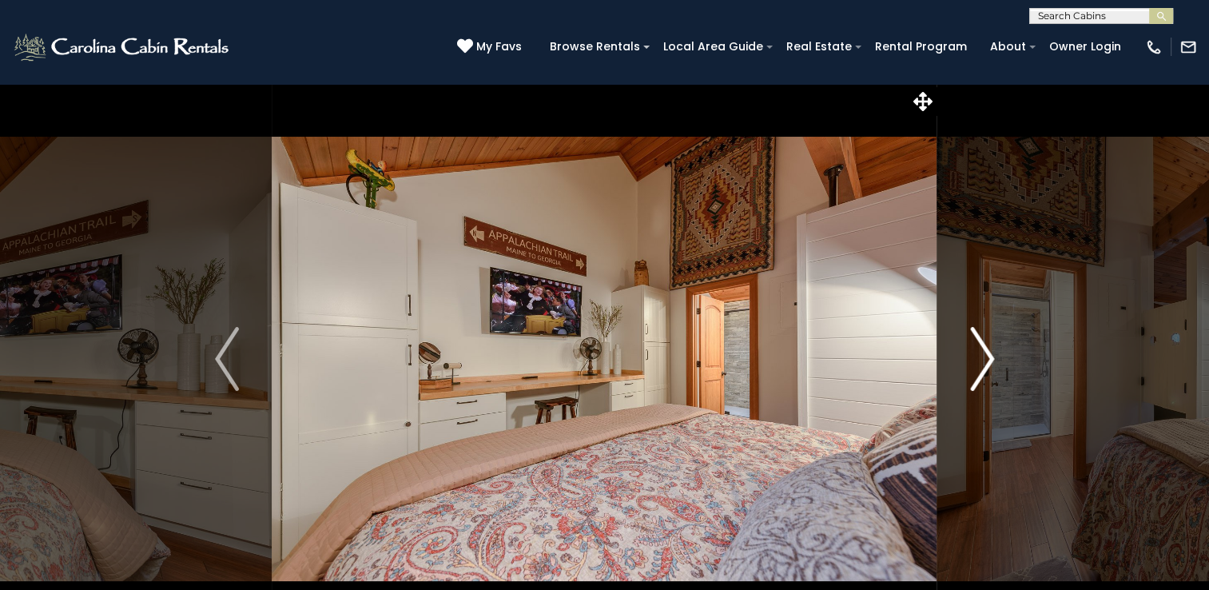
click at [982, 358] on img "Next" at bounding box center [982, 359] width 24 height 64
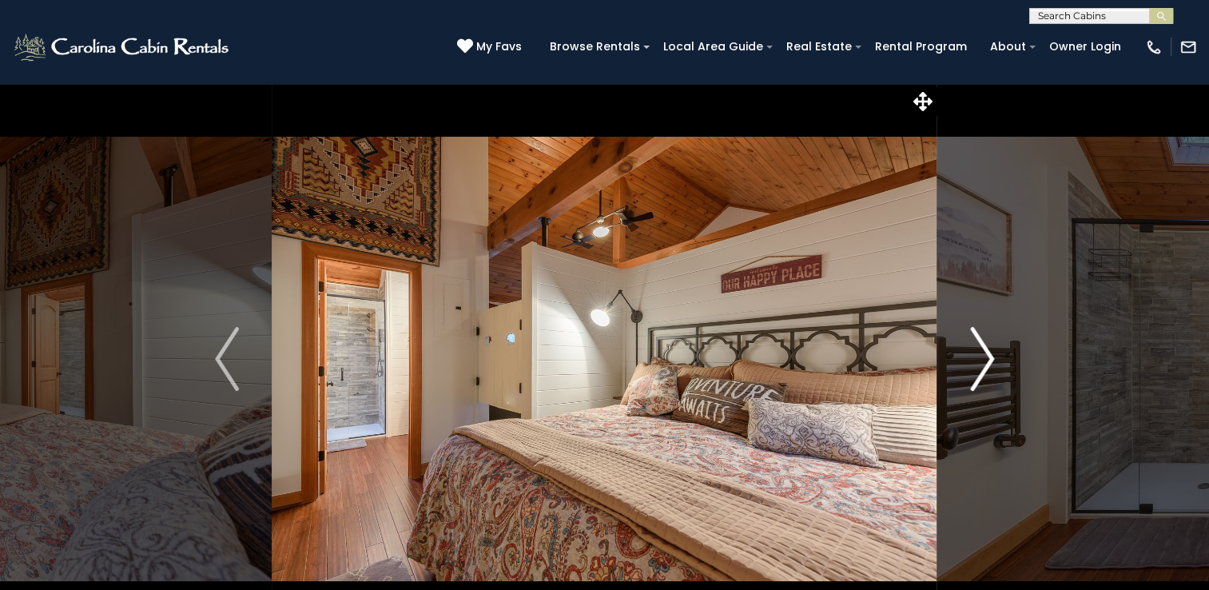
click at [982, 358] on img "Next" at bounding box center [982, 359] width 24 height 64
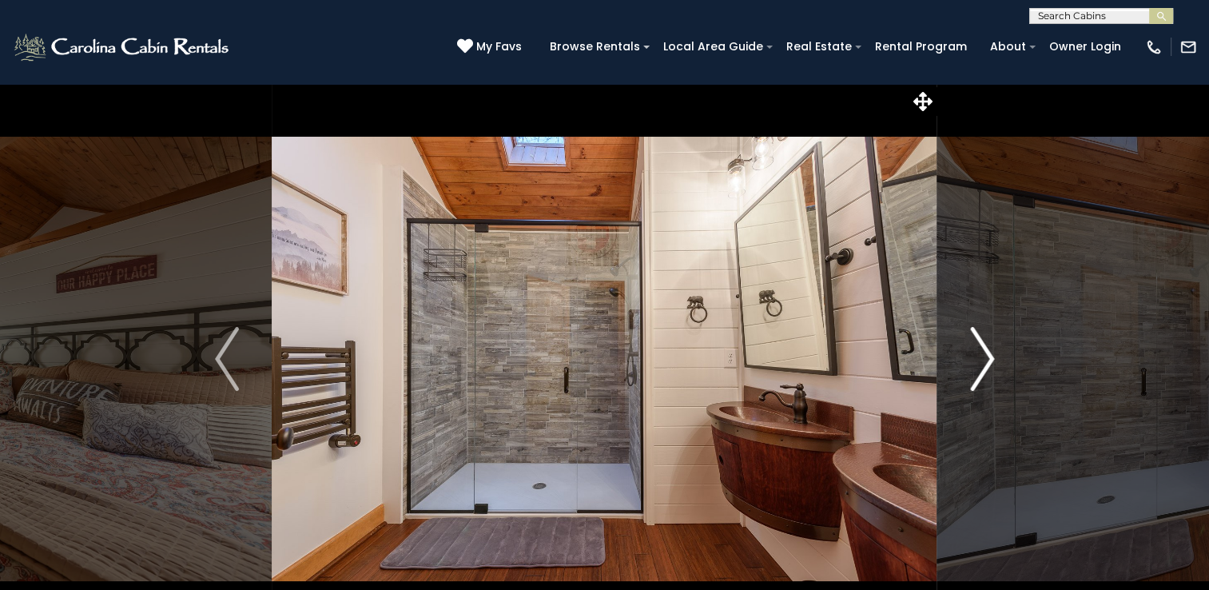
click at [982, 358] on img "Next" at bounding box center [982, 359] width 24 height 64
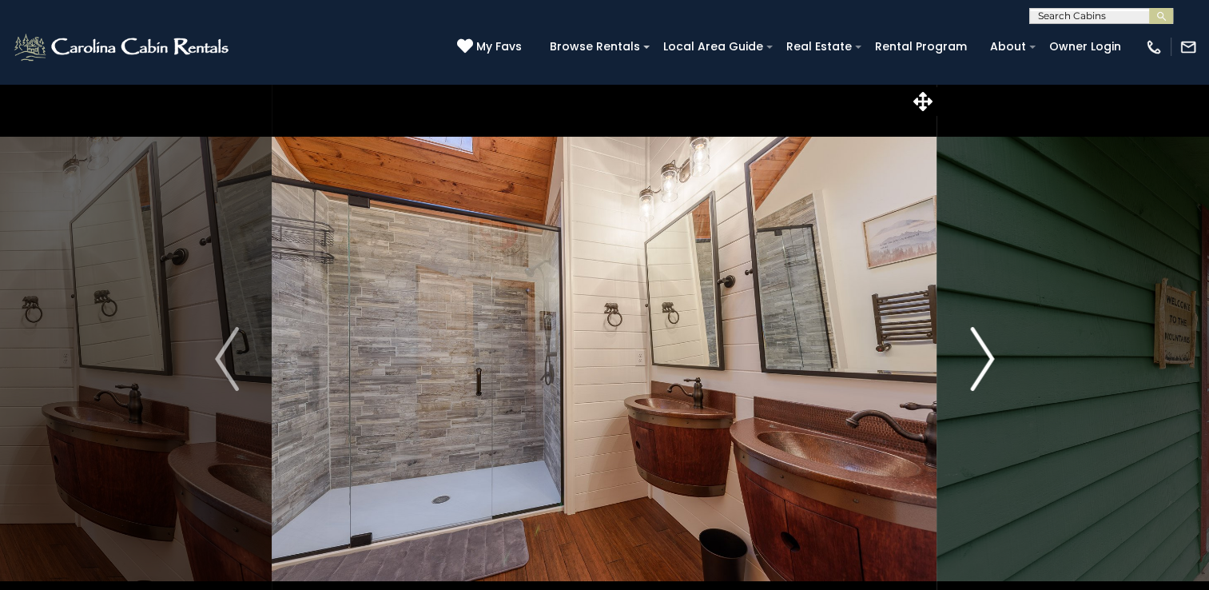
click at [982, 358] on img "Next" at bounding box center [982, 359] width 24 height 64
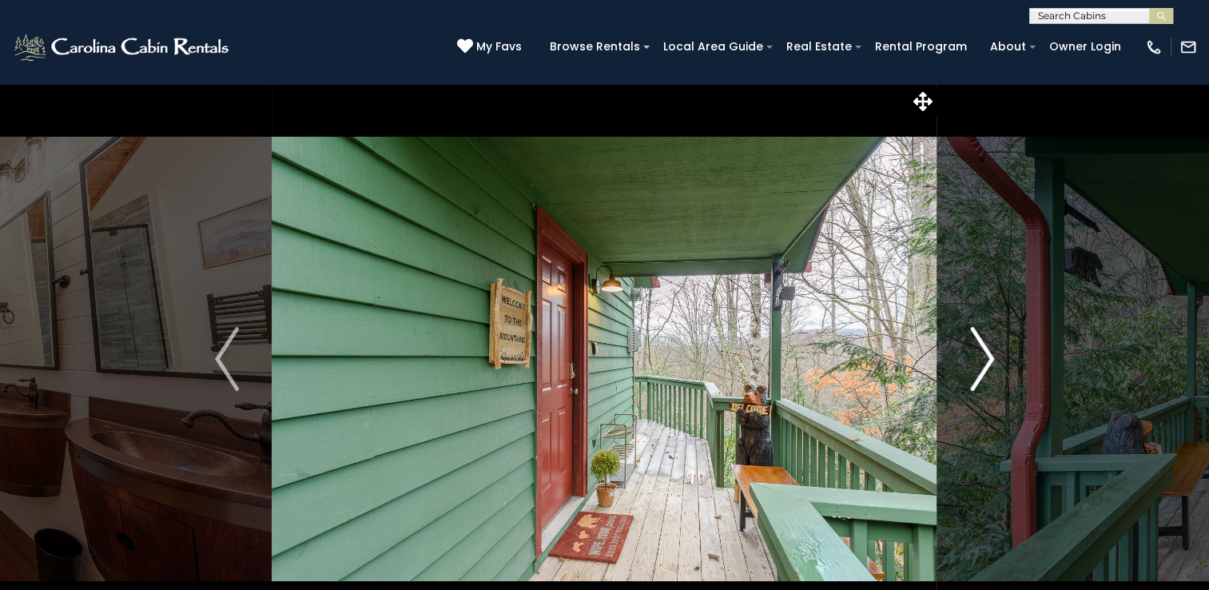
click at [989, 366] on img "Next" at bounding box center [982, 359] width 24 height 64
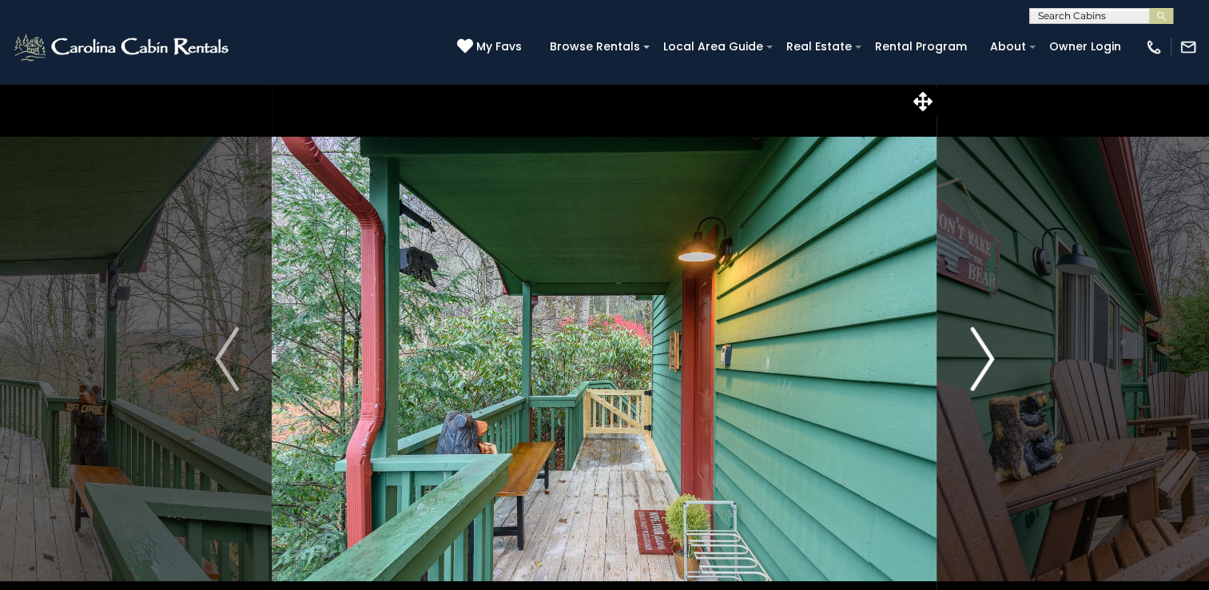
click at [989, 366] on img "Next" at bounding box center [982, 359] width 24 height 64
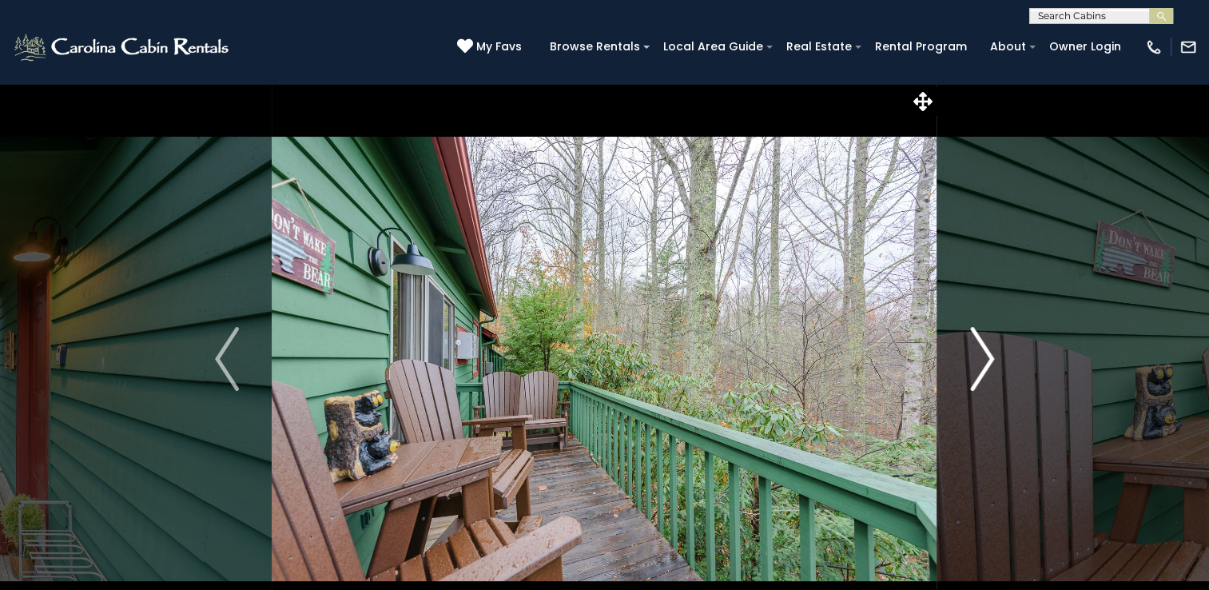
click at [989, 366] on img "Next" at bounding box center [982, 359] width 24 height 64
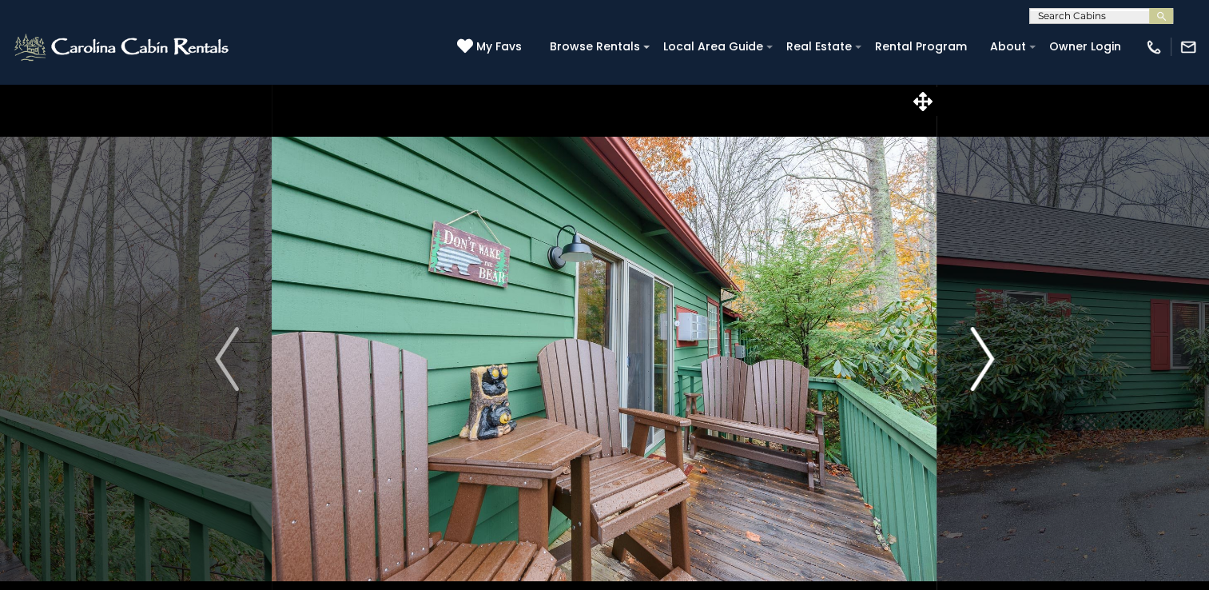
click at [989, 366] on img "Next" at bounding box center [982, 359] width 24 height 64
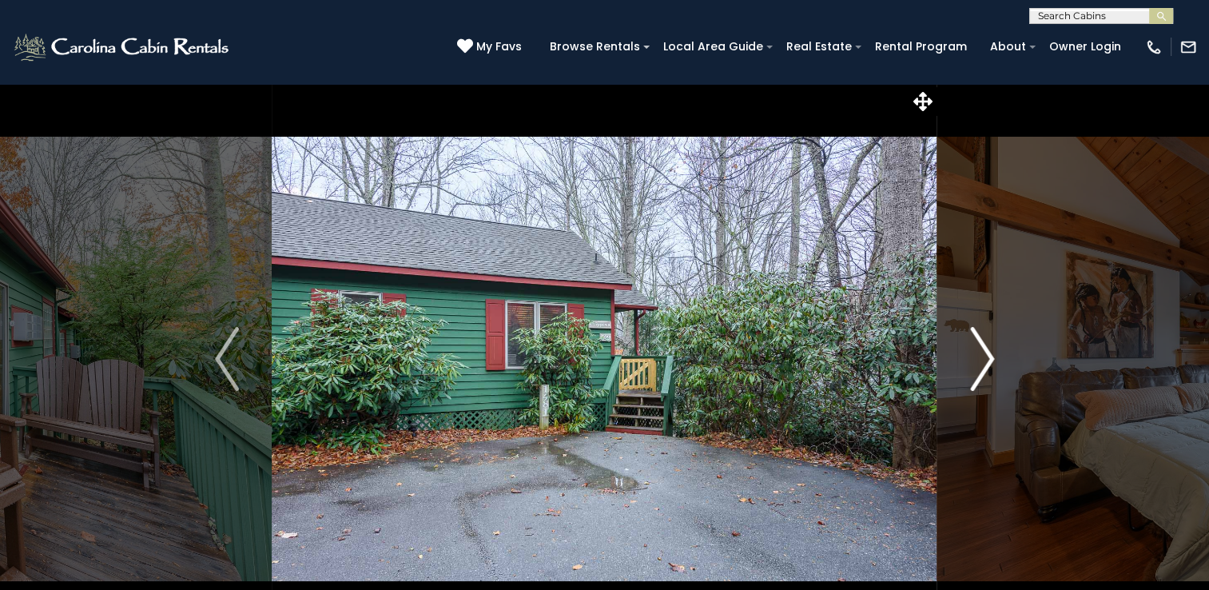
click at [988, 363] on img "Next" at bounding box center [982, 359] width 24 height 64
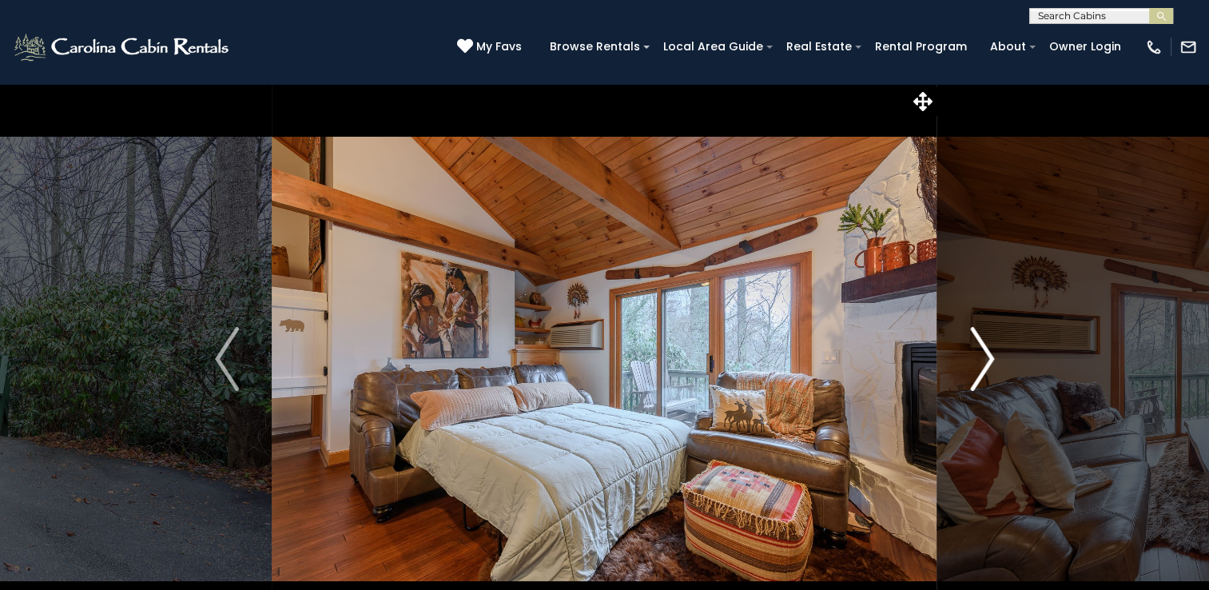
click at [988, 363] on img "Next" at bounding box center [982, 359] width 24 height 64
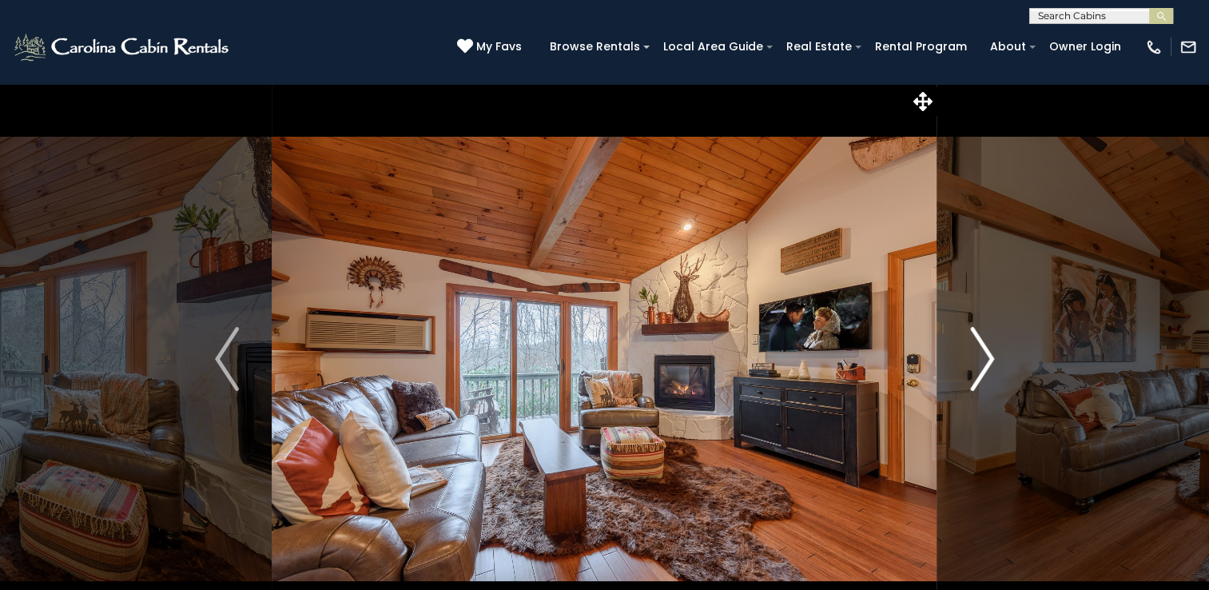
click at [988, 363] on img "Next" at bounding box center [982, 359] width 24 height 64
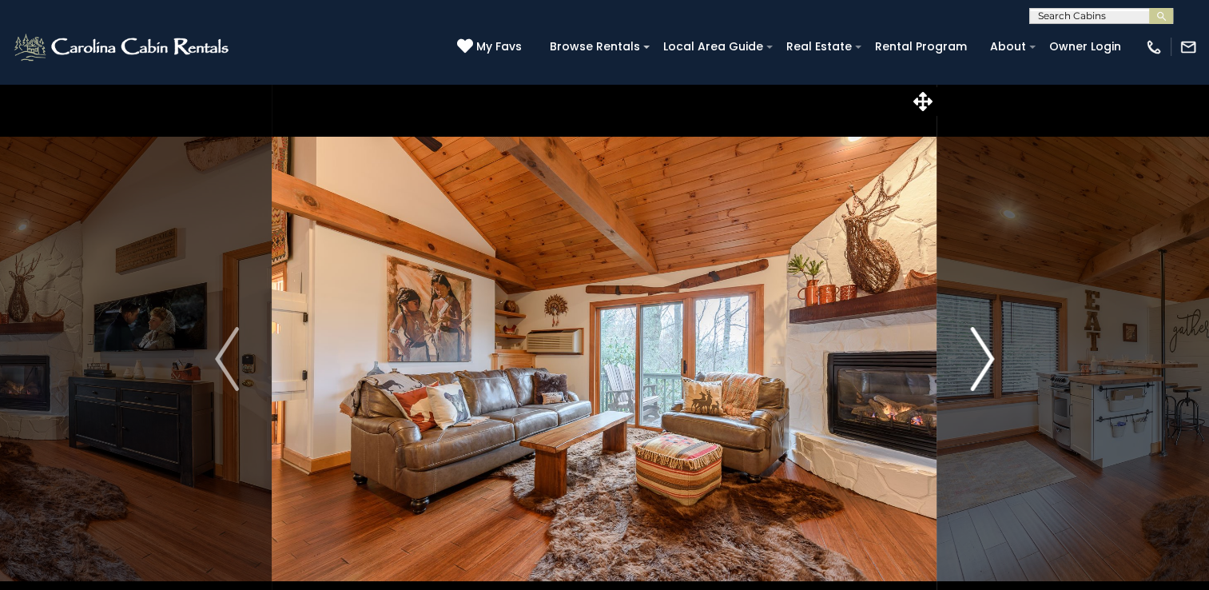
click at [988, 363] on img "Next" at bounding box center [982, 359] width 24 height 64
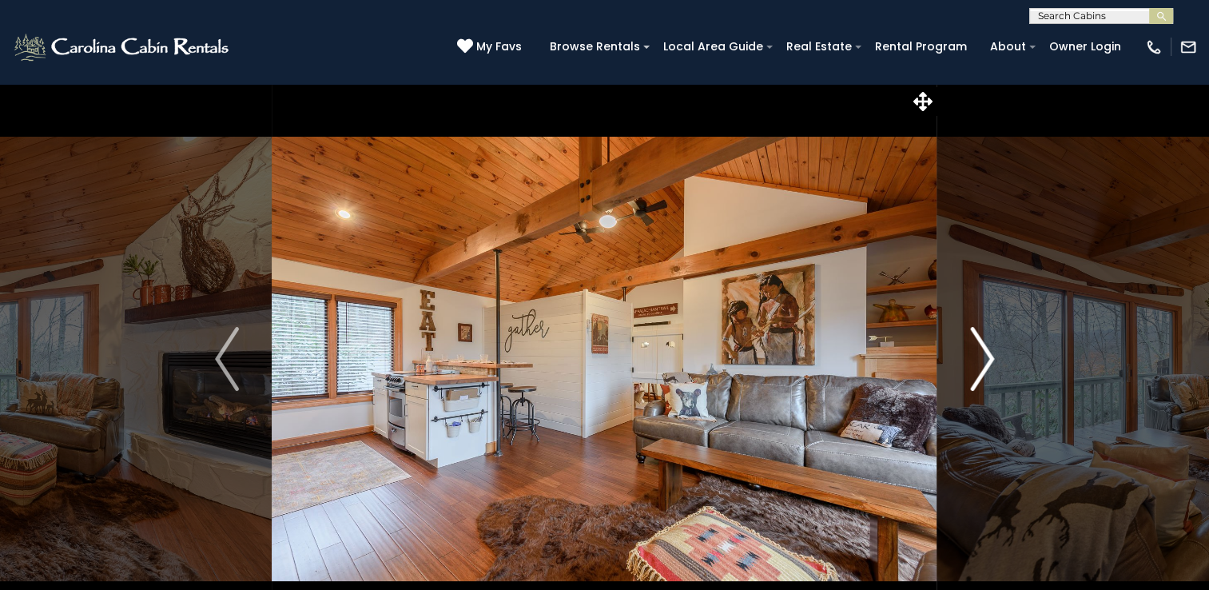
click at [988, 363] on img "Next" at bounding box center [982, 359] width 24 height 64
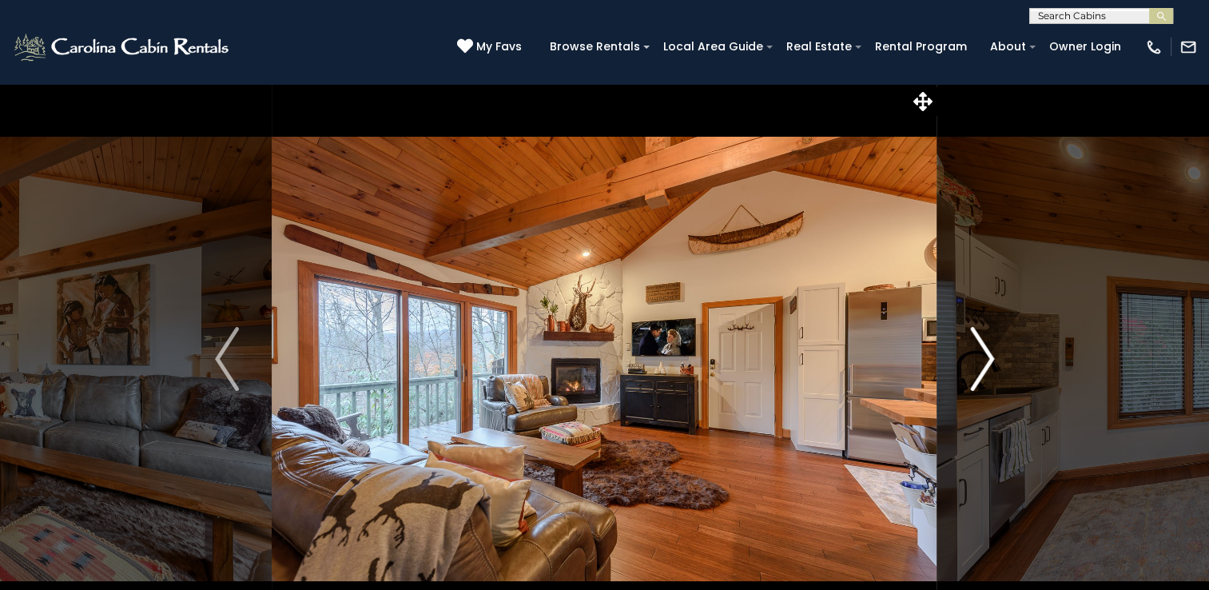
click at [988, 363] on img "Next" at bounding box center [982, 359] width 24 height 64
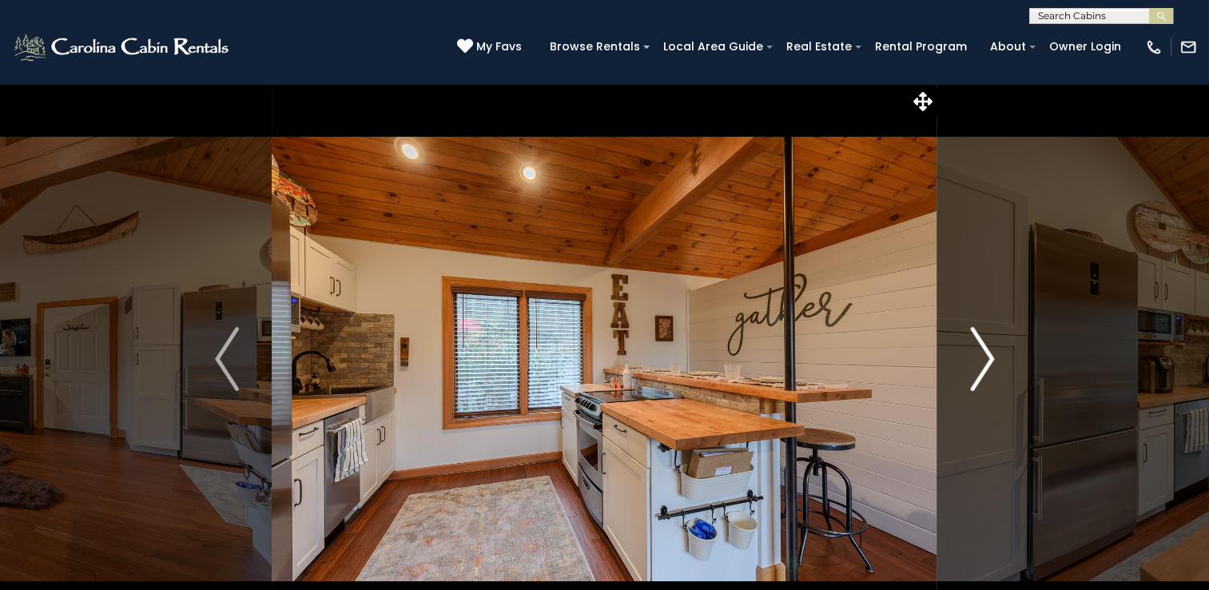
click at [988, 363] on img "Next" at bounding box center [982, 359] width 24 height 64
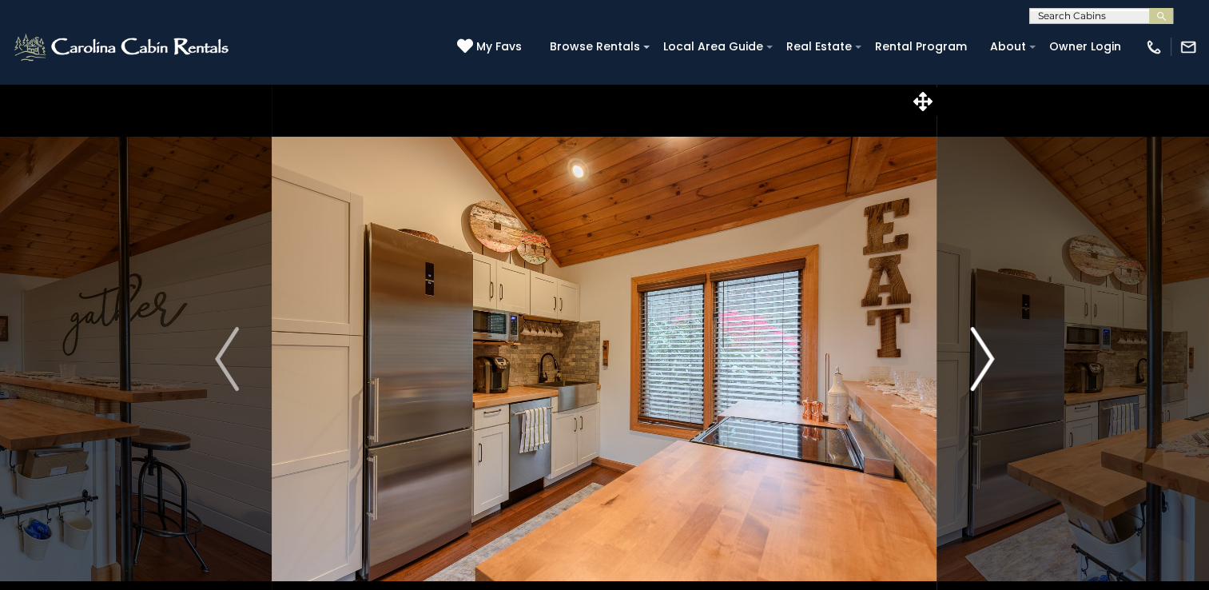
click at [988, 363] on img "Next" at bounding box center [982, 359] width 24 height 64
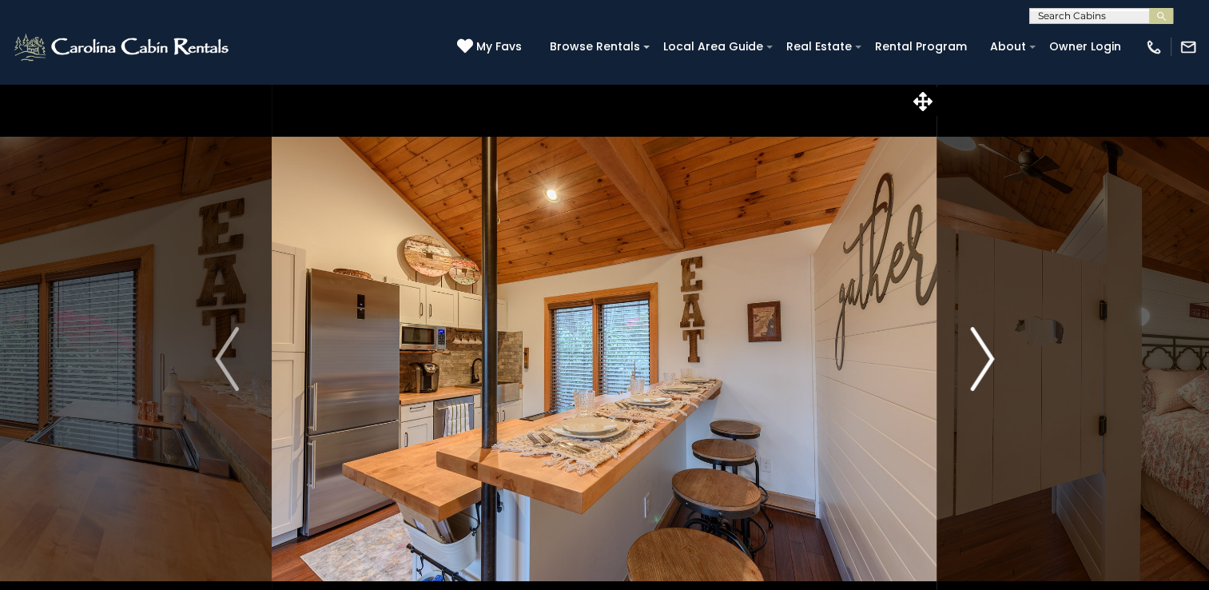
click at [988, 363] on img "Next" at bounding box center [982, 359] width 24 height 64
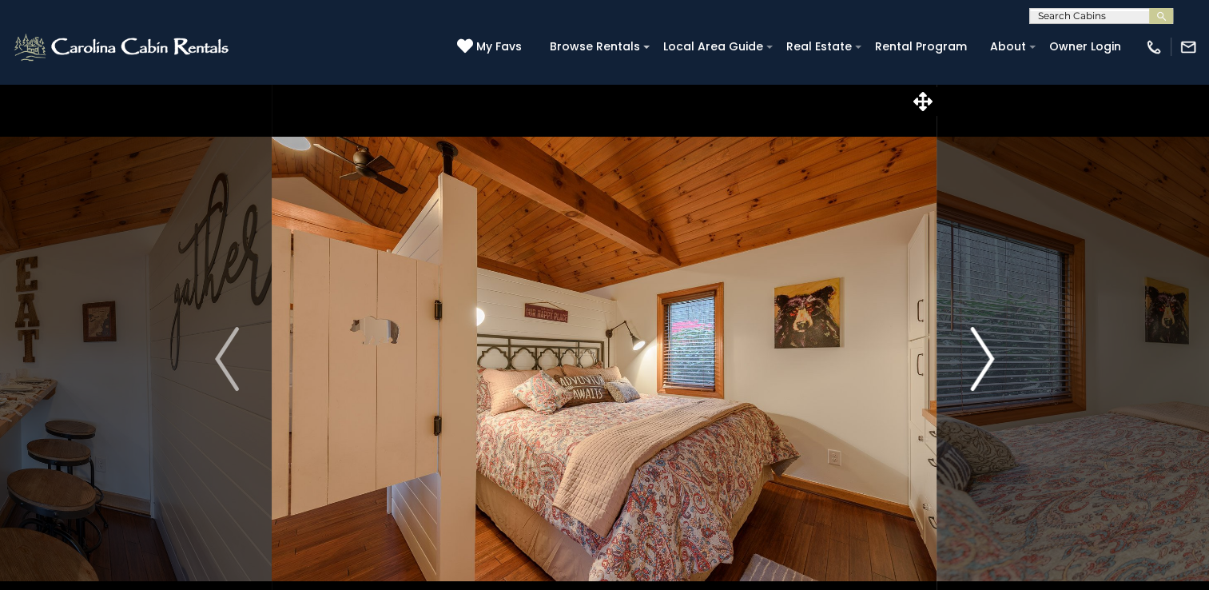
click at [988, 363] on img "Next" at bounding box center [982, 359] width 24 height 64
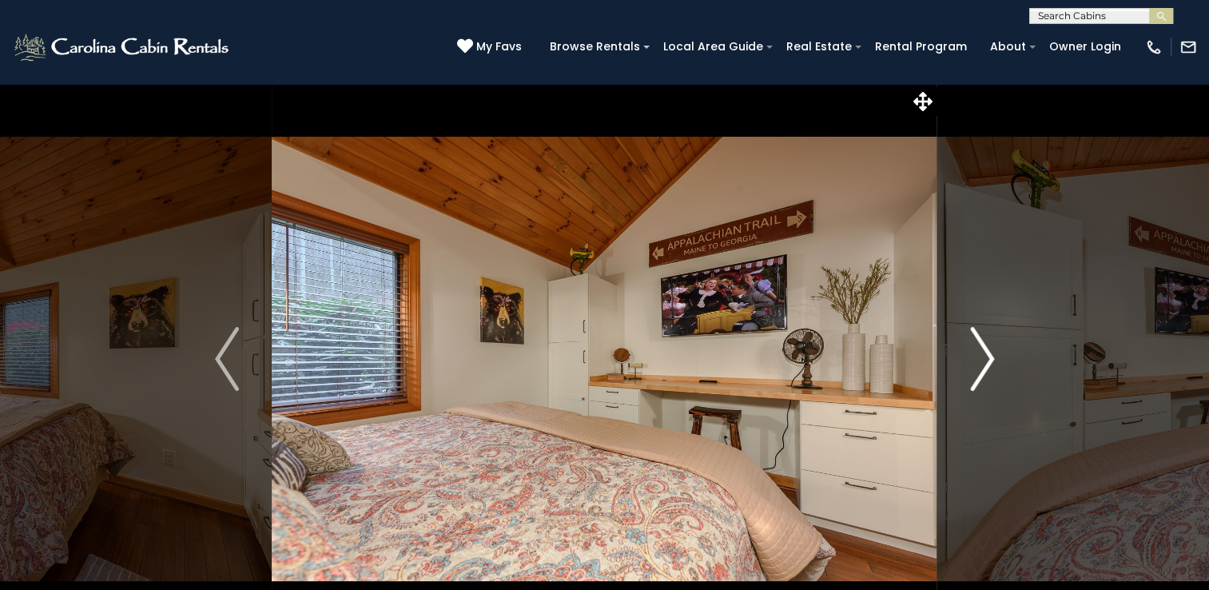
click at [988, 363] on img "Next" at bounding box center [982, 359] width 24 height 64
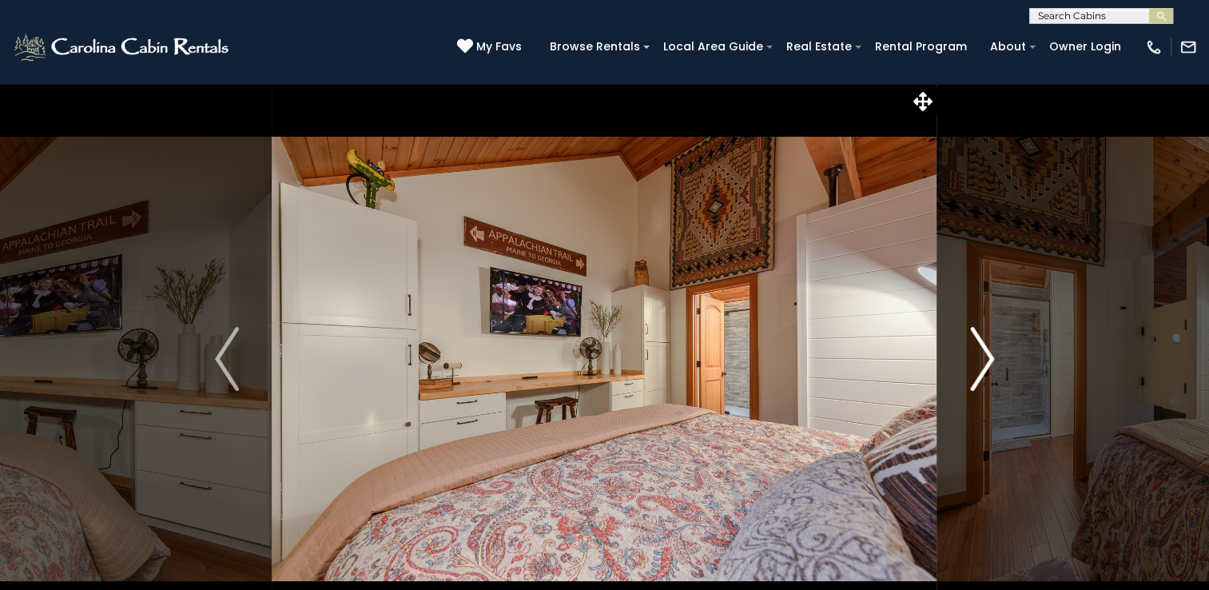
click at [987, 366] on img "Next" at bounding box center [982, 359] width 24 height 64
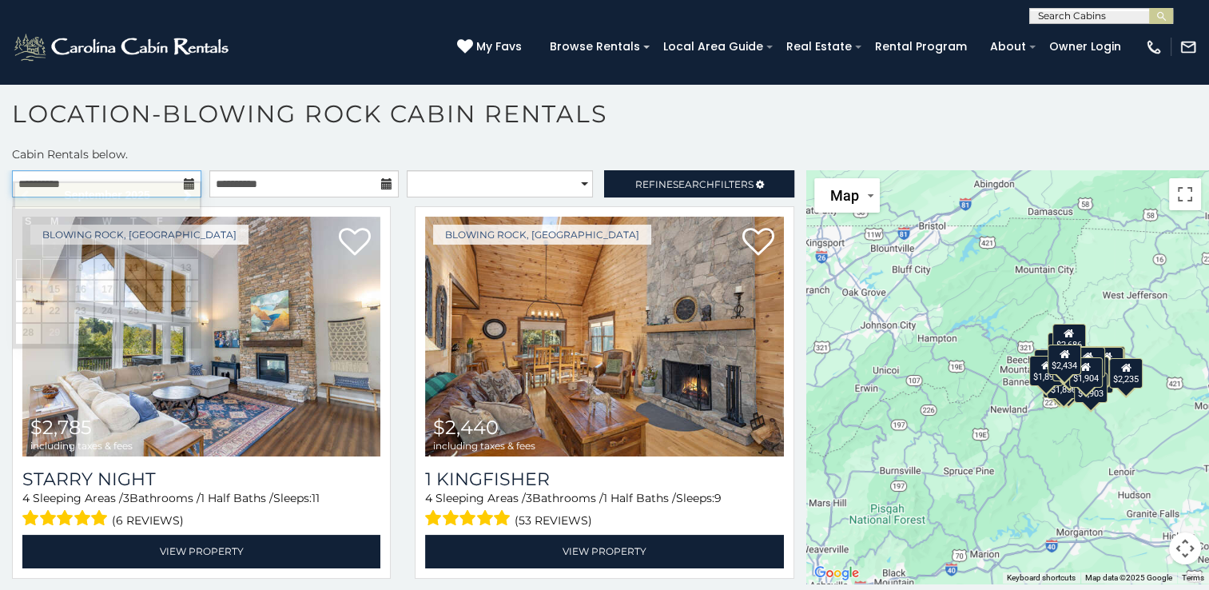
click at [157, 170] on input "**********" at bounding box center [106, 183] width 189 height 27
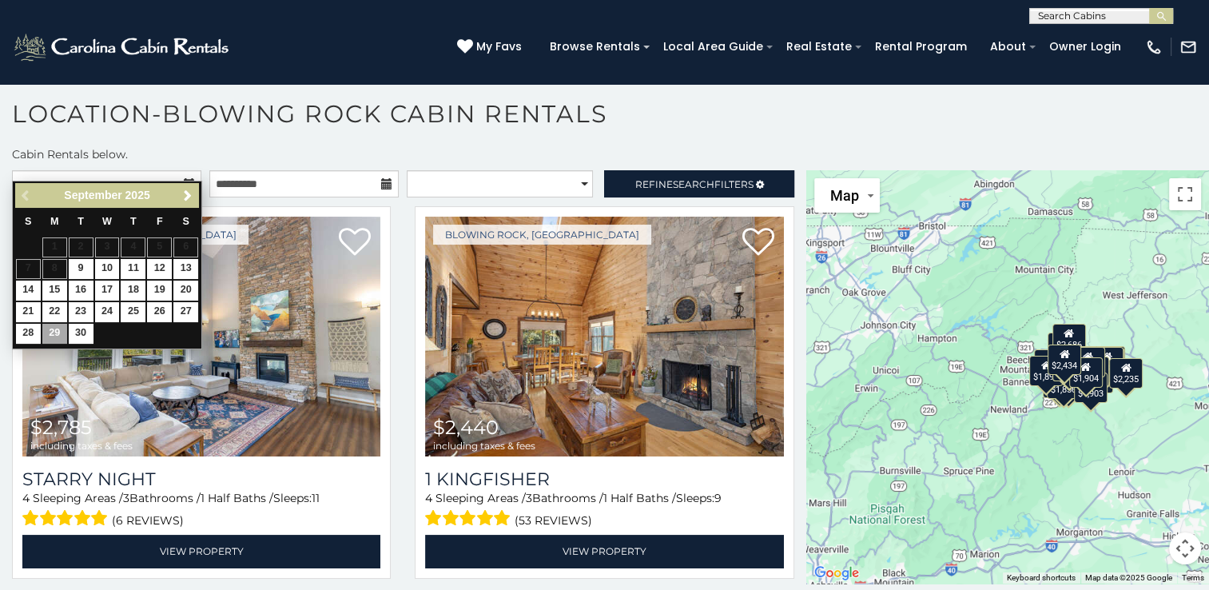
click at [24, 194] on div "Previous Next [DATE]" at bounding box center [107, 195] width 184 height 25
click at [30, 331] on link "28" at bounding box center [28, 334] width 25 height 20
type input "**********"
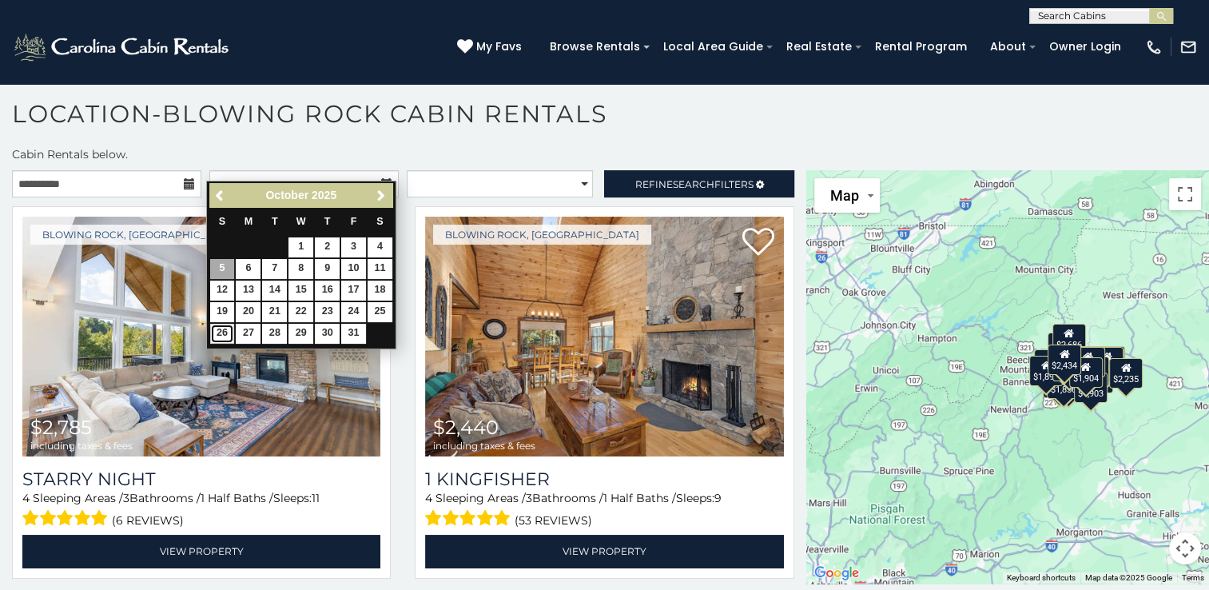
click at [224, 330] on link "26" at bounding box center [222, 334] width 25 height 20
type input "**********"
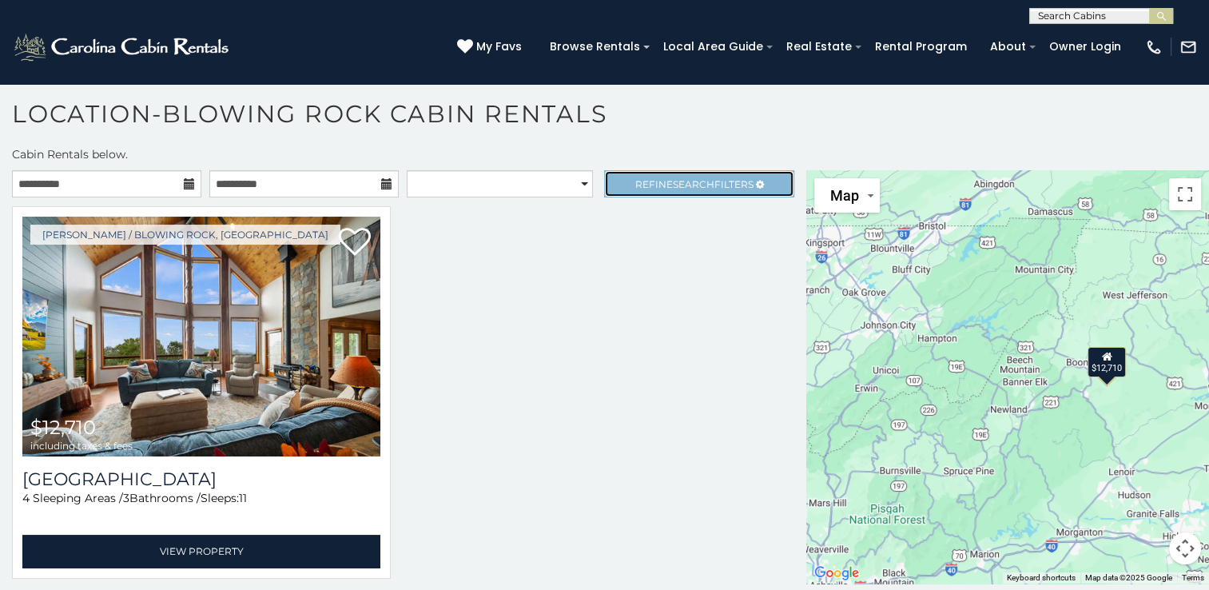
click at [657, 178] on span "Refine Search Filters" at bounding box center [694, 184] width 118 height 12
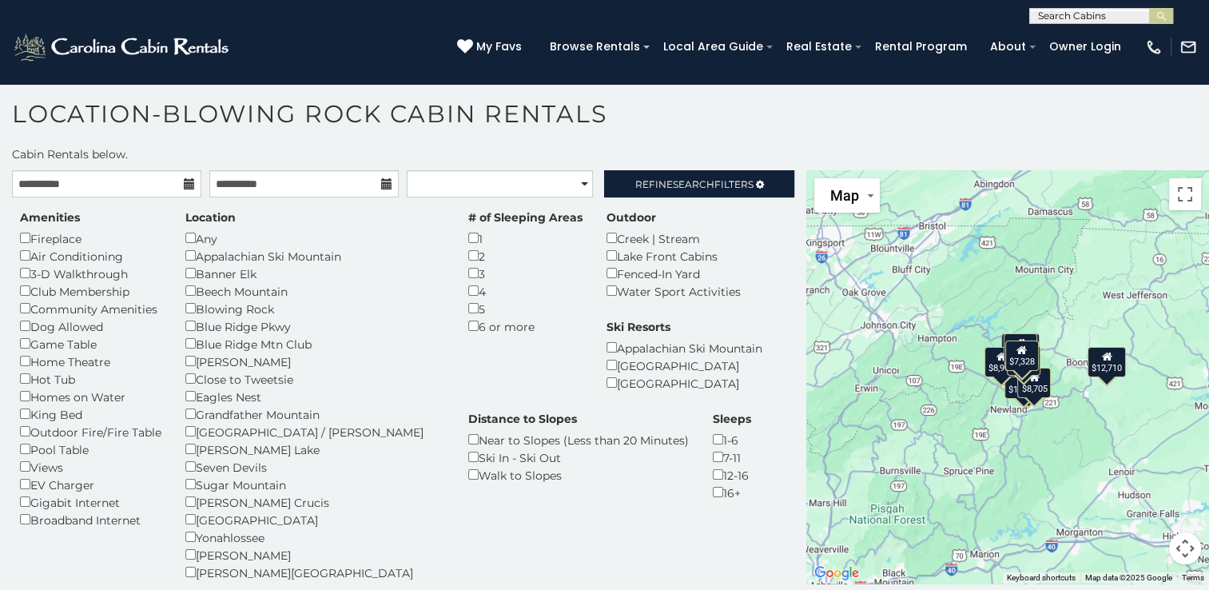
click at [185, 350] on div "Location Any Appalachian Ski Mountain Banner Elk [GEOGRAPHIC_DATA] Blowing Rock…" at bounding box center [314, 412] width 283 height 407
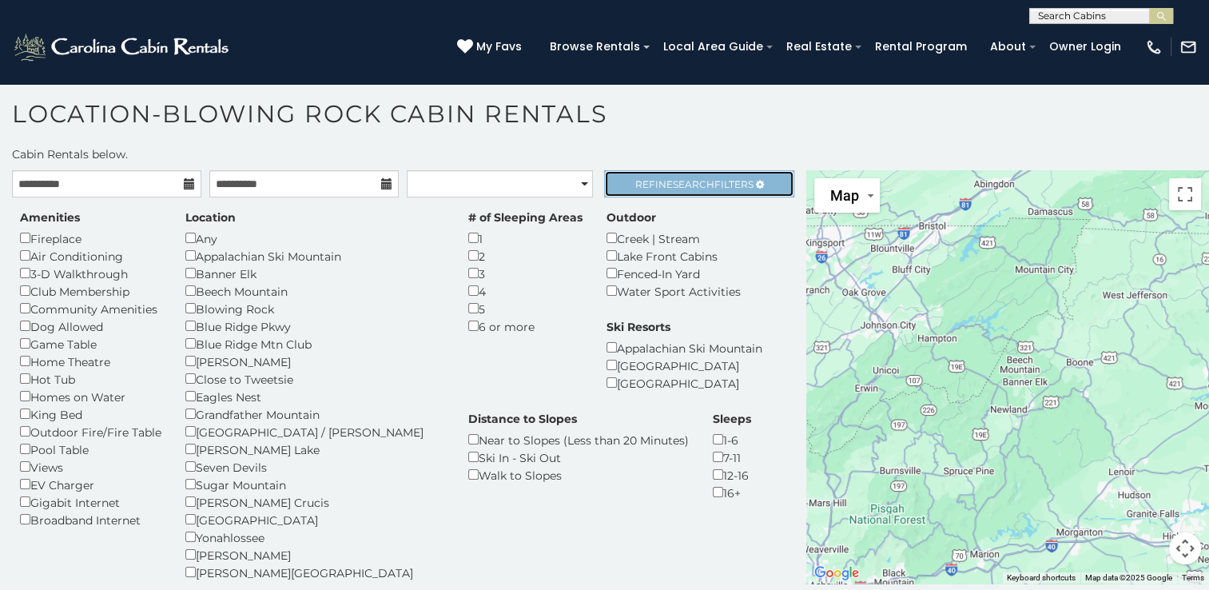
click at [653, 178] on span "Refine Search Filters" at bounding box center [694, 184] width 118 height 12
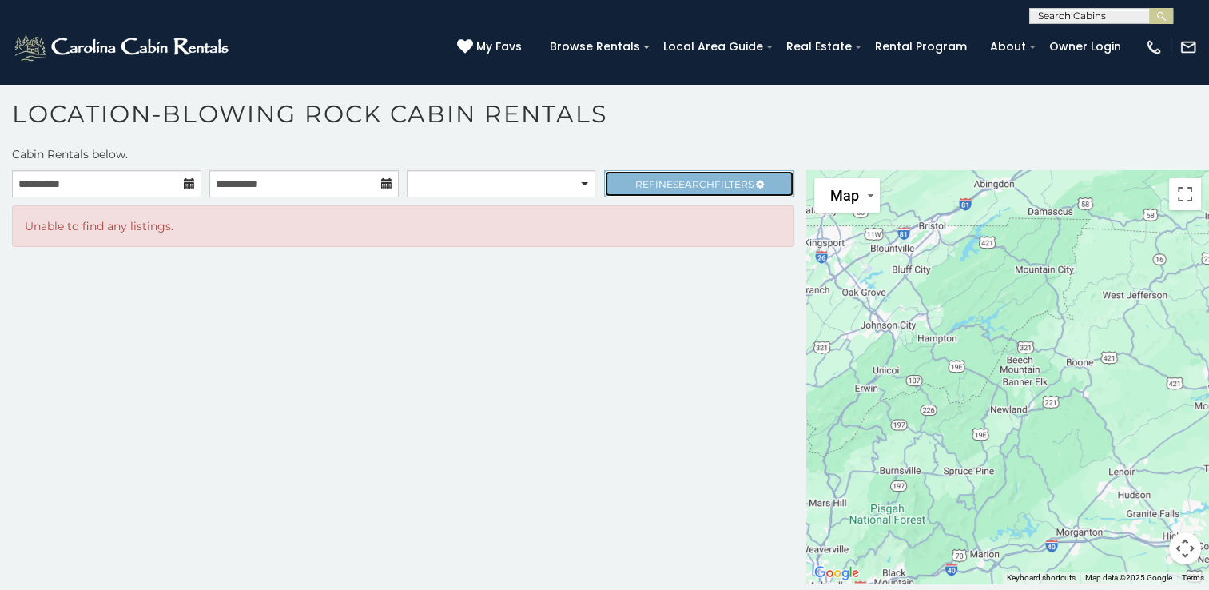
click at [653, 178] on span "Refine Search Filters" at bounding box center [694, 184] width 118 height 12
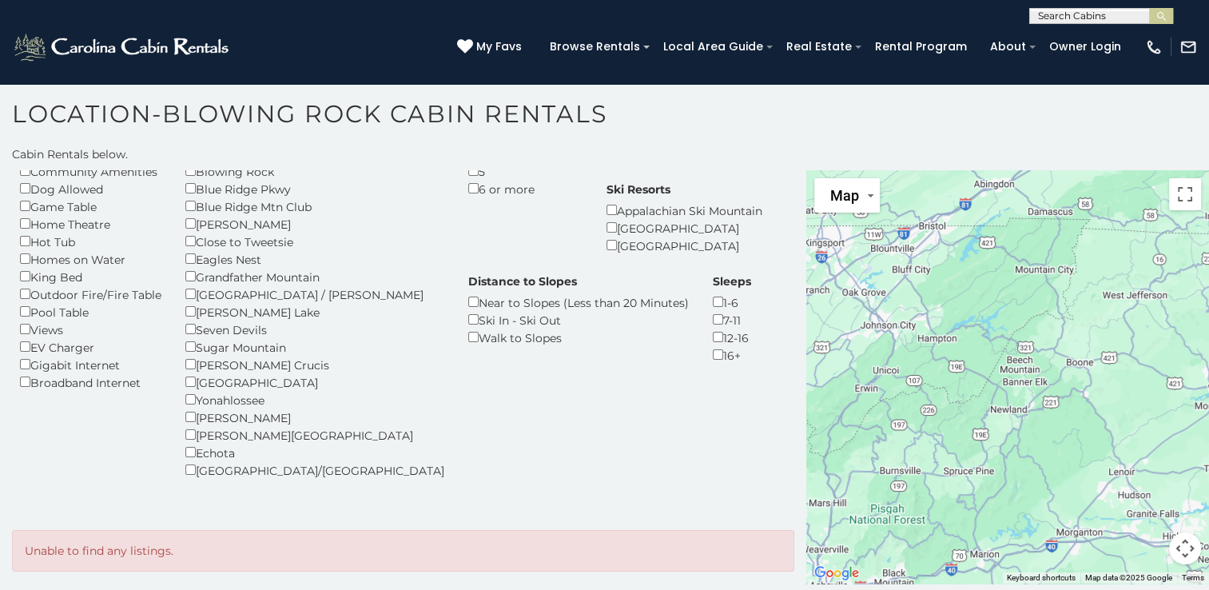
scroll to position [138, 0]
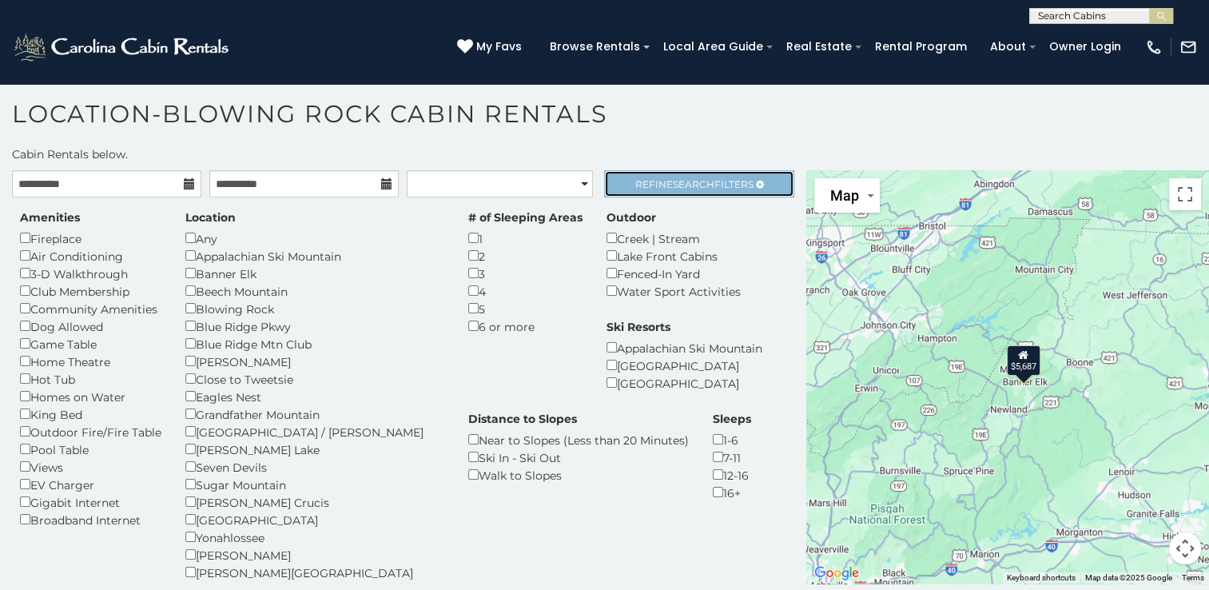
click at [610, 170] on link "Refine Search Filters" at bounding box center [698, 183] width 189 height 27
